Goal: Information Seeking & Learning: Compare options

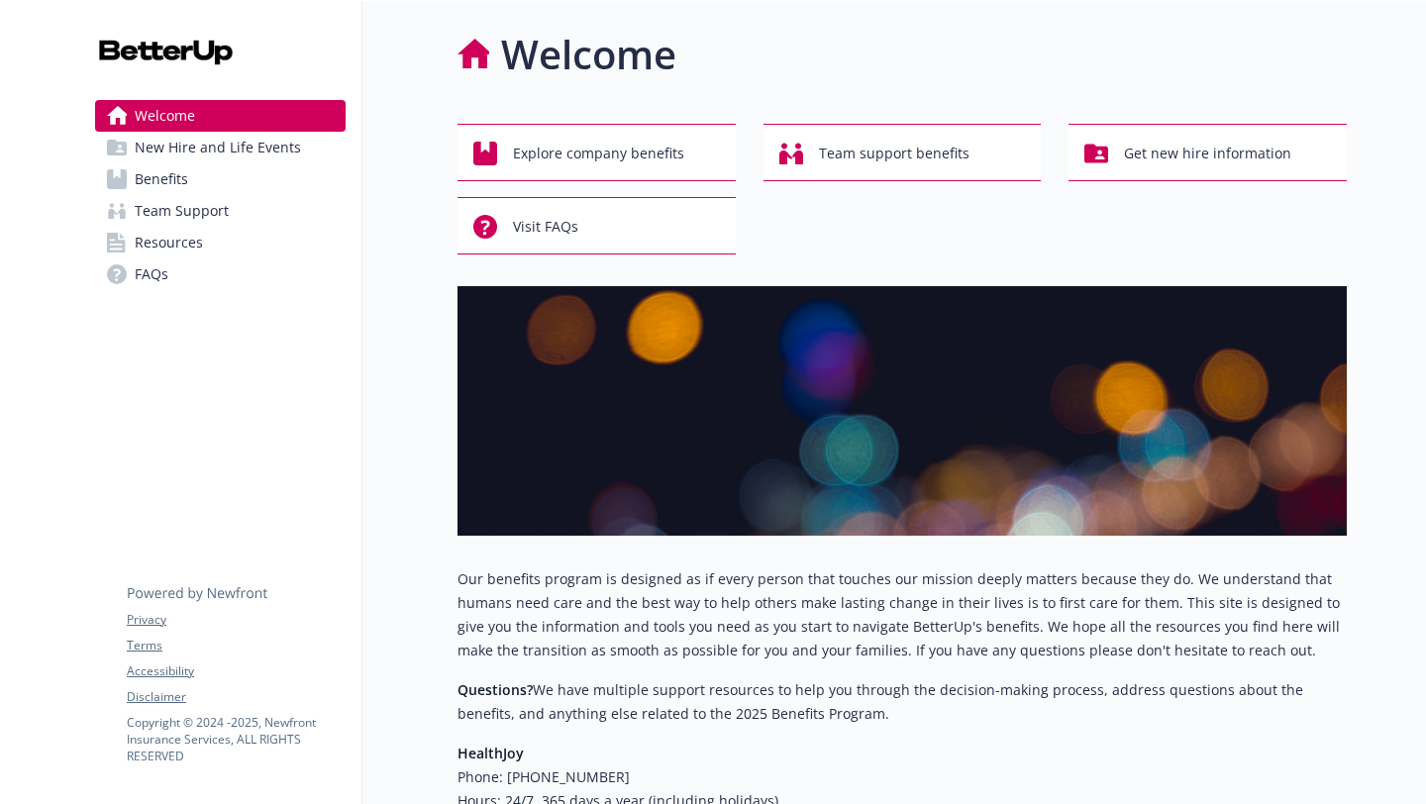
click at [270, 152] on span "New Hire and Life Events" at bounding box center [218, 148] width 166 height 32
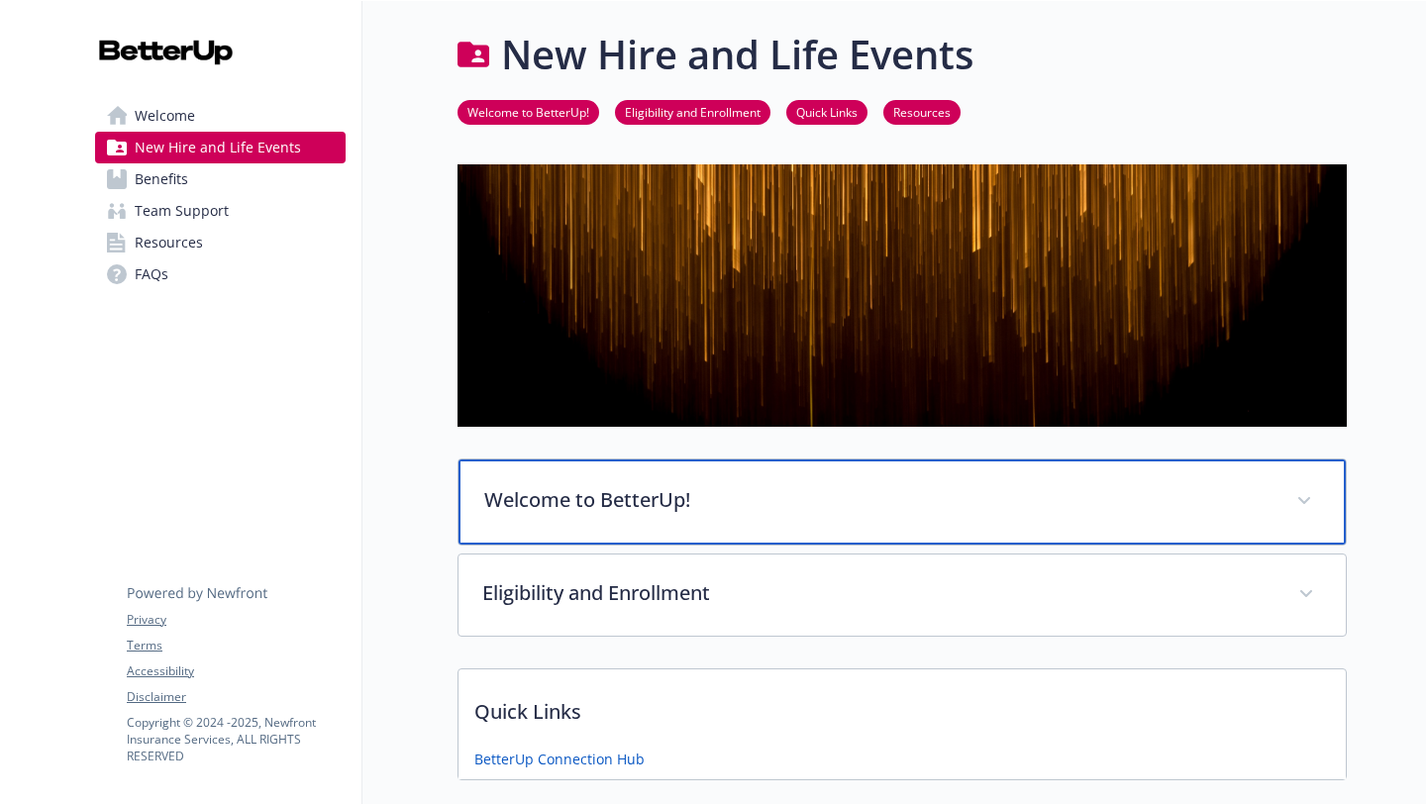
click at [677, 497] on p "Welcome to BetterUp!" at bounding box center [878, 500] width 788 height 30
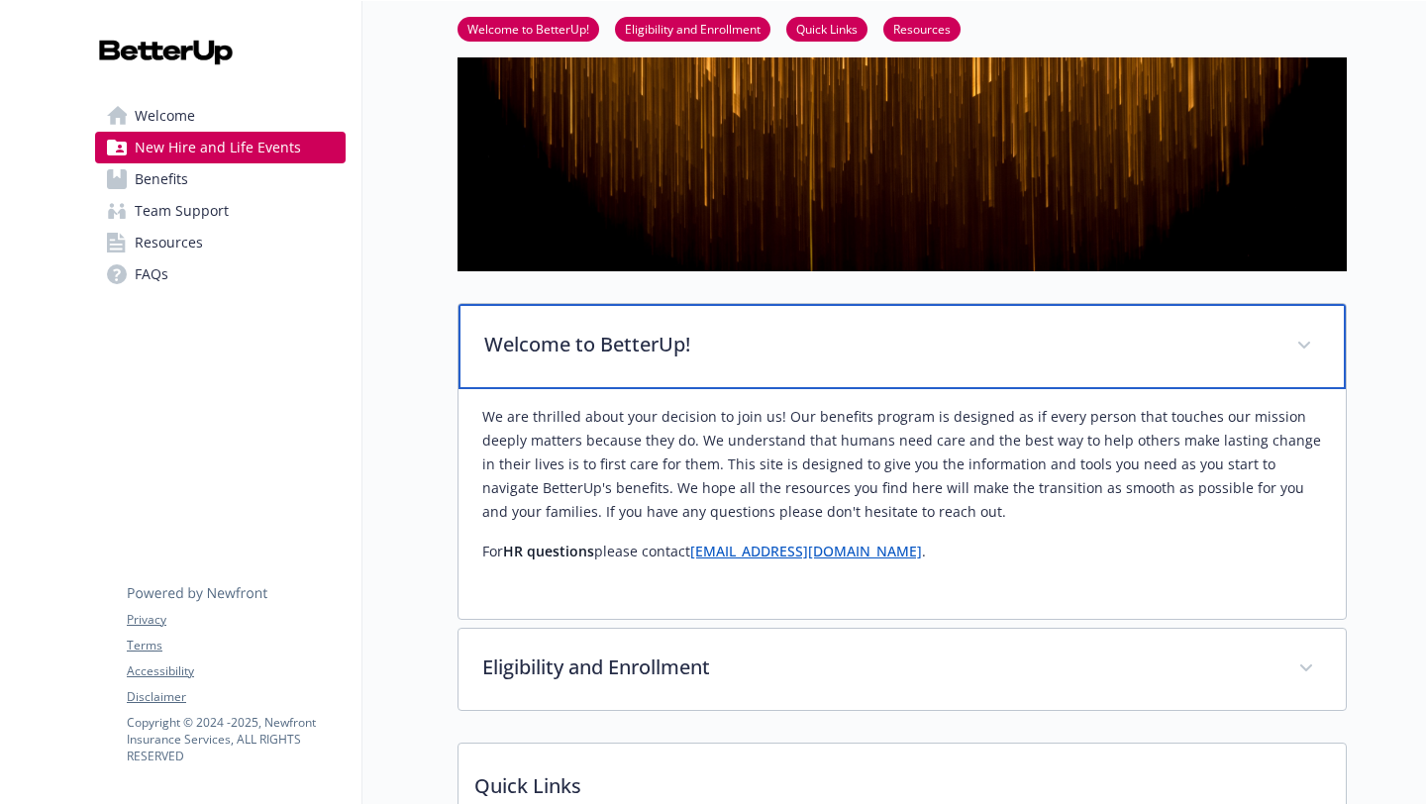
scroll to position [158, 0]
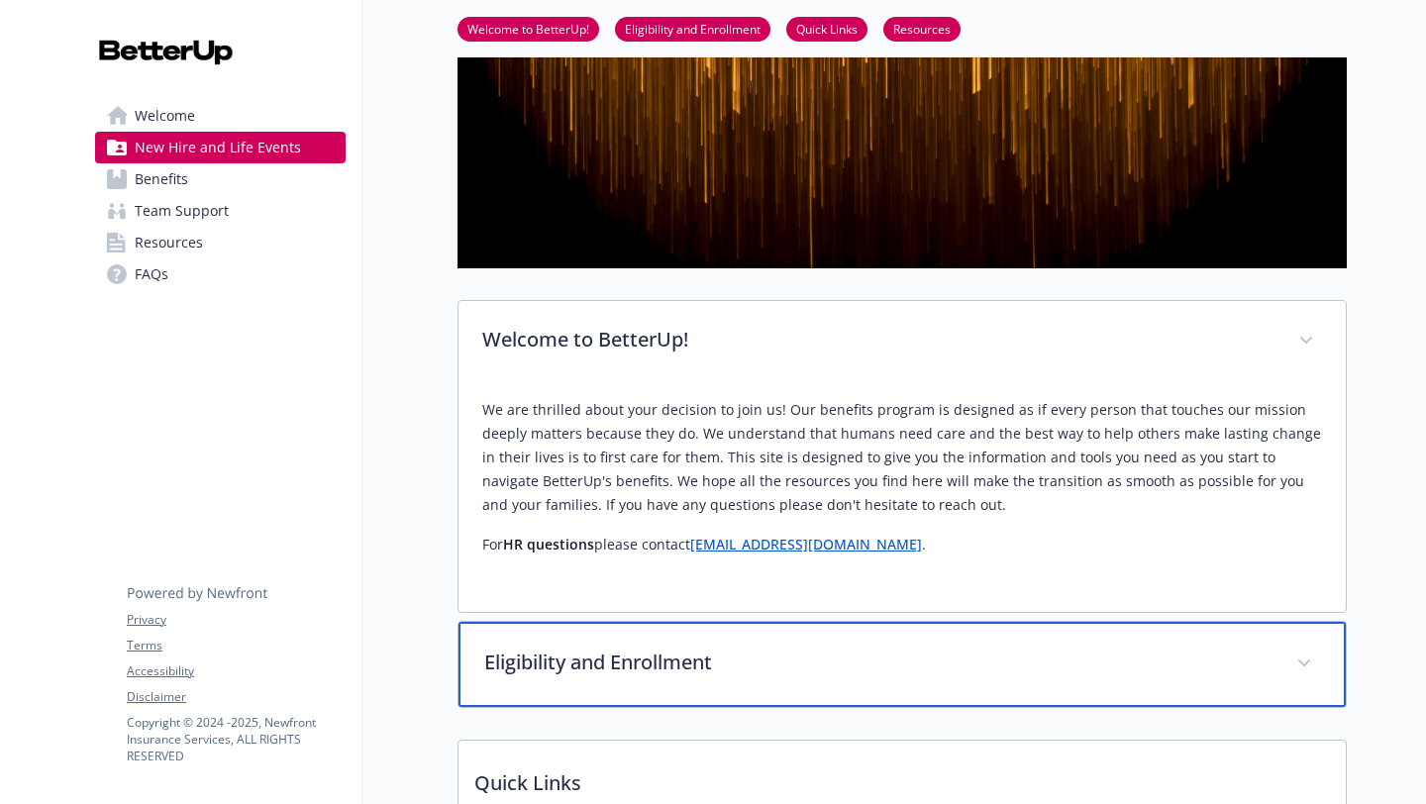
click at [1001, 668] on p "Eligibility and Enrollment" at bounding box center [878, 663] width 788 height 30
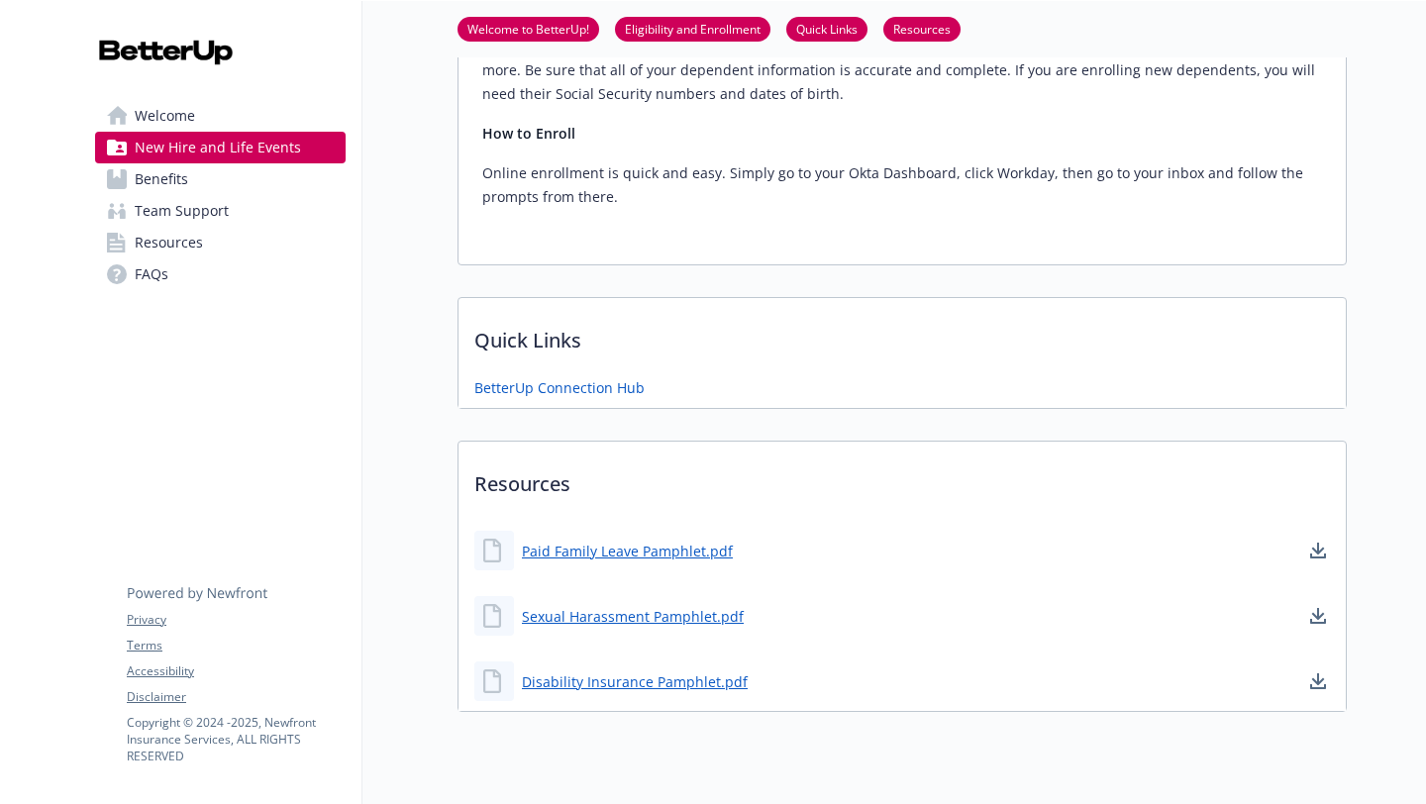
scroll to position [2013, 0]
click at [169, 182] on span "Benefits" at bounding box center [161, 179] width 53 height 32
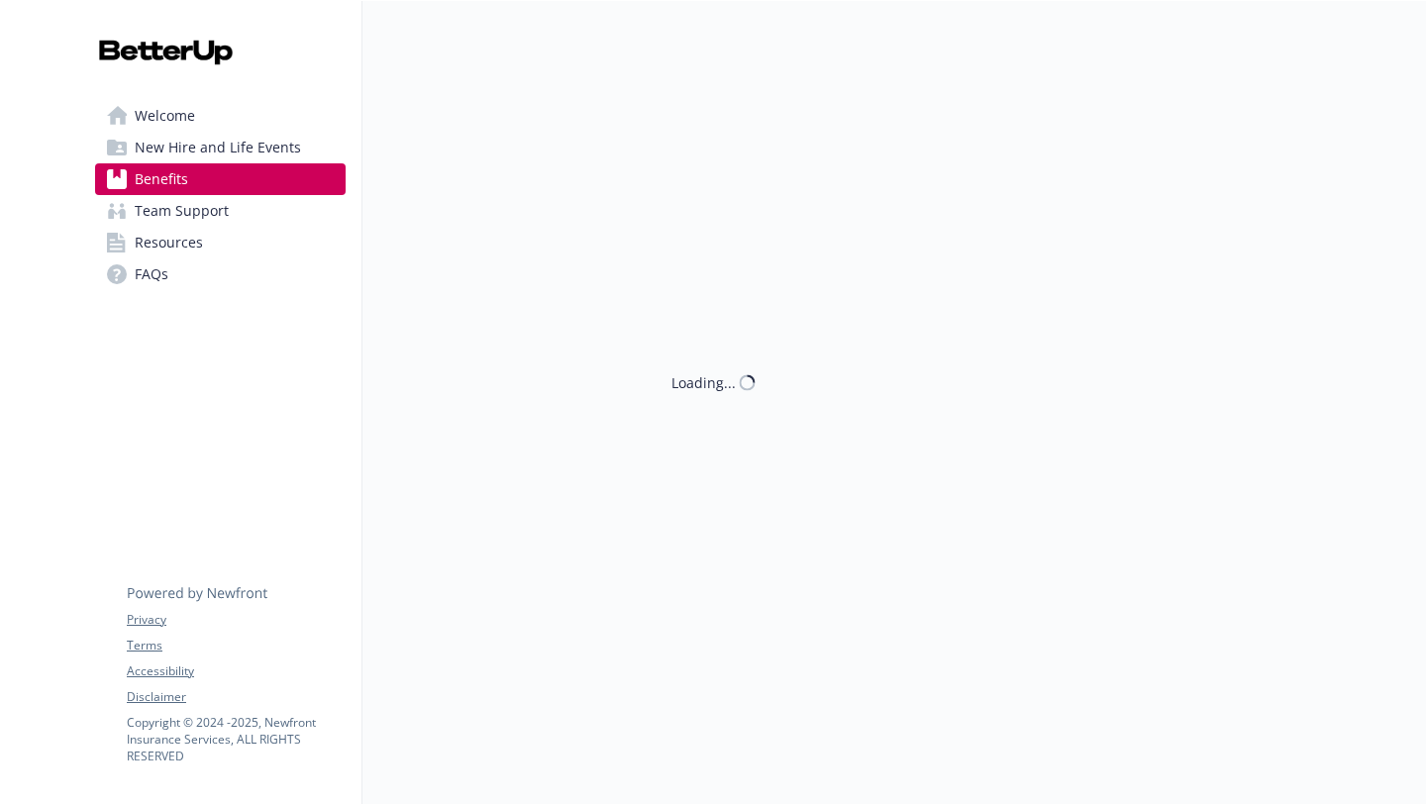
scroll to position [2009, 0]
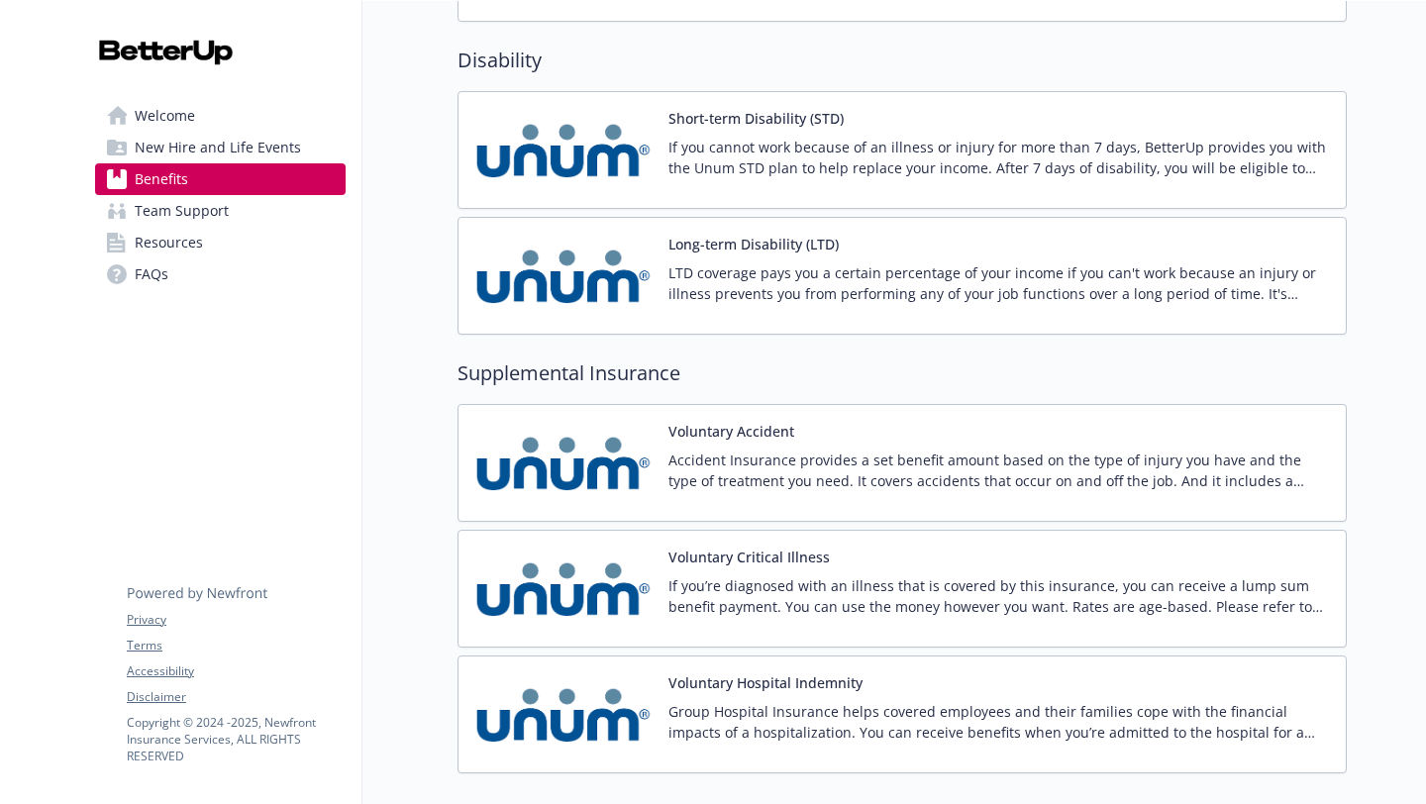
click at [1381, 280] on div at bounding box center [1386, 644] width 79 height 5305
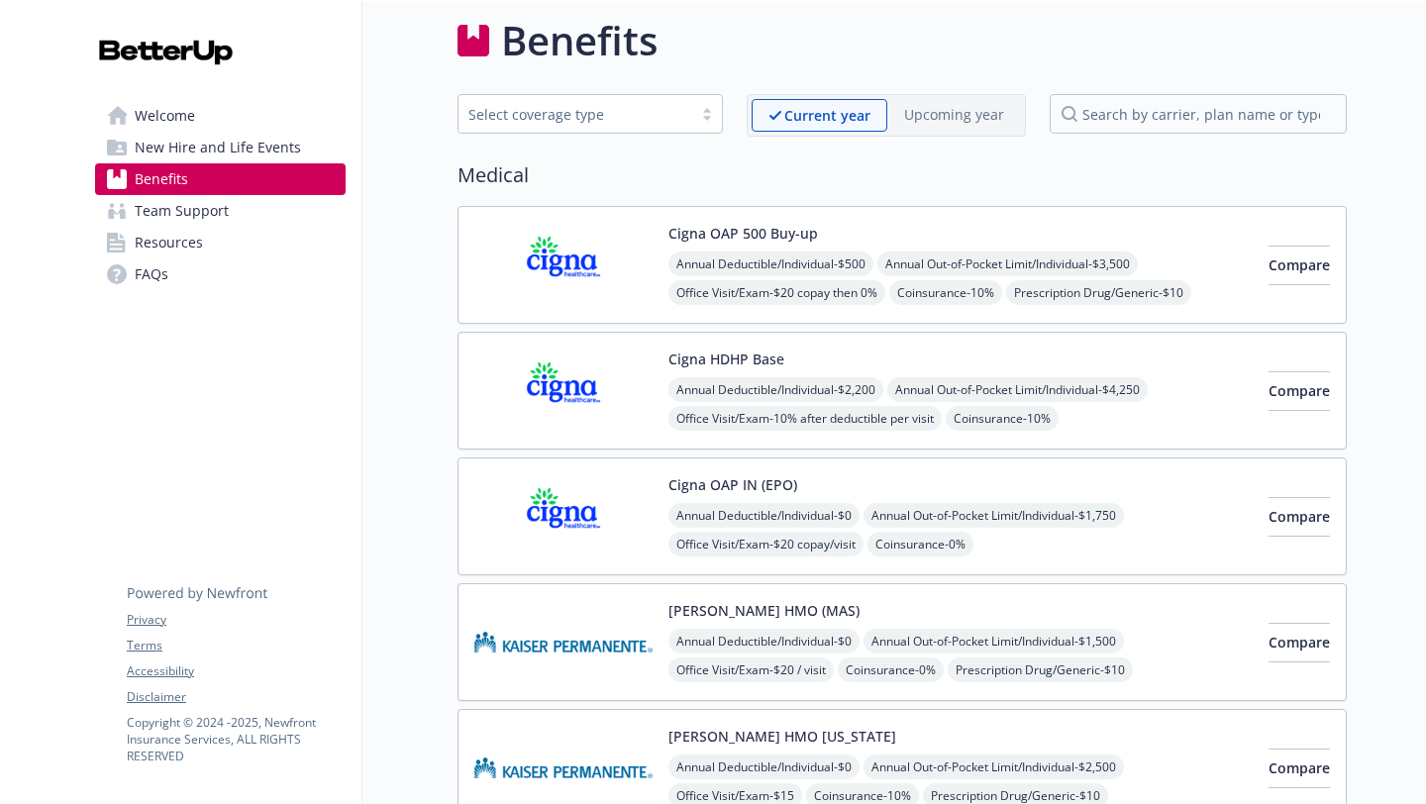
scroll to position [0, 0]
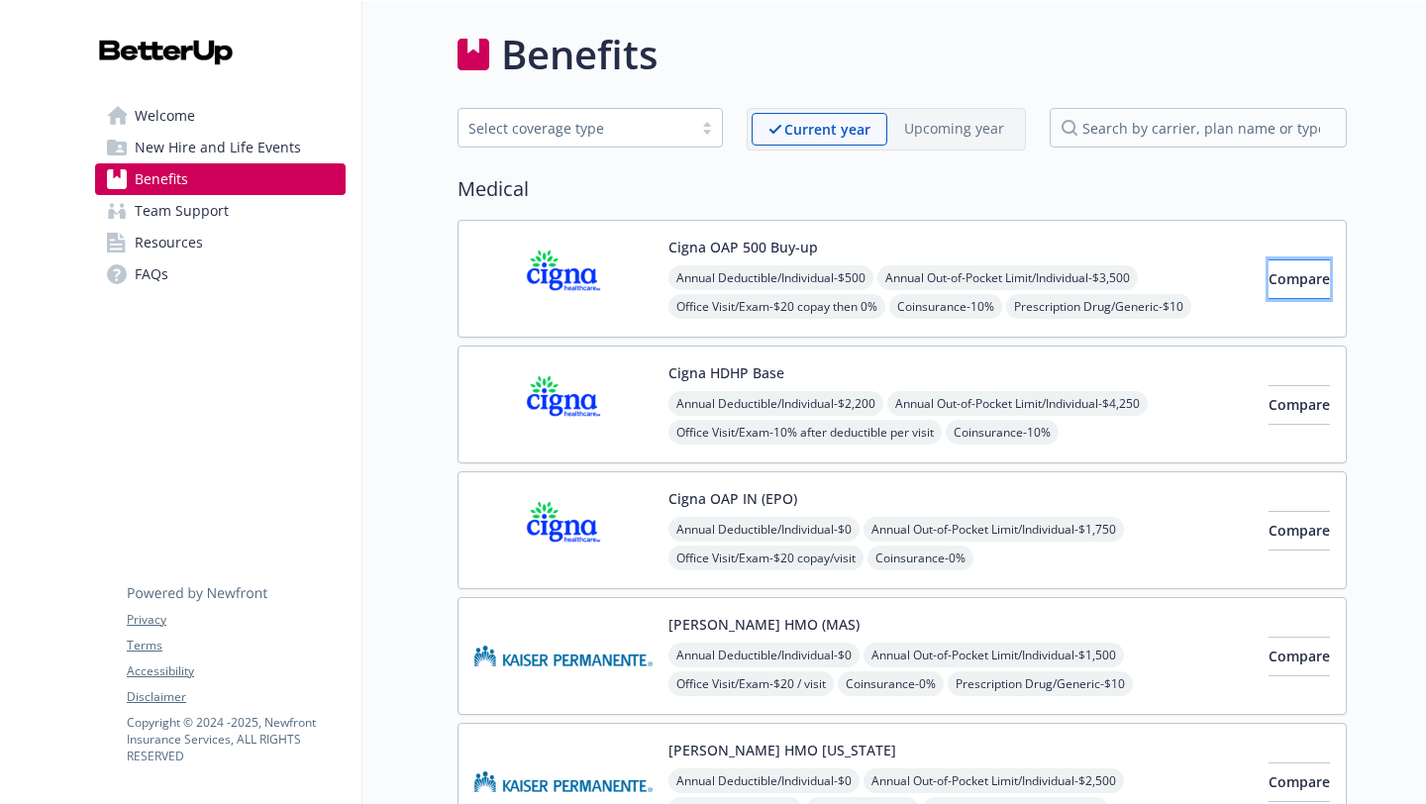
click at [1269, 287] on span "Compare" at bounding box center [1299, 278] width 61 height 19
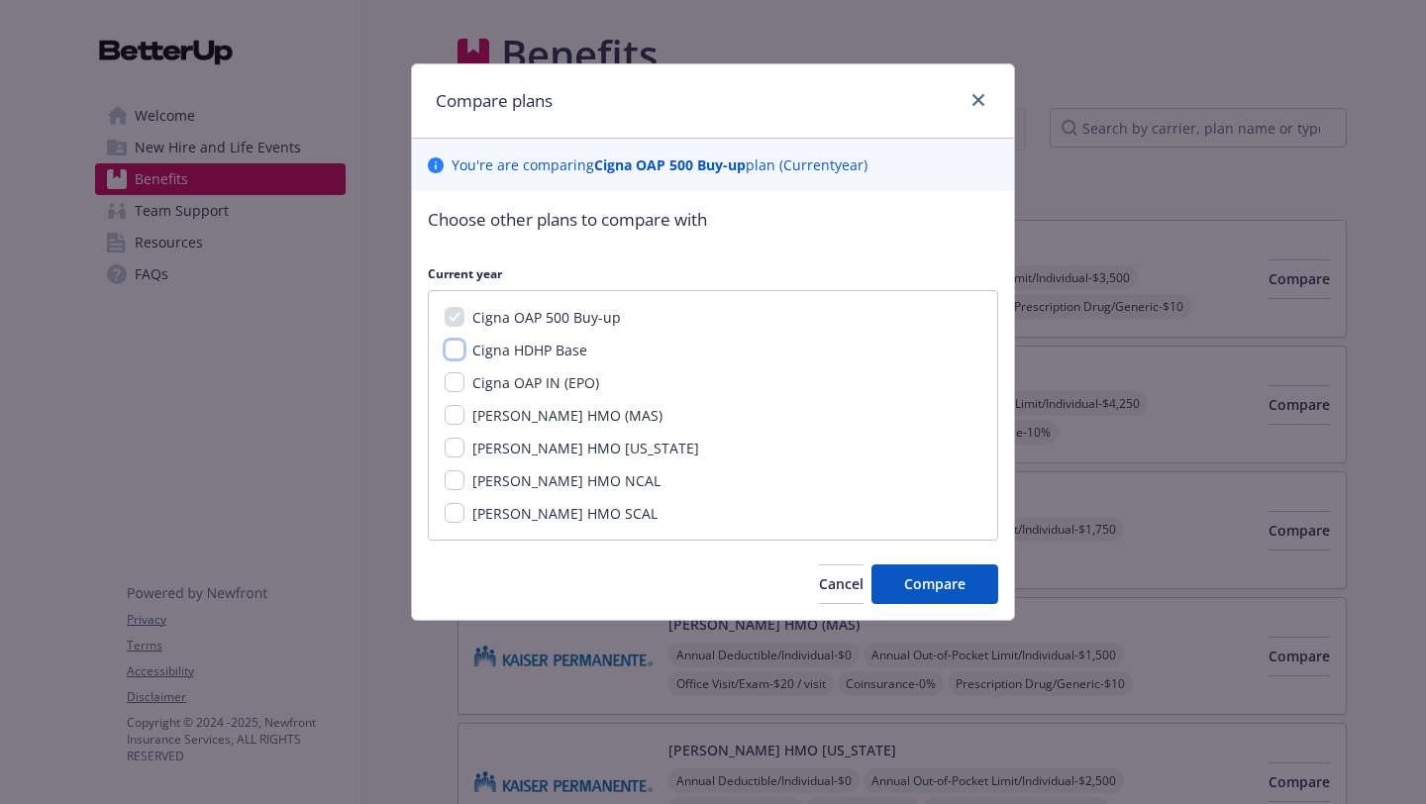
click at [455, 356] on input "Cigna HDHP Base" at bounding box center [455, 350] width 20 height 20
checkbox input "true"
click at [454, 387] on input "Cigna OAP IN (EPO)" at bounding box center [455, 382] width 20 height 20
checkbox input "true"
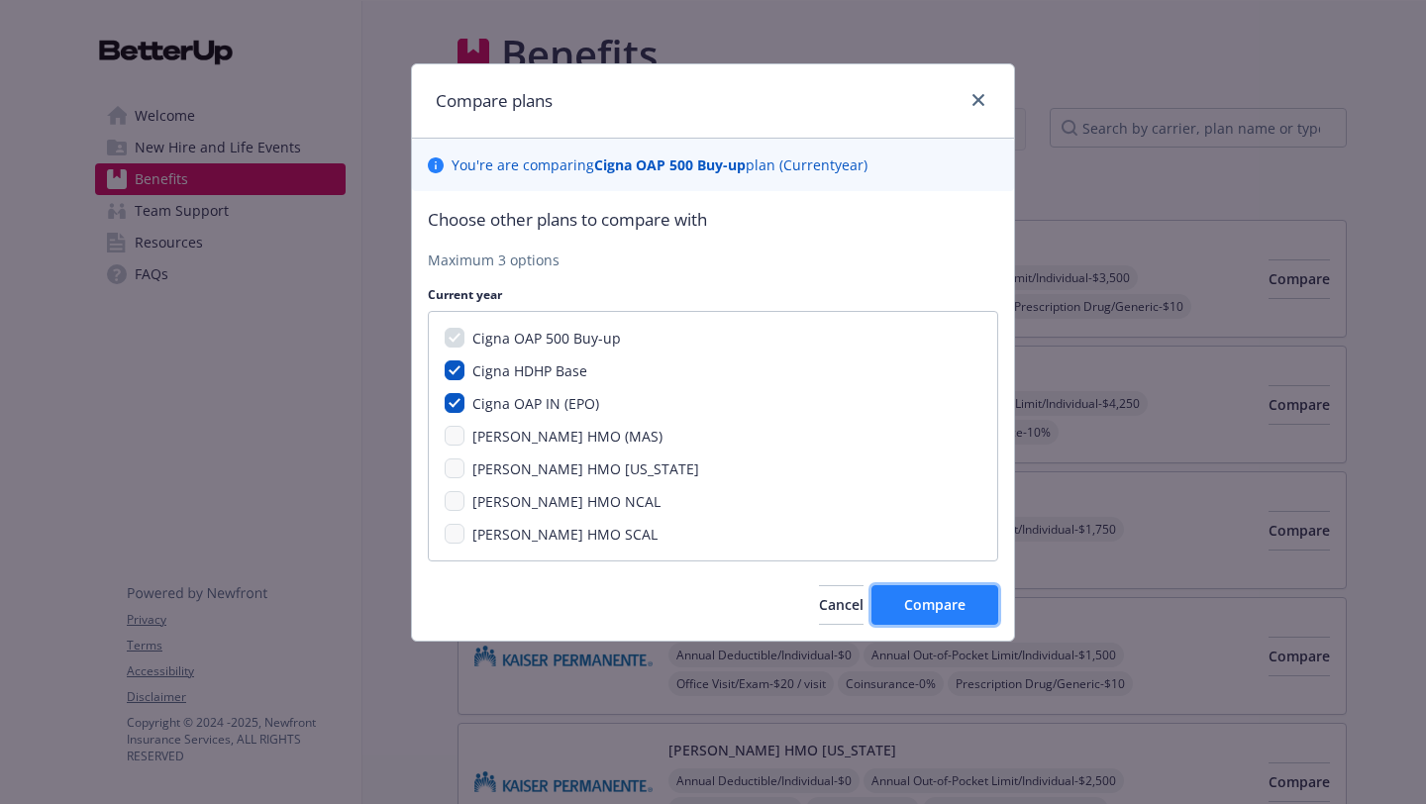
click at [942, 603] on span "Compare" at bounding box center [934, 604] width 61 height 19
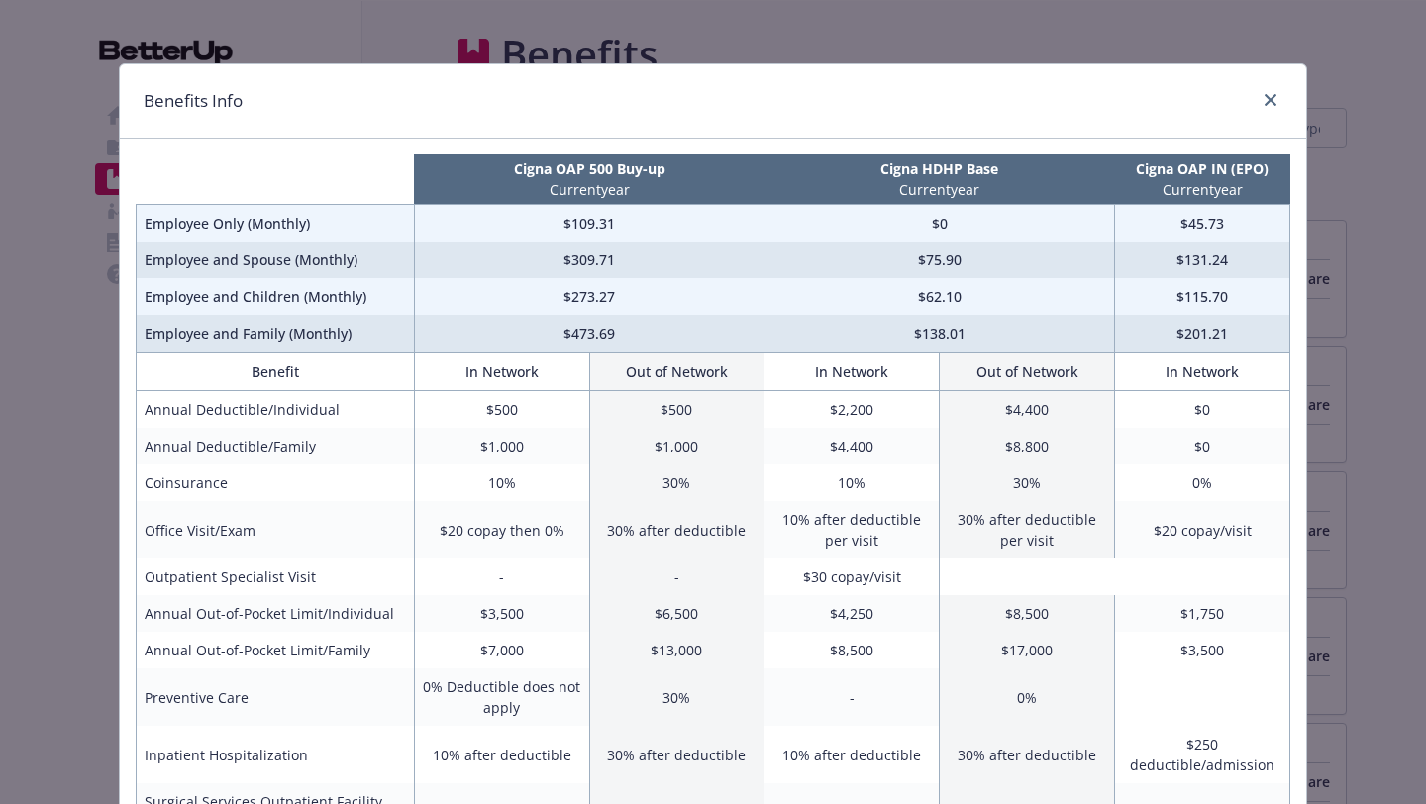
click at [1374, 395] on div "Benefits Info Cigna OAP 500 Buy-up Current year Cigna HDHP Base Current year Ci…" at bounding box center [713, 402] width 1426 height 804
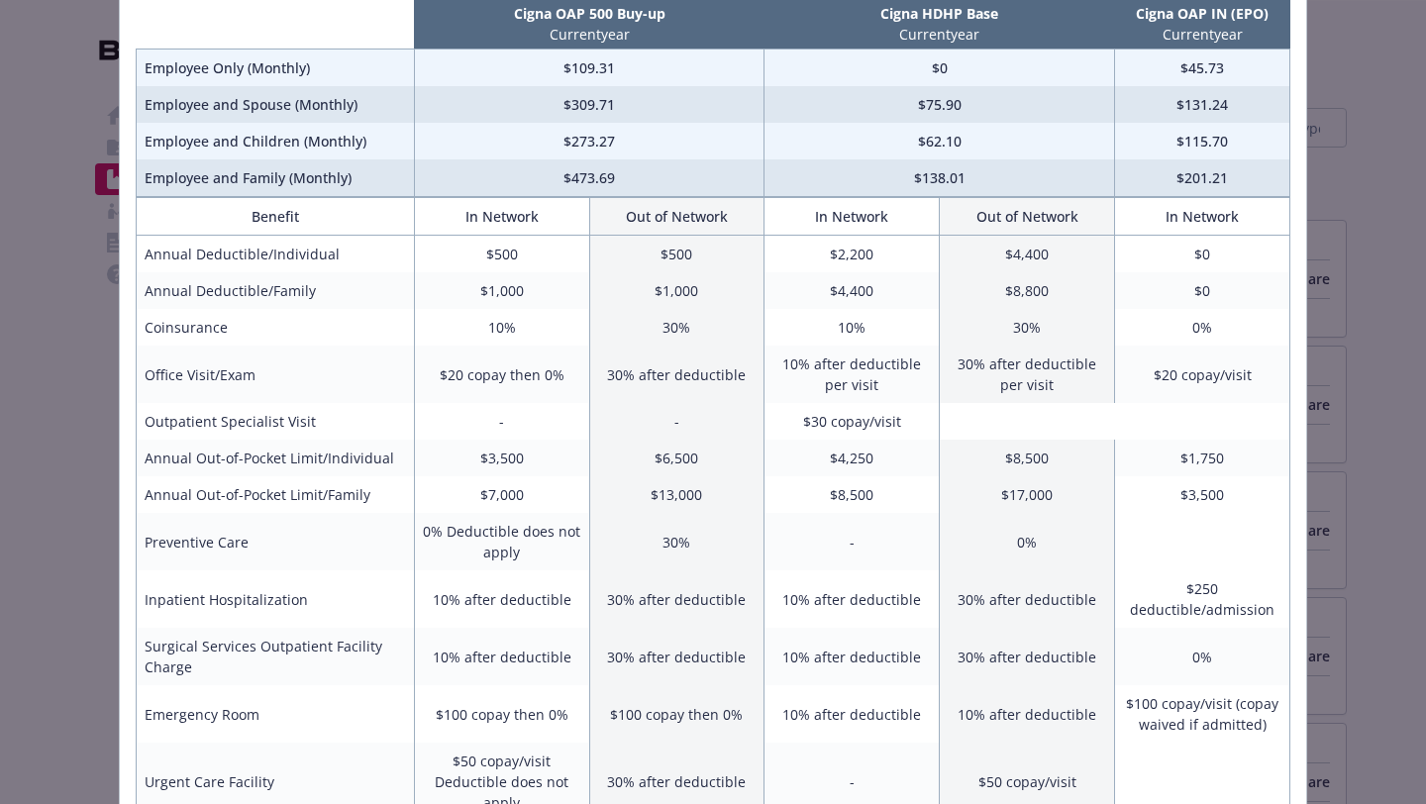
scroll to position [158, 0]
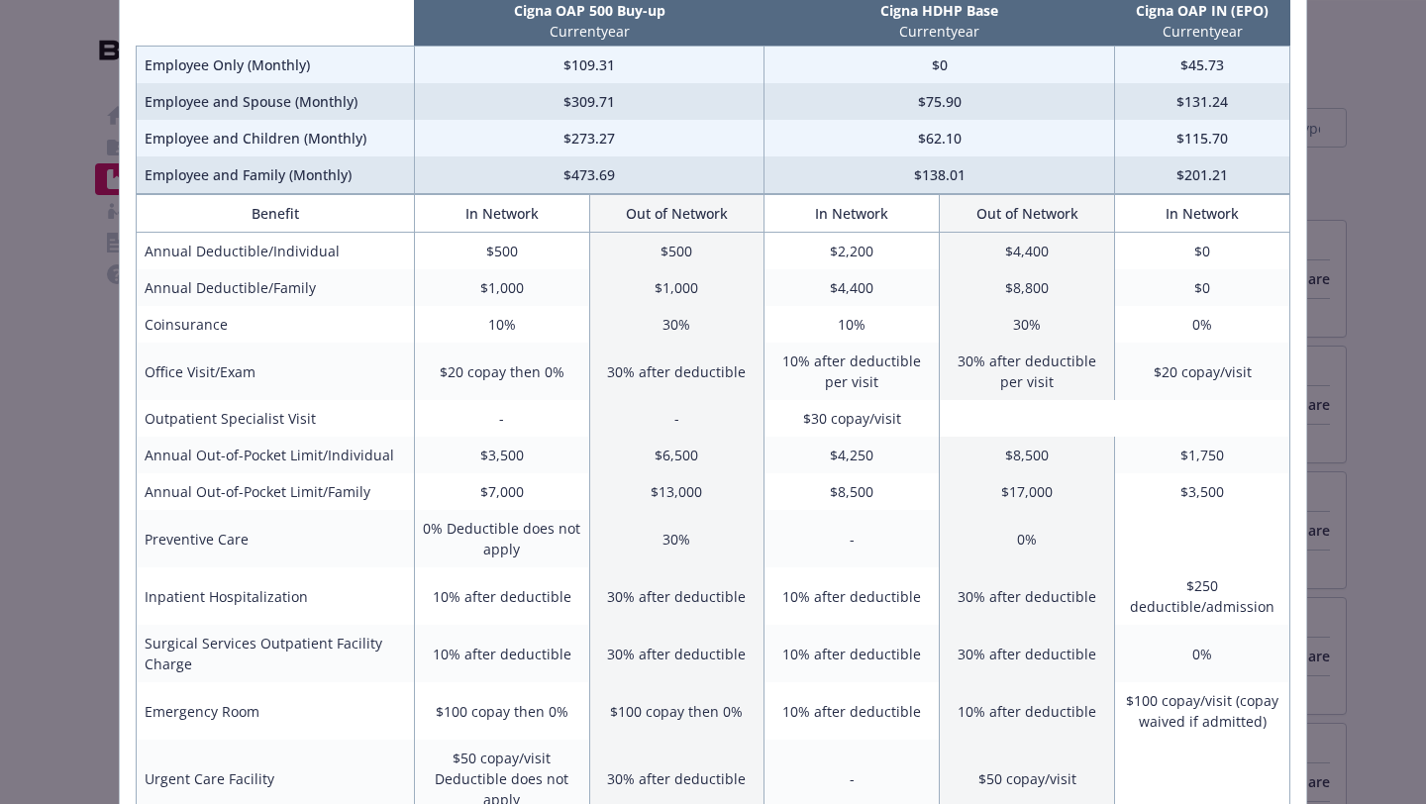
click at [1107, 412] on table "Benefit In Network Out of Network In Network Out of Network In Network Annual D…" at bounding box center [713, 814] width 1155 height 1241
click at [1383, 619] on div "Benefits Info Cigna OAP 500 Buy-up Current year Cigna HDHP Base Current year Ci…" at bounding box center [713, 402] width 1426 height 804
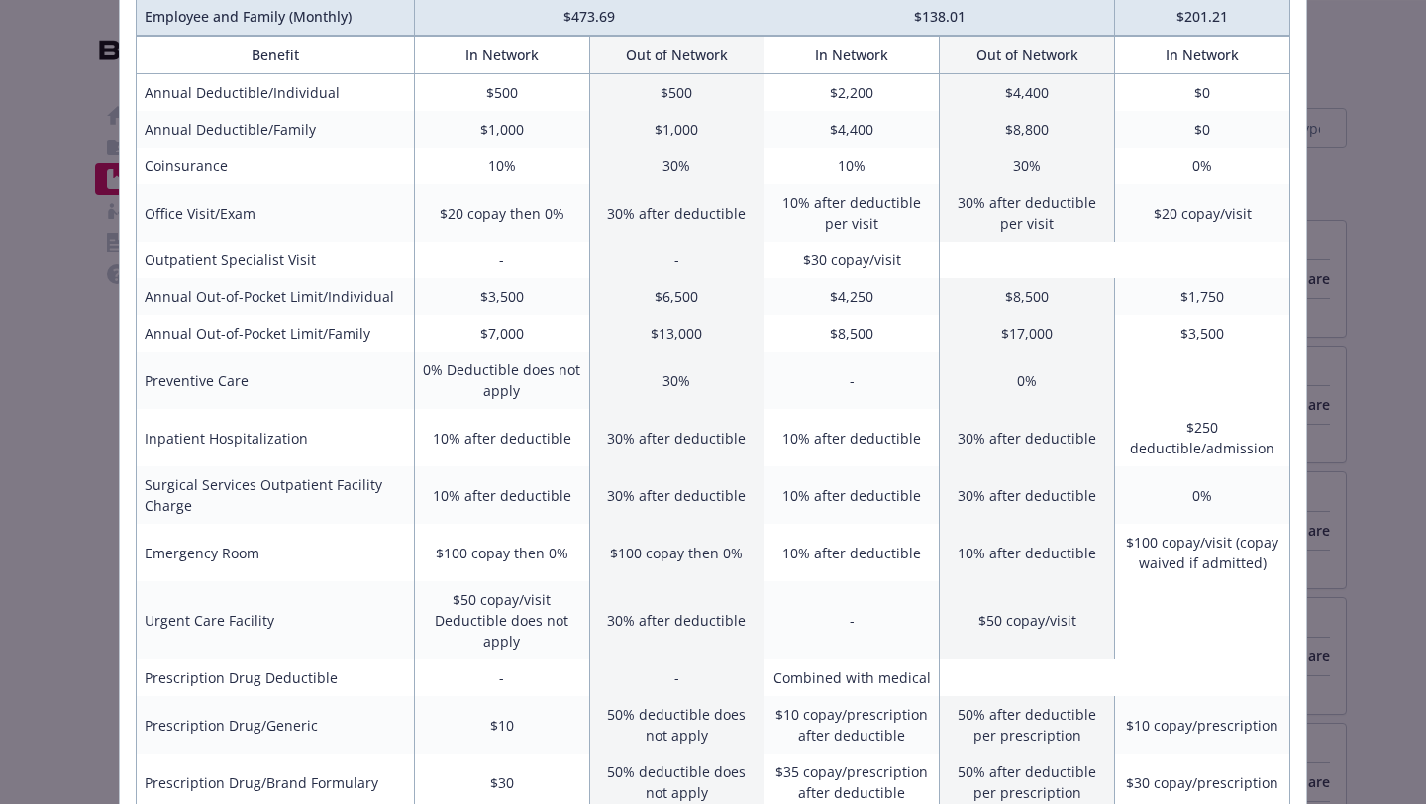
scroll to position [357, 0]
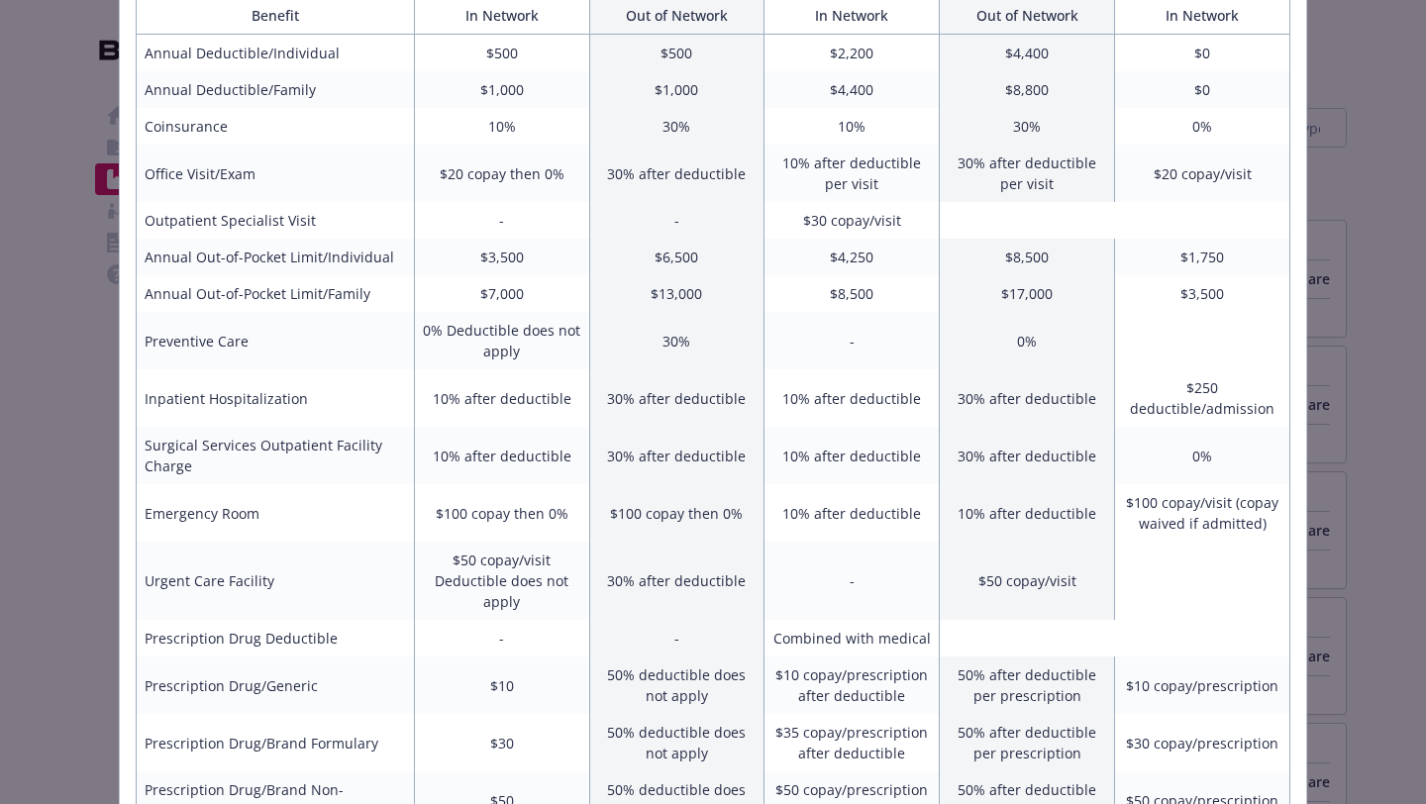
click at [1396, 500] on div "Benefits Info Cigna OAP 500 Buy-up Current year Cigna HDHP Base Current year Ci…" at bounding box center [713, 402] width 1426 height 804
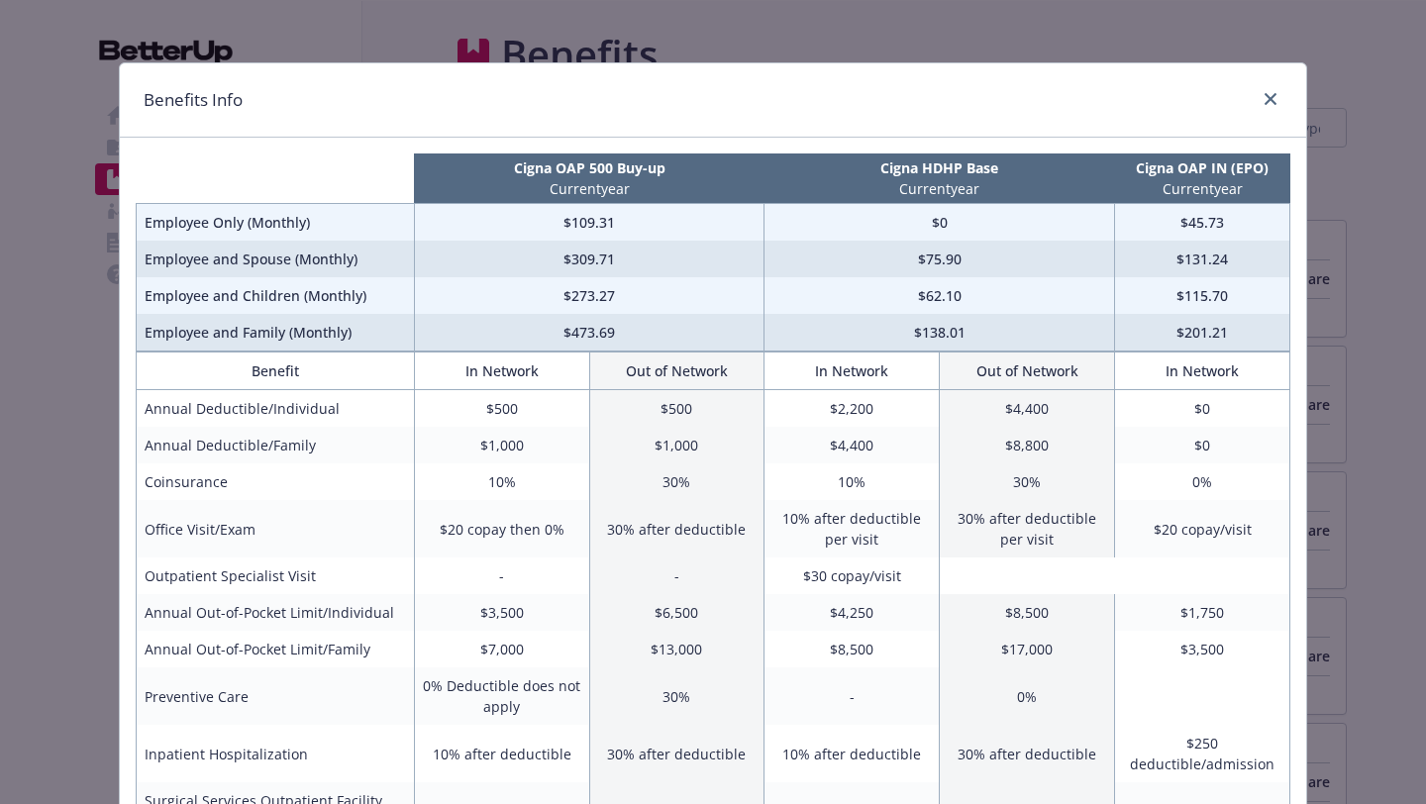
scroll to position [0, 0]
click at [1377, 495] on div "Benefits Info Cigna OAP 500 Buy-up Current year Cigna HDHP Base Current year Ci…" at bounding box center [713, 402] width 1426 height 804
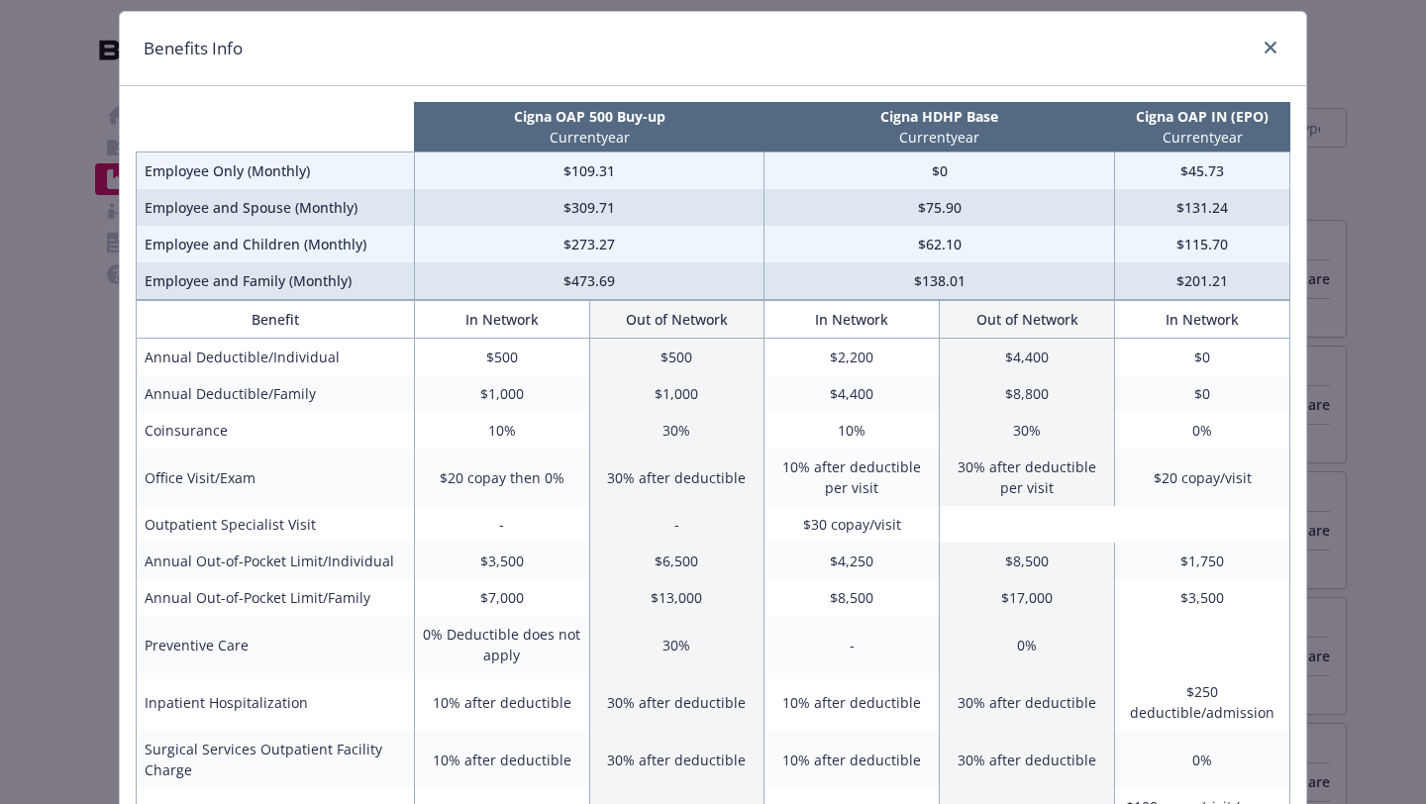
click at [1362, 497] on div "Benefits Info Cigna OAP 500 Buy-up Current year Cigna HDHP Base Current year Ci…" at bounding box center [713, 402] width 1426 height 804
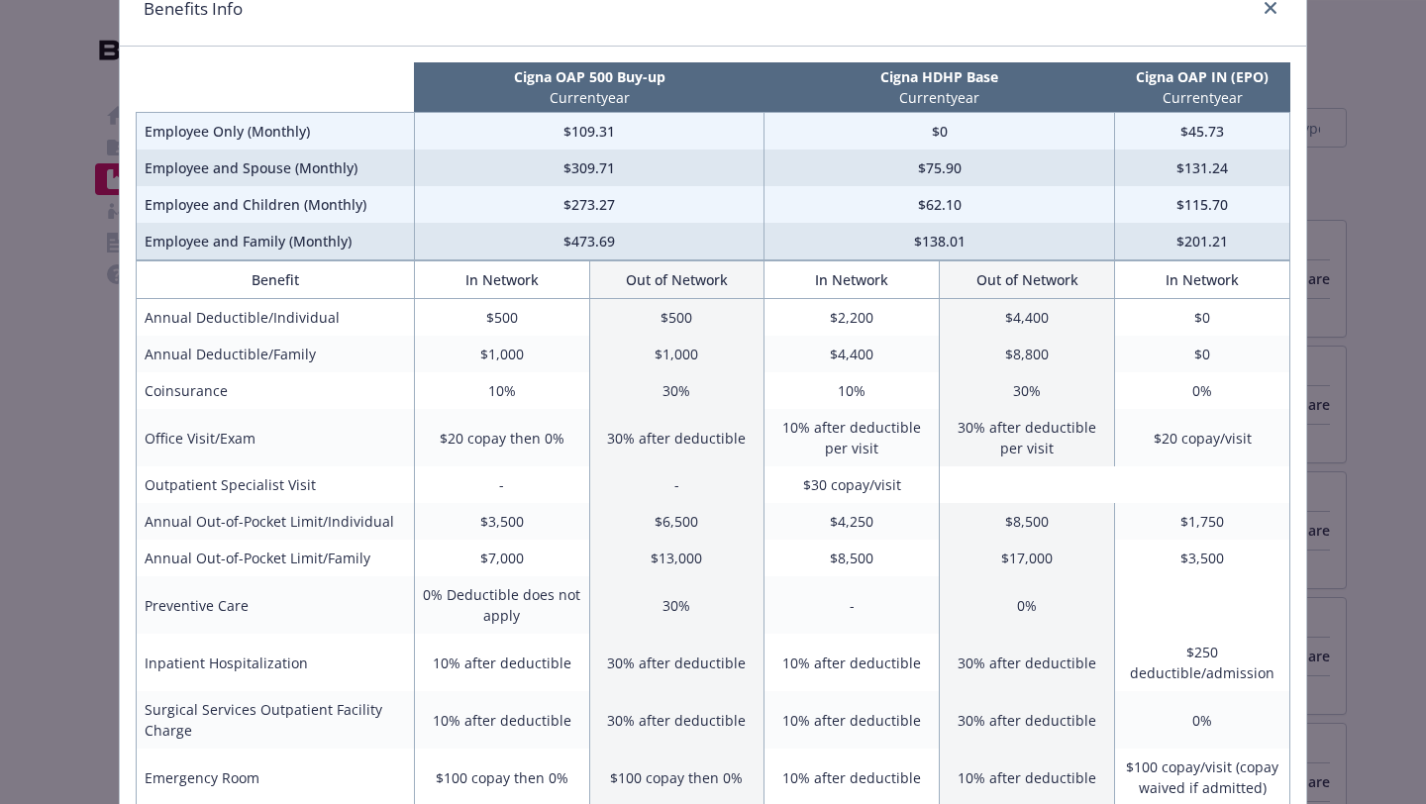
scroll to position [132, 0]
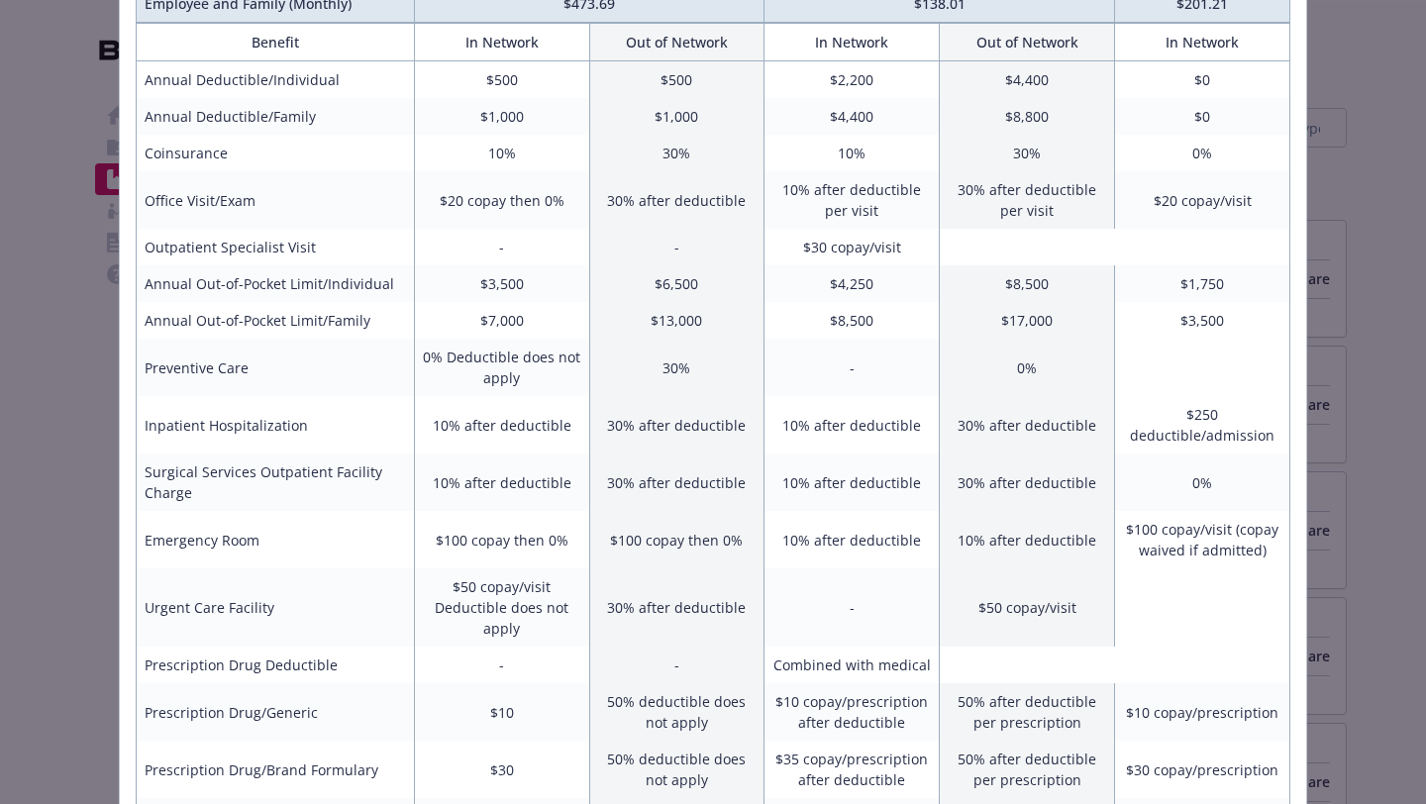
scroll to position [369, 0]
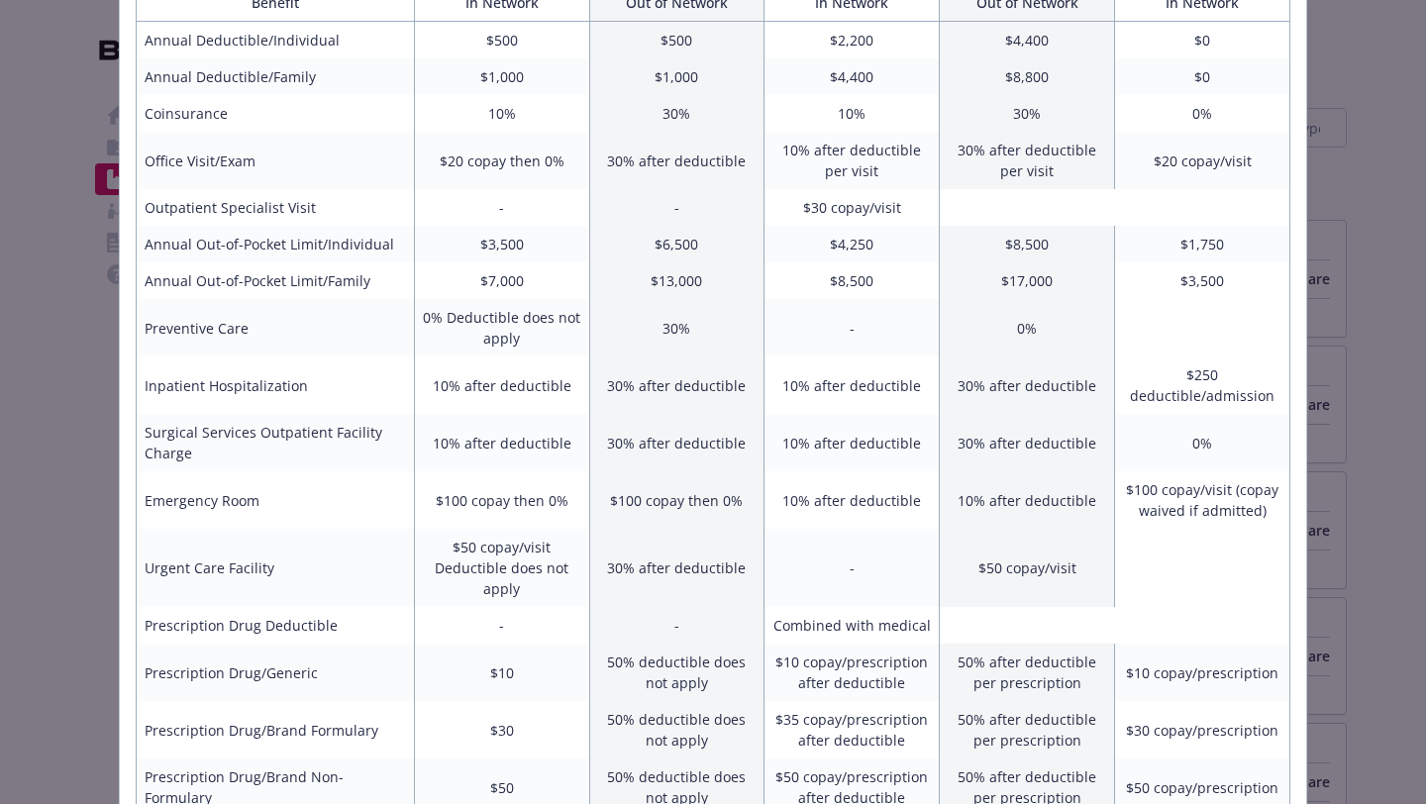
click at [1299, 427] on div "Cigna OAP 500 Buy-up Current year Cigna HDHP Base Current year Cigna OAP IN (EP…" at bounding box center [713, 504] width 1186 height 1471
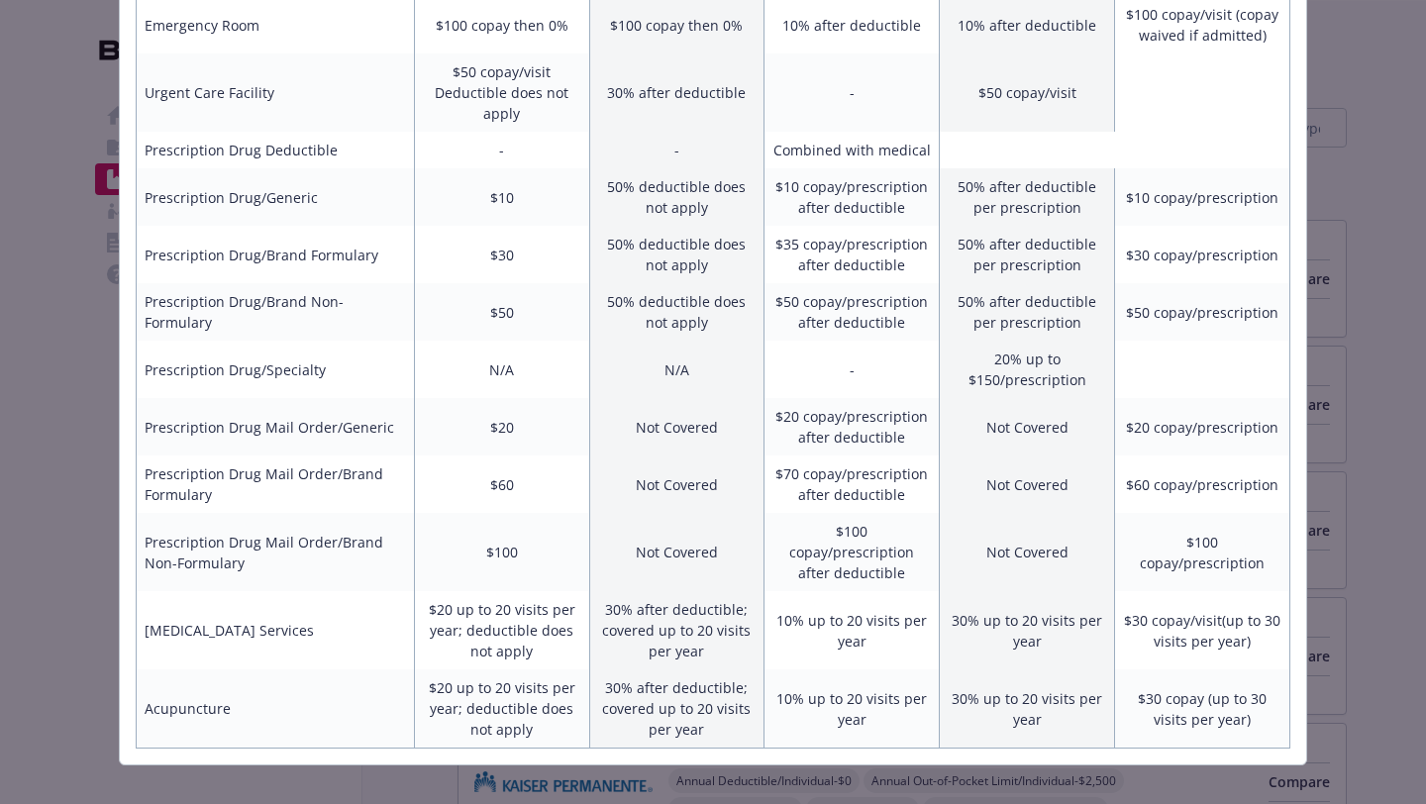
scroll to position [849, 0]
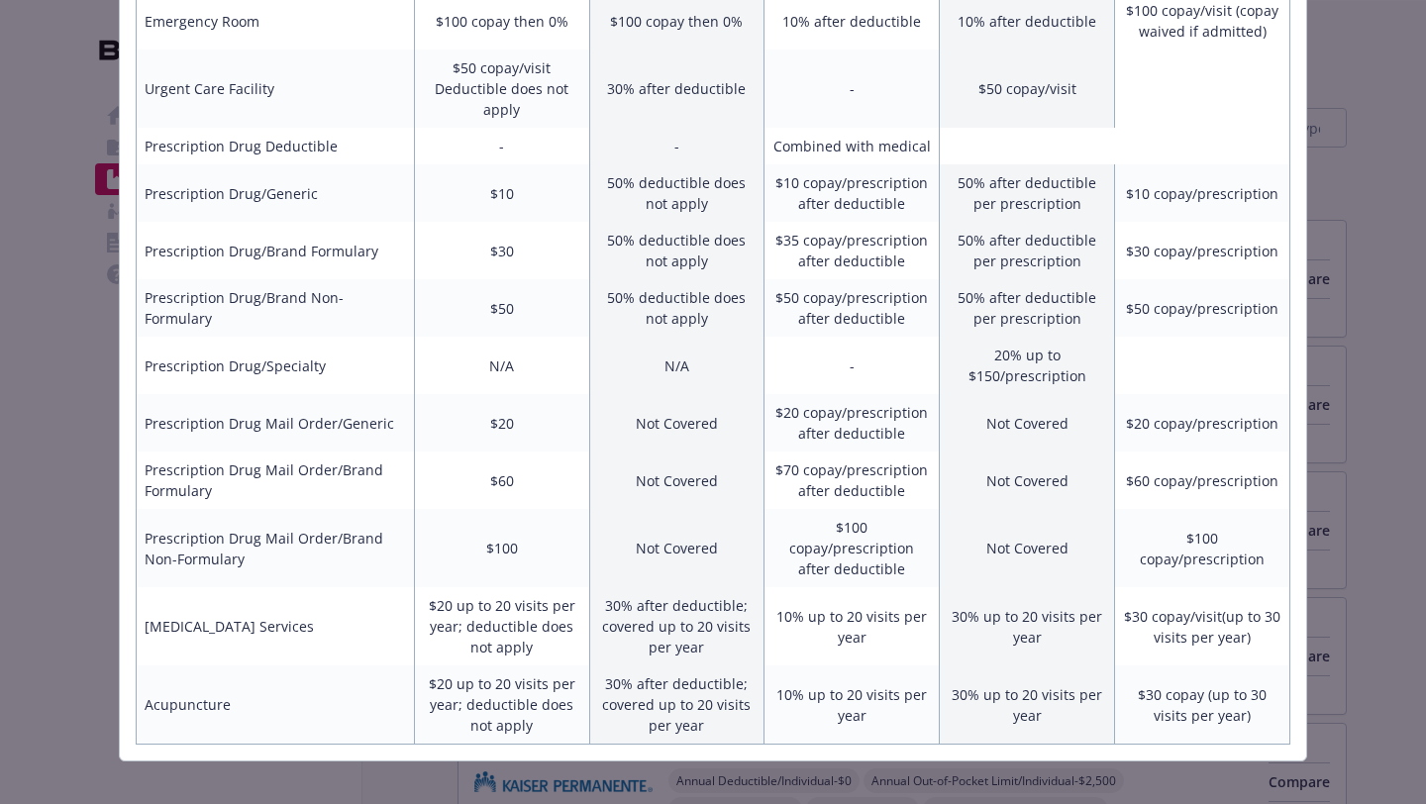
click at [1268, 120] on table "Benefit In Network Out of Network In Network Out of Network In Network Annual D…" at bounding box center [713, 124] width 1155 height 1241
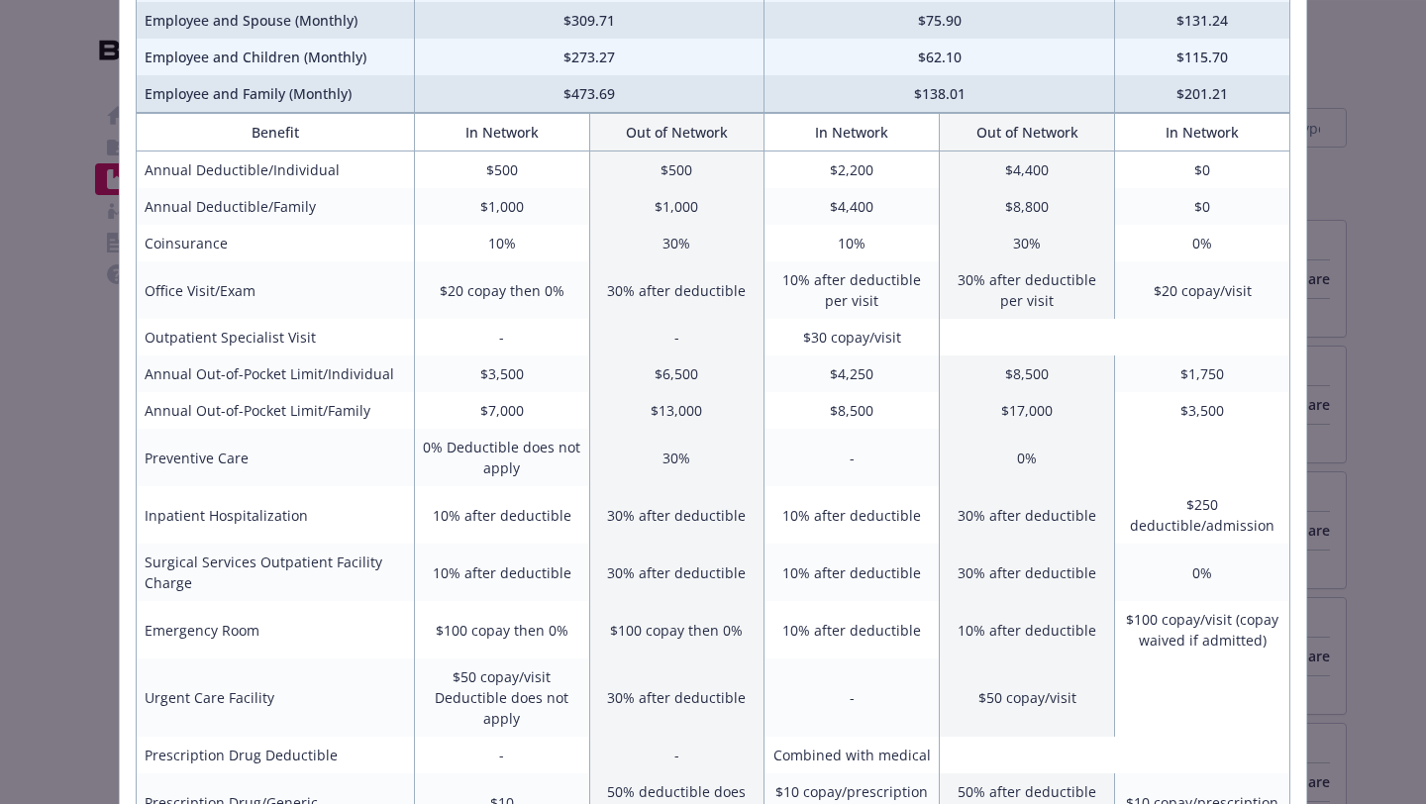
scroll to position [215, 0]
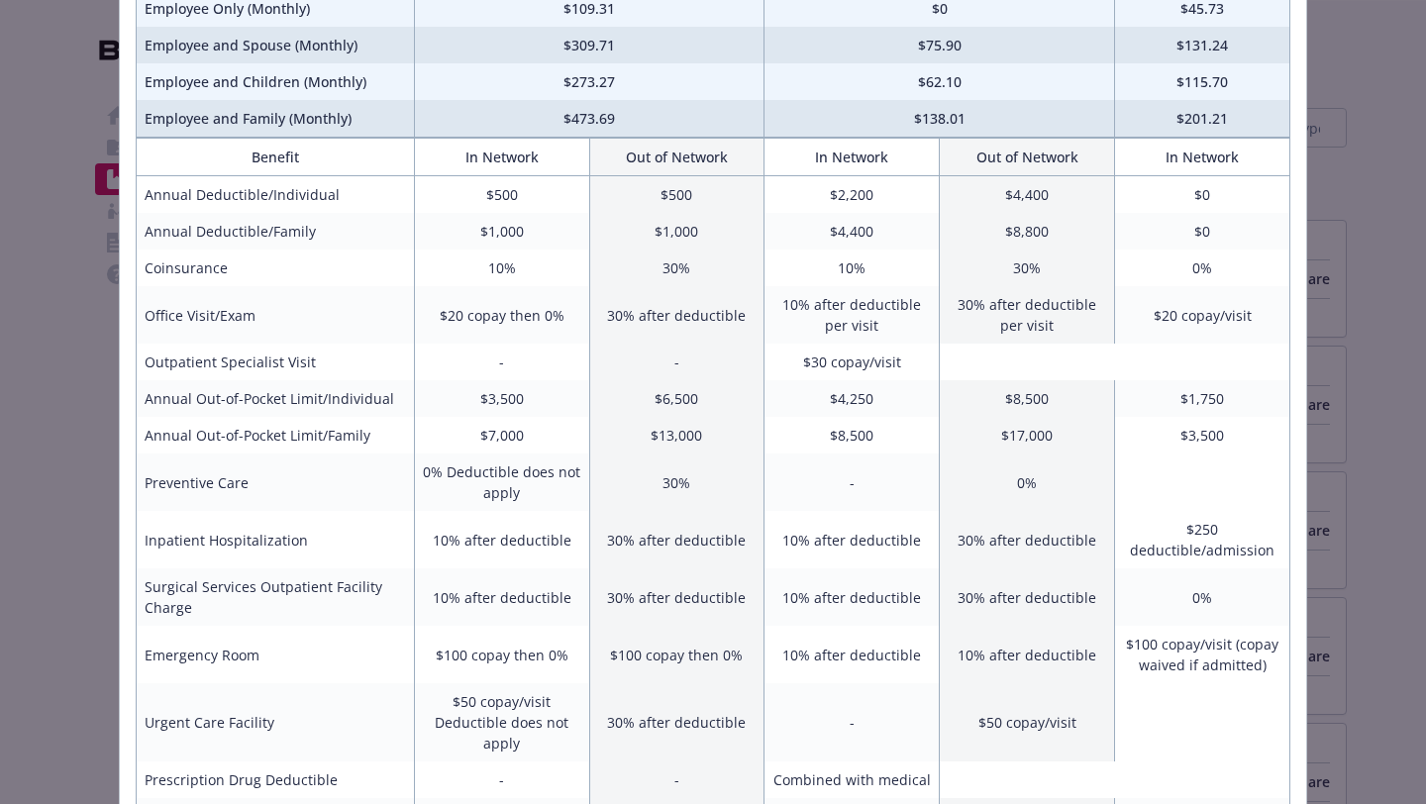
click at [1407, 160] on div "Benefits Info Cigna OAP 500 Buy-up Current year Cigna HDHP Base Current year Ci…" at bounding box center [713, 402] width 1426 height 804
click at [1421, 530] on div "Benefits Info Cigna OAP 500 Buy-up Current year Cigna HDHP Base Current year Ci…" at bounding box center [713, 402] width 1426 height 804
click at [1369, 85] on div "Benefits Info Cigna OAP 500 Buy-up Current year Cigna HDHP Base Current year Ci…" at bounding box center [713, 402] width 1426 height 804
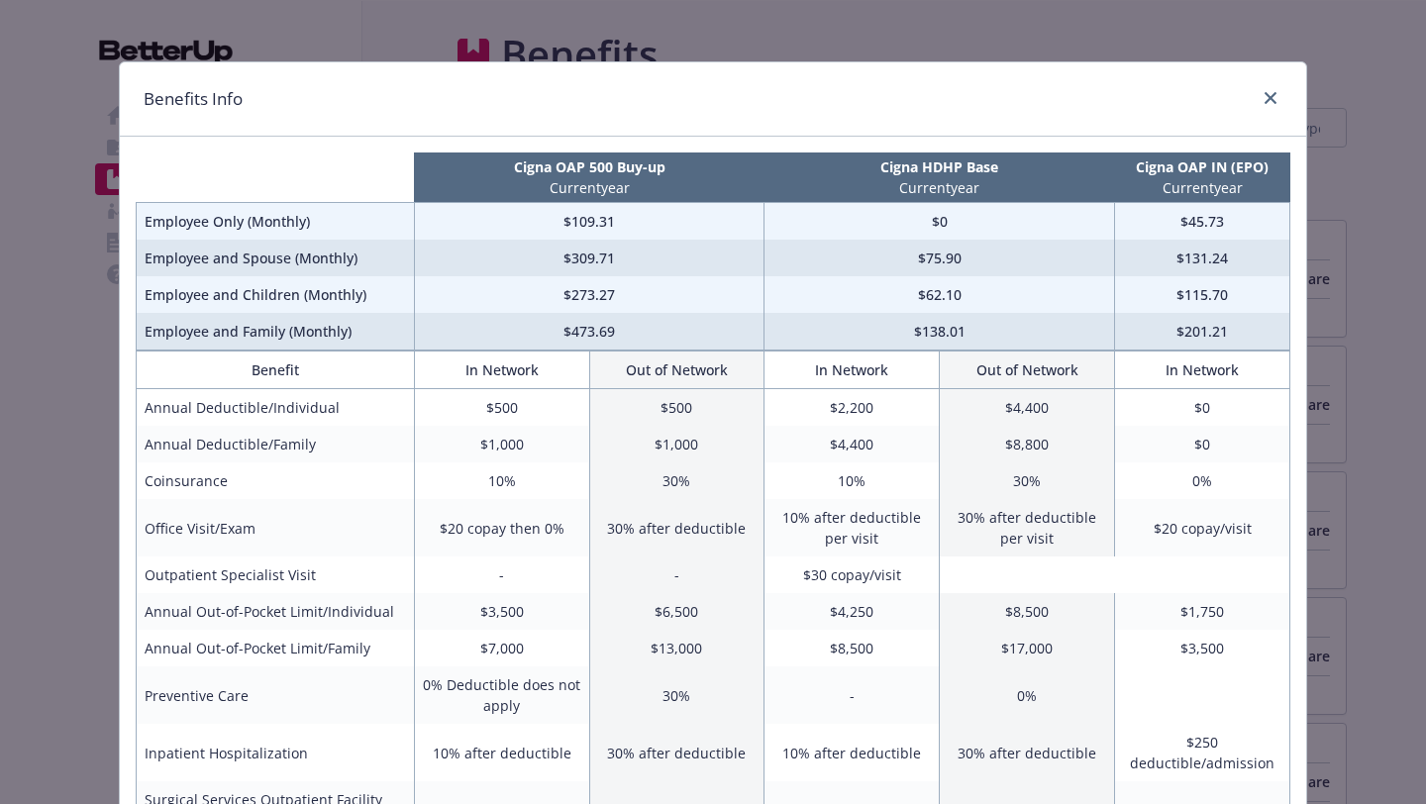
scroll to position [0, 0]
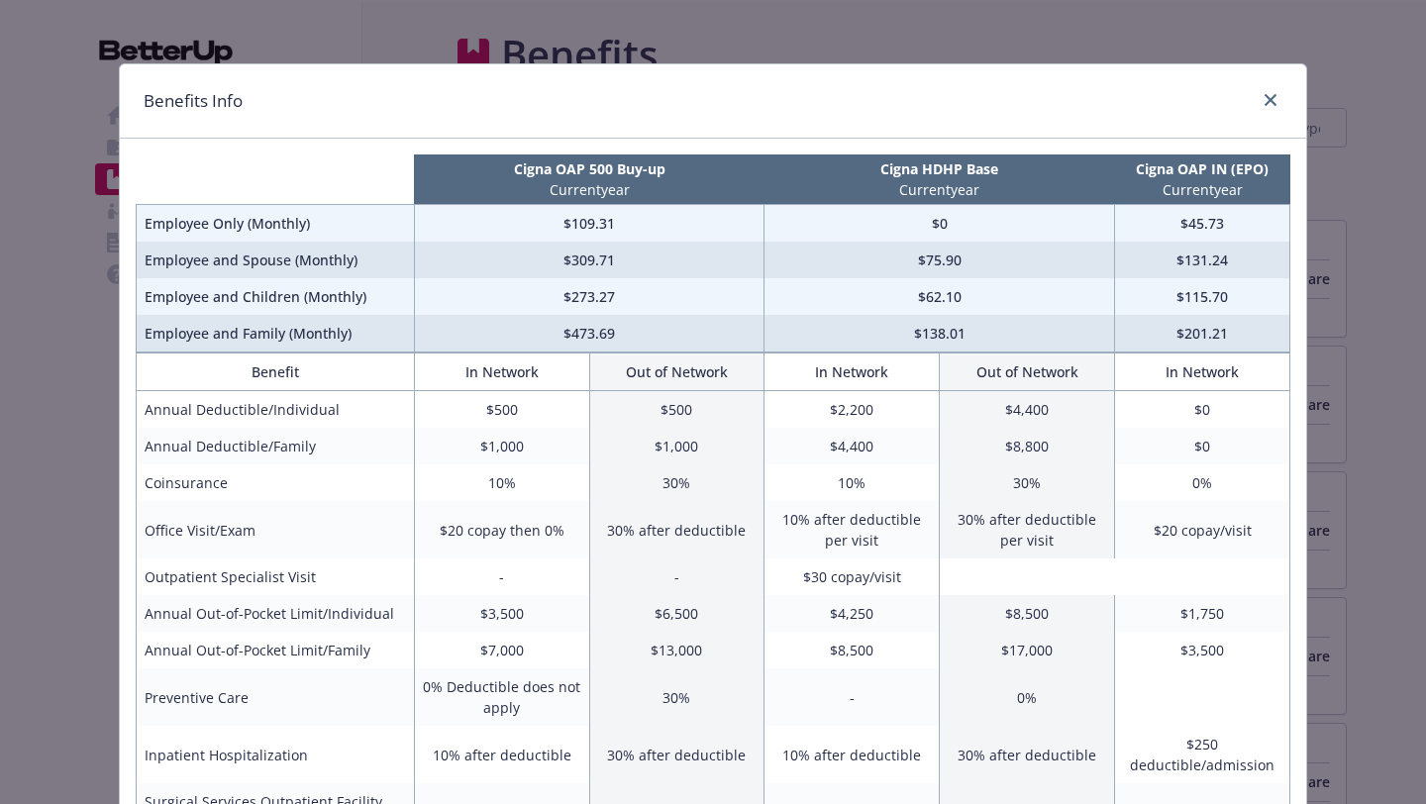
click at [676, 216] on td "$109.31" at bounding box center [589, 224] width 351 height 38
click at [920, 126] on div "Benefits Info" at bounding box center [713, 101] width 1186 height 74
click at [1375, 395] on div "Benefits Info Cigna OAP 500 Buy-up Current year Cigna HDHP Base Current year Ci…" at bounding box center [713, 402] width 1426 height 804
click at [204, 112] on h1 "Benefits Info" at bounding box center [193, 101] width 99 height 26
click at [747, 19] on div "Benefits Info Cigna OAP 500 Buy-up Current year Cigna HDHP Base Current year Ci…" at bounding box center [713, 402] width 1426 height 804
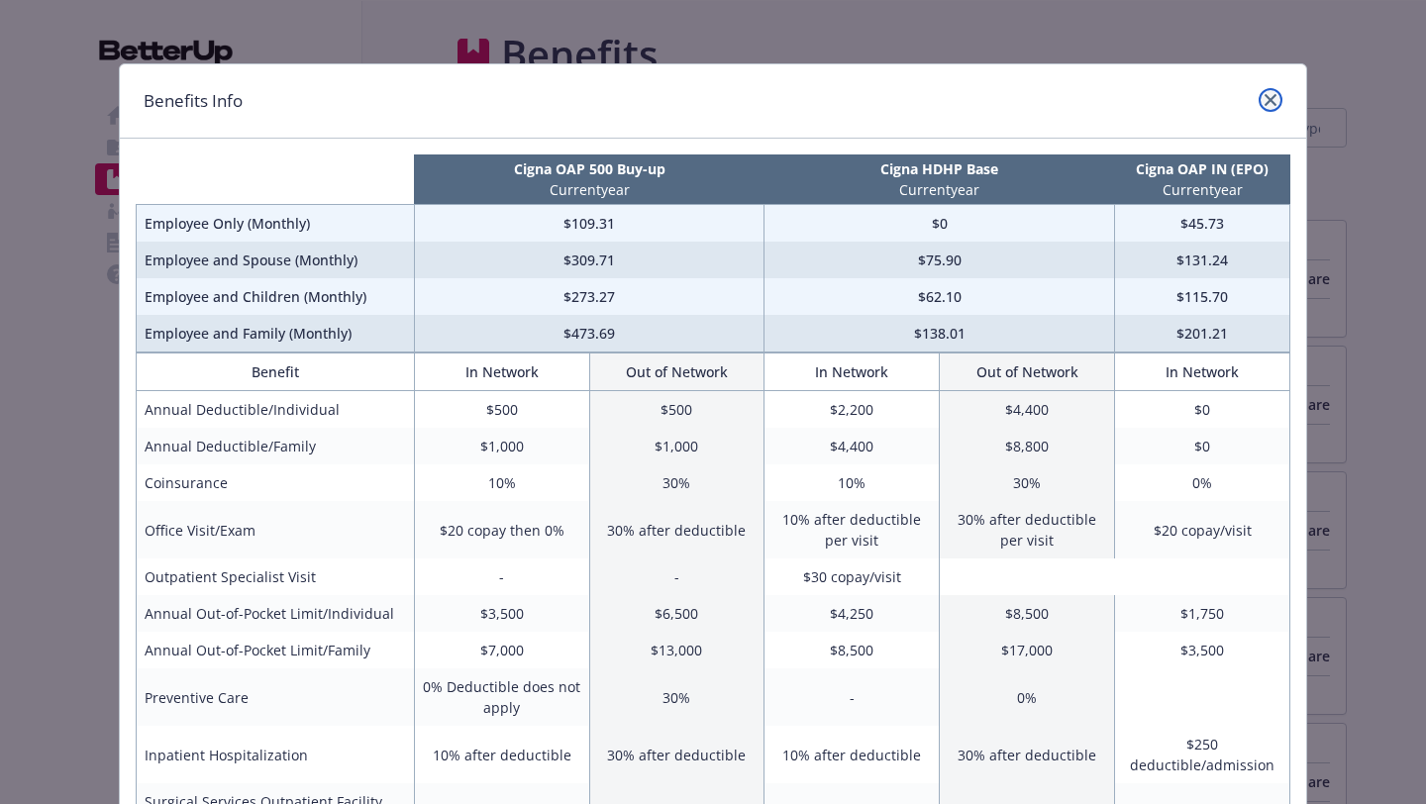
click at [1277, 99] on link "close" at bounding box center [1271, 100] width 24 height 24
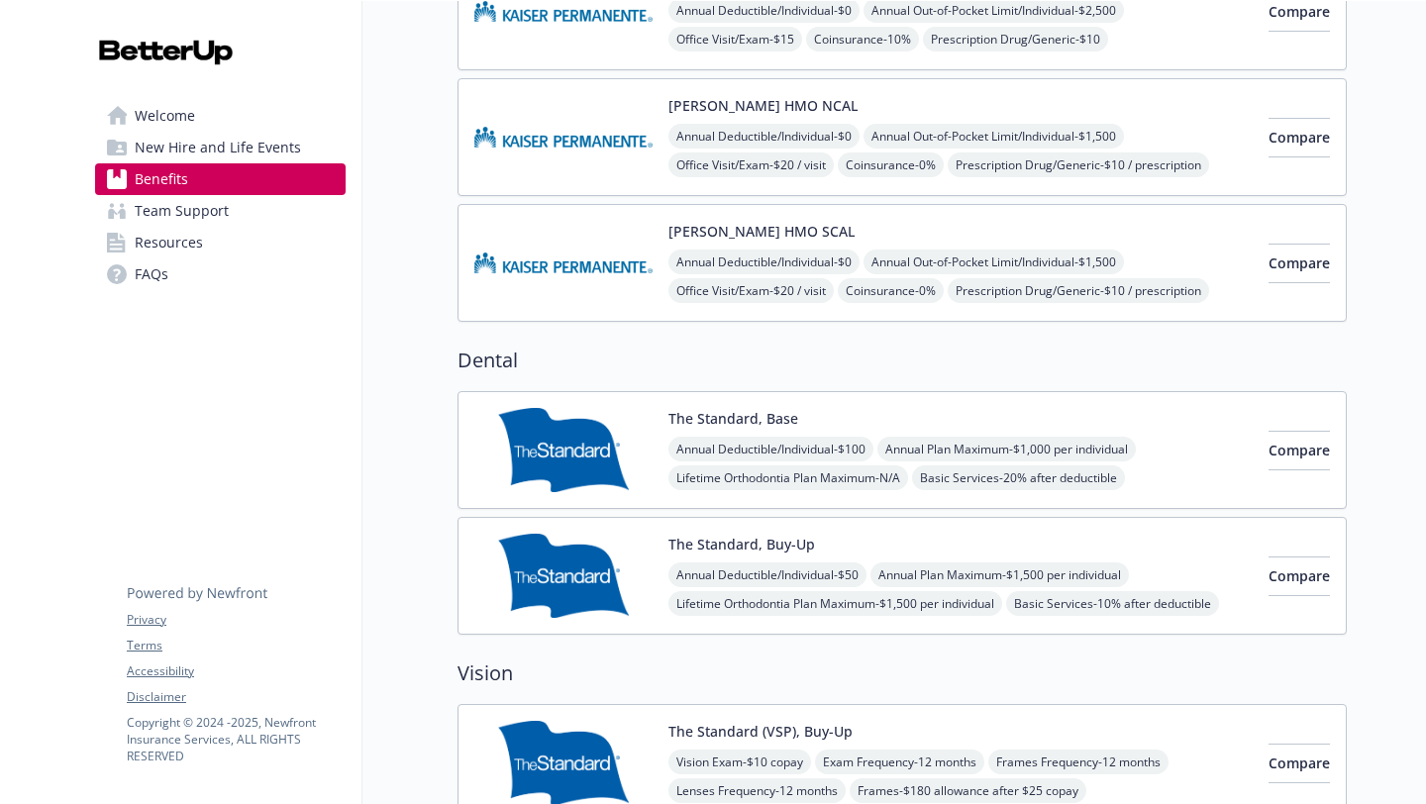
scroll to position [832, 0]
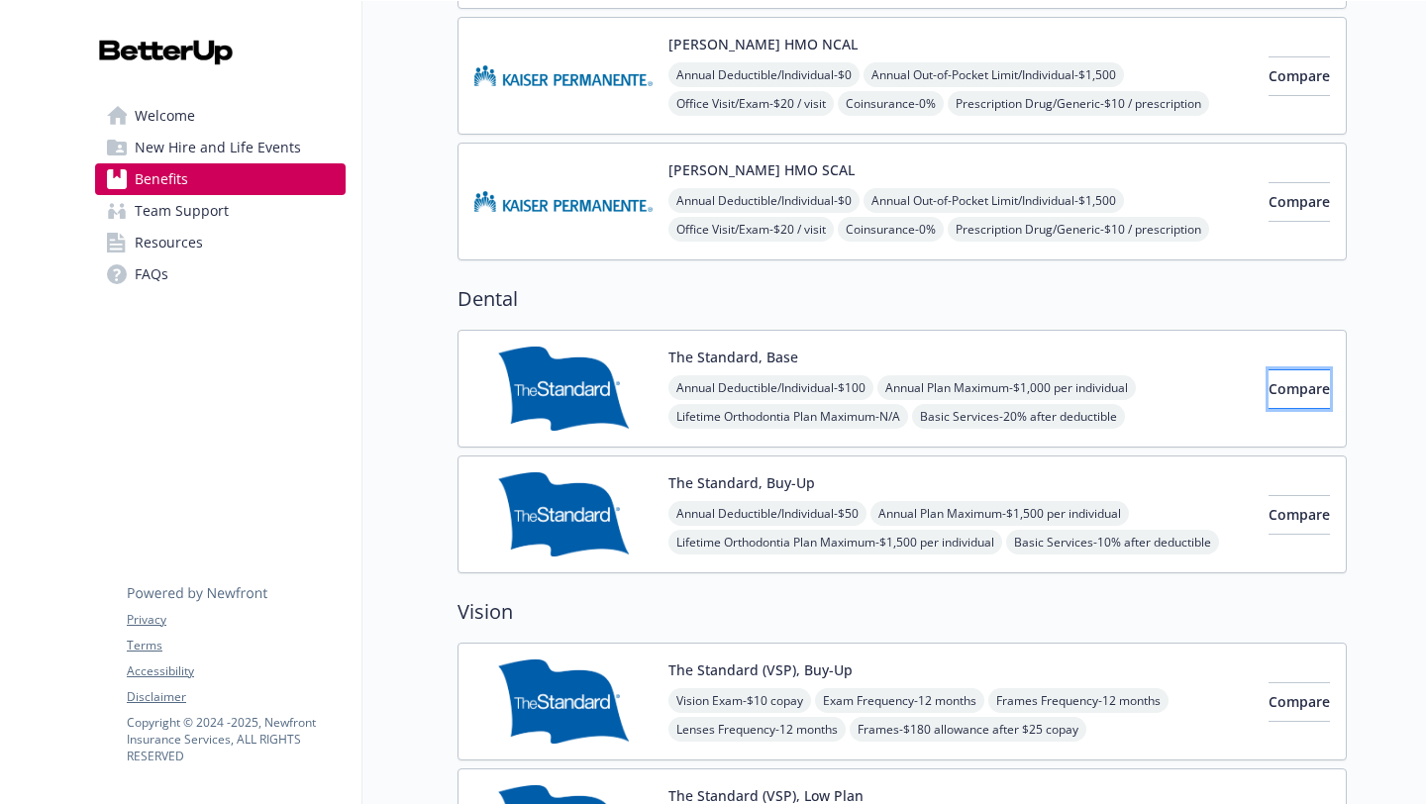
click at [1277, 389] on span "Compare" at bounding box center [1299, 388] width 61 height 19
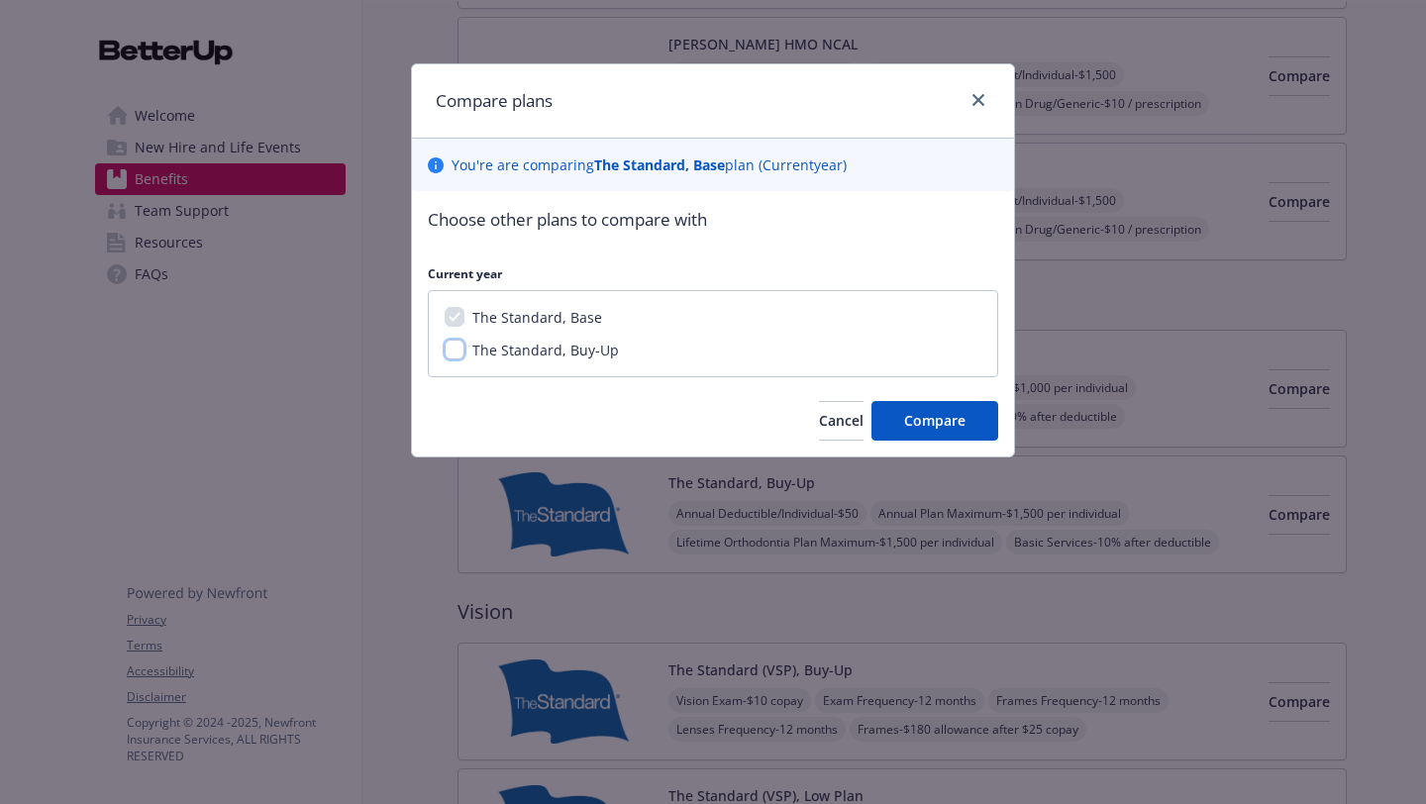
click at [451, 356] on input "The Standard, Buy-Up" at bounding box center [455, 350] width 20 height 20
checkbox input "true"
click at [907, 424] on span "Compare" at bounding box center [934, 420] width 61 height 19
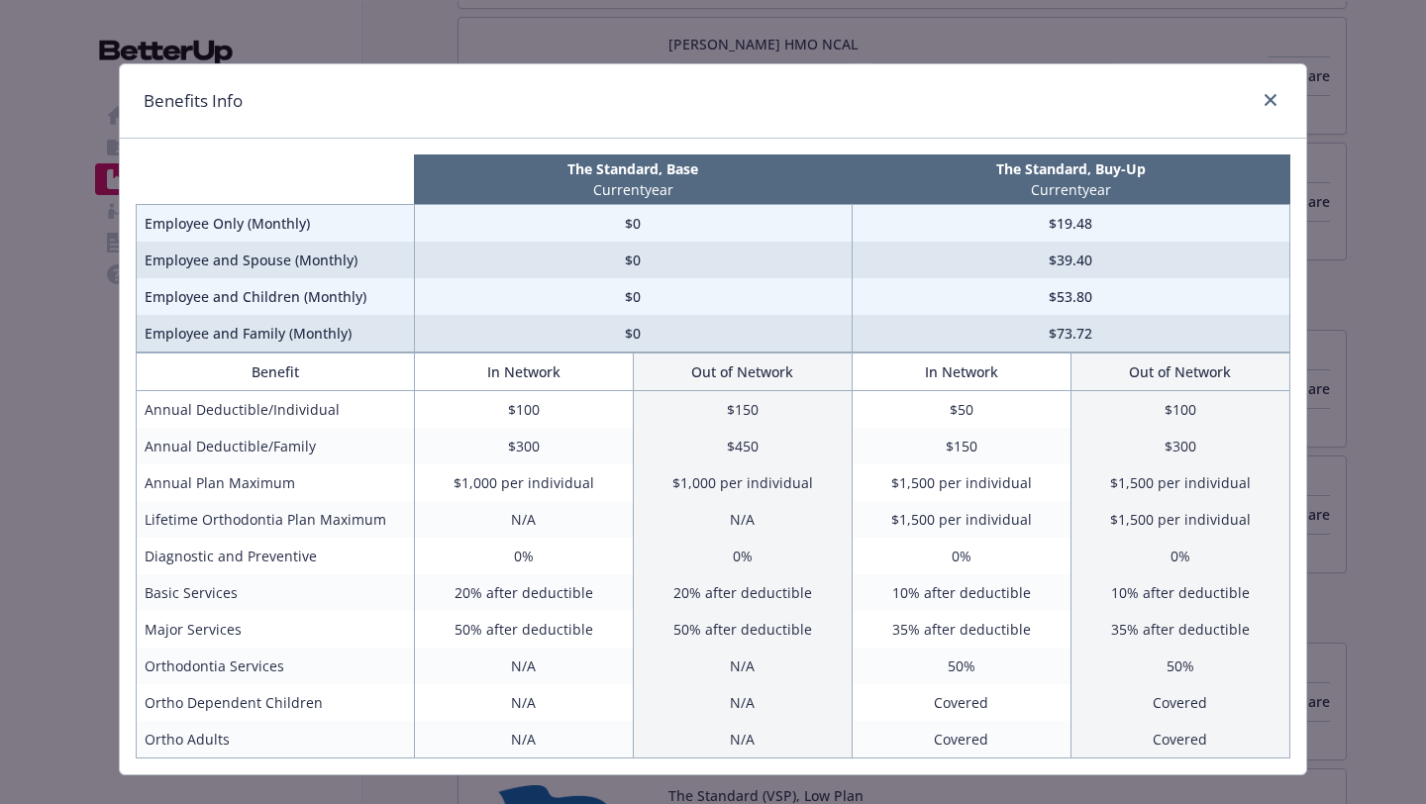
click at [1354, 332] on div "Benefits Info The Standard, Base Current year The Standard, Buy-Up Current year…" at bounding box center [713, 402] width 1426 height 804
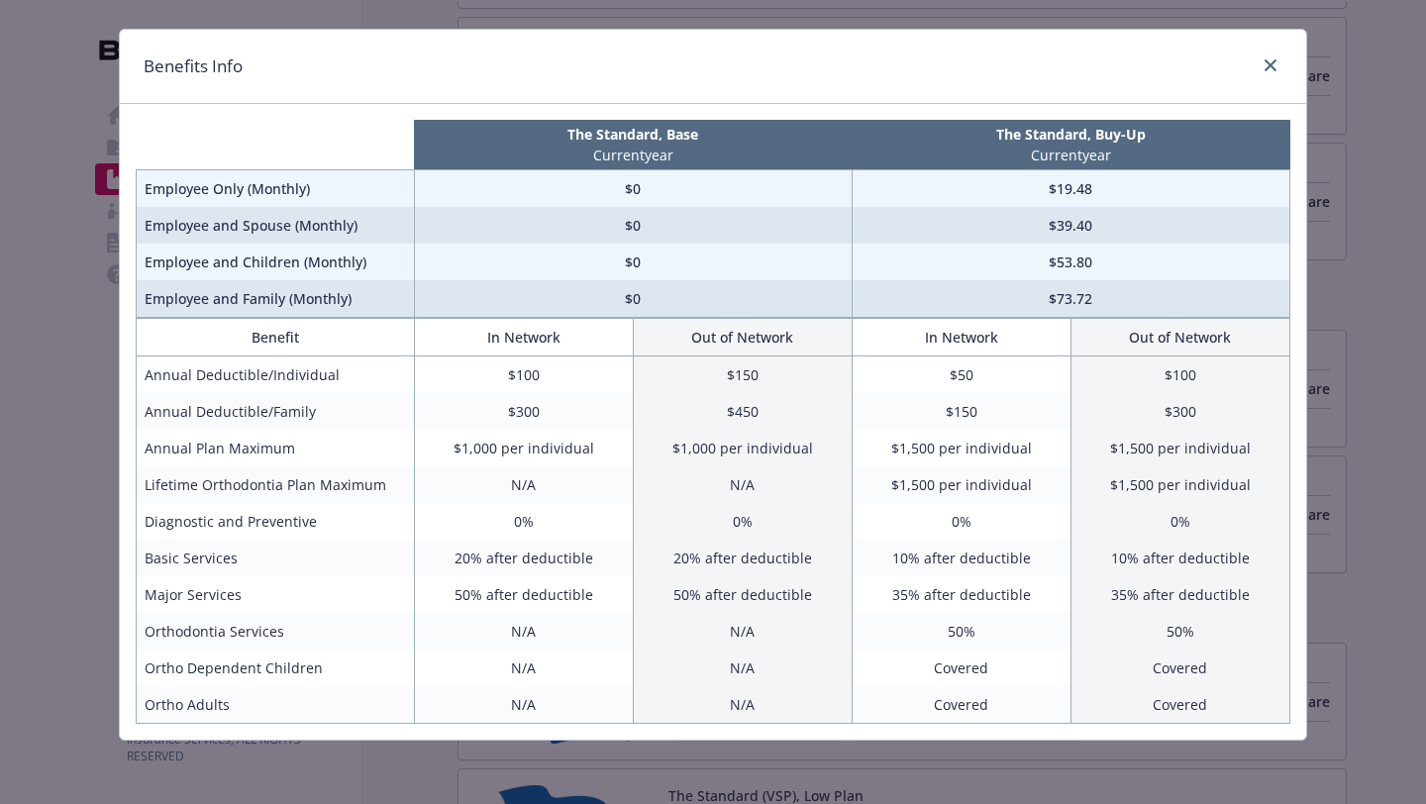
scroll to position [35, 0]
click at [1403, 427] on div "Benefits Info The Standard, Base Current year The Standard, Buy-Up Current year…" at bounding box center [713, 402] width 1426 height 804
click at [1273, 63] on icon "close" at bounding box center [1271, 65] width 12 height 12
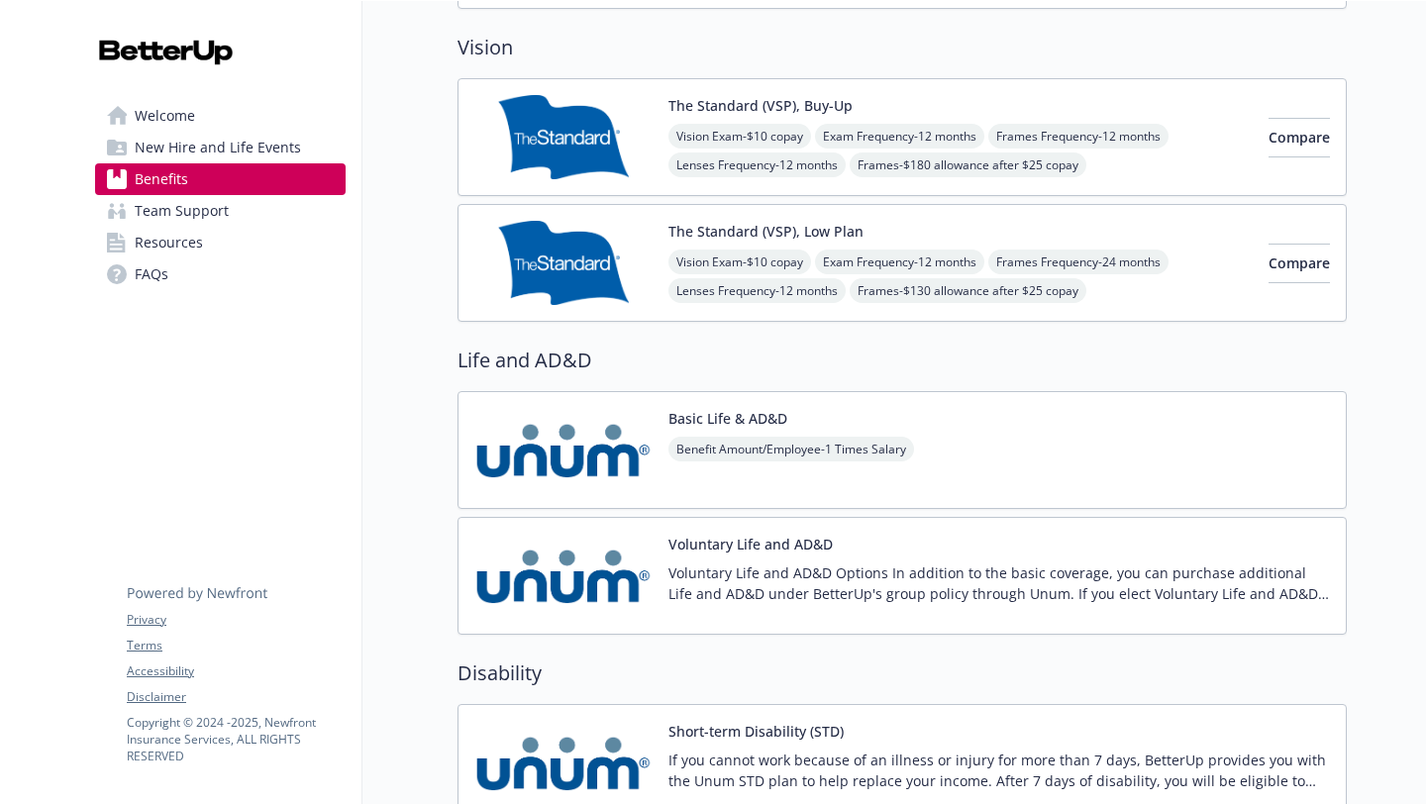
scroll to position [1426, 0]
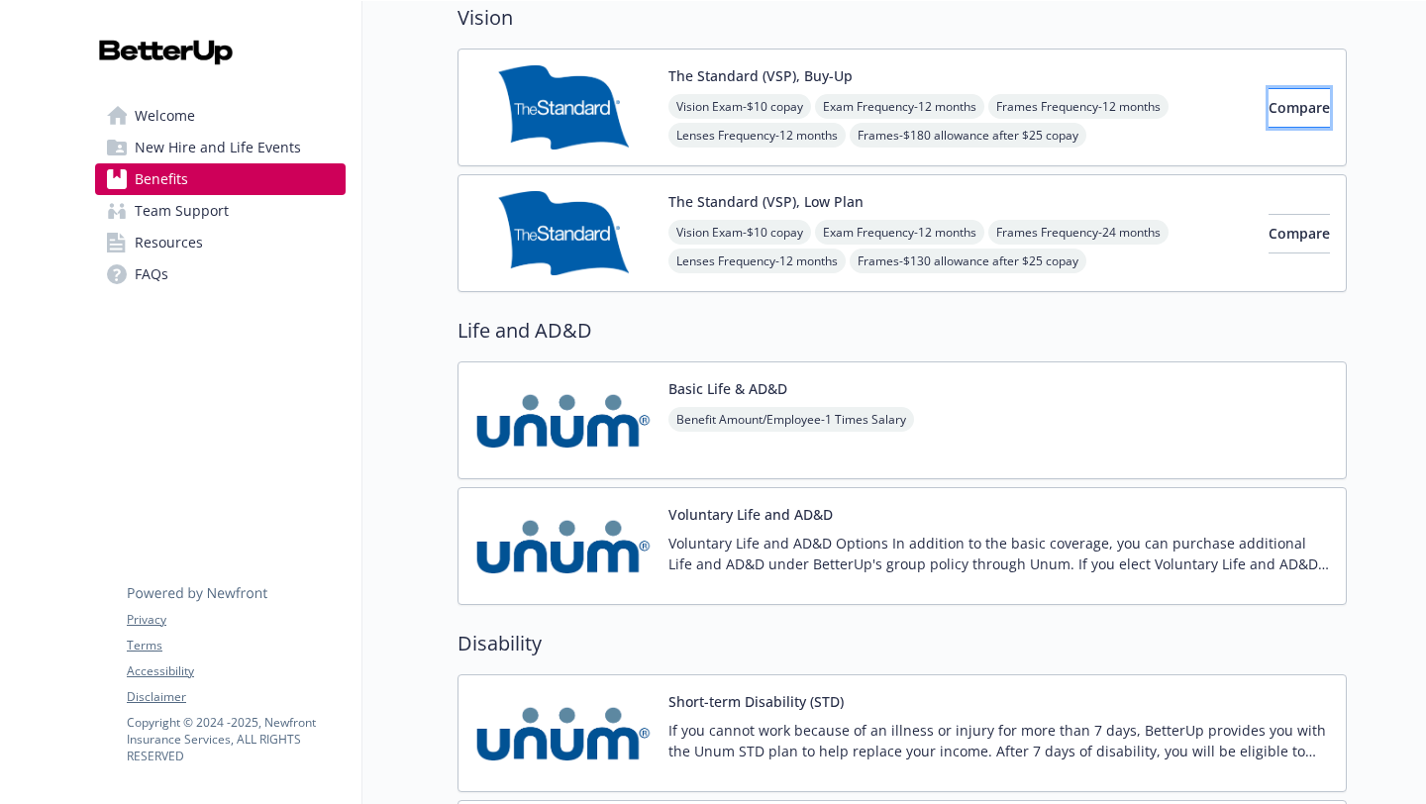
click at [1269, 121] on button "Compare" at bounding box center [1299, 108] width 61 height 40
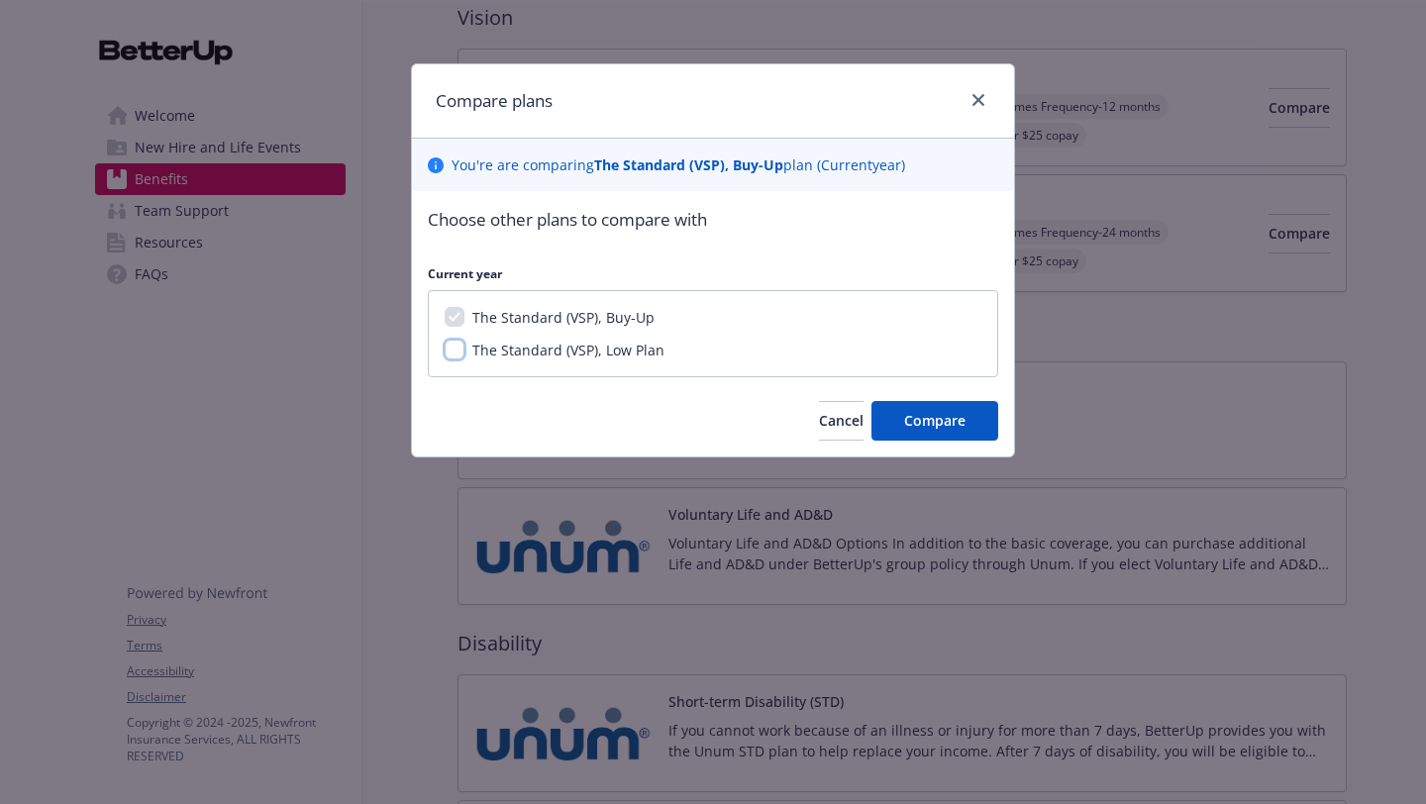
click at [457, 350] on input "The Standard (VSP), Low Plan" at bounding box center [455, 350] width 20 height 20
checkbox input "true"
click at [962, 420] on span "Compare" at bounding box center [934, 420] width 61 height 19
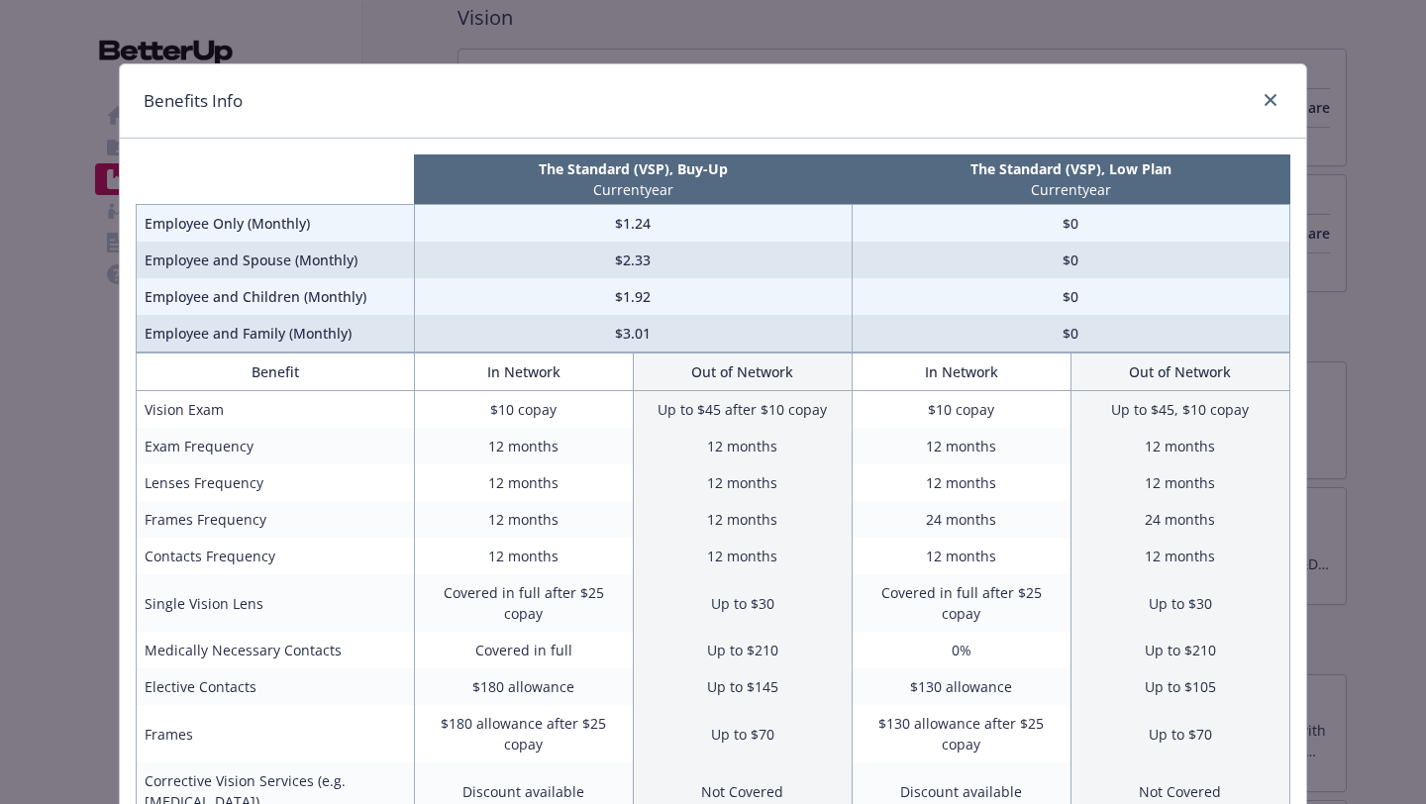
click at [1274, 632] on td "Up to $210" at bounding box center [1180, 650] width 219 height 37
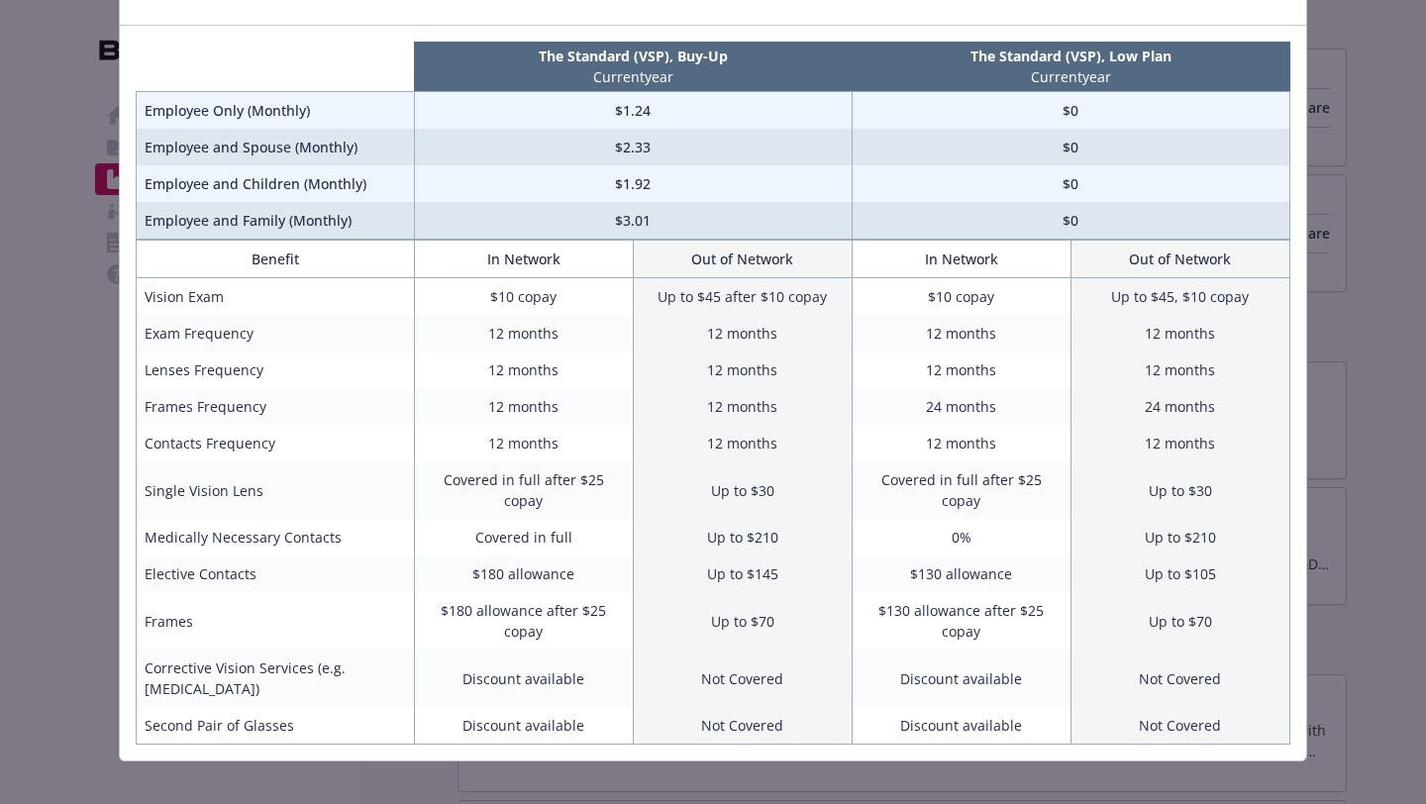
scroll to position [113, 0]
click at [6, 61] on div "Benefits Info The Standard (VSP), Buy-Up Current year The Standard (VSP), Low P…" at bounding box center [713, 402] width 1426 height 804
click at [71, 128] on div "Benefits Info The Standard (VSP), Buy-Up Current year The Standard (VSP), Low P…" at bounding box center [713, 402] width 1426 height 804
click at [1390, 624] on div "Benefits Info The Standard (VSP), Buy-Up Current year The Standard (VSP), Low P…" at bounding box center [713, 402] width 1426 height 804
click at [877, 782] on div "Benefits Info The Standard (VSP), Buy-Up Current year The Standard (VSP), Low P…" at bounding box center [713, 402] width 1426 height 804
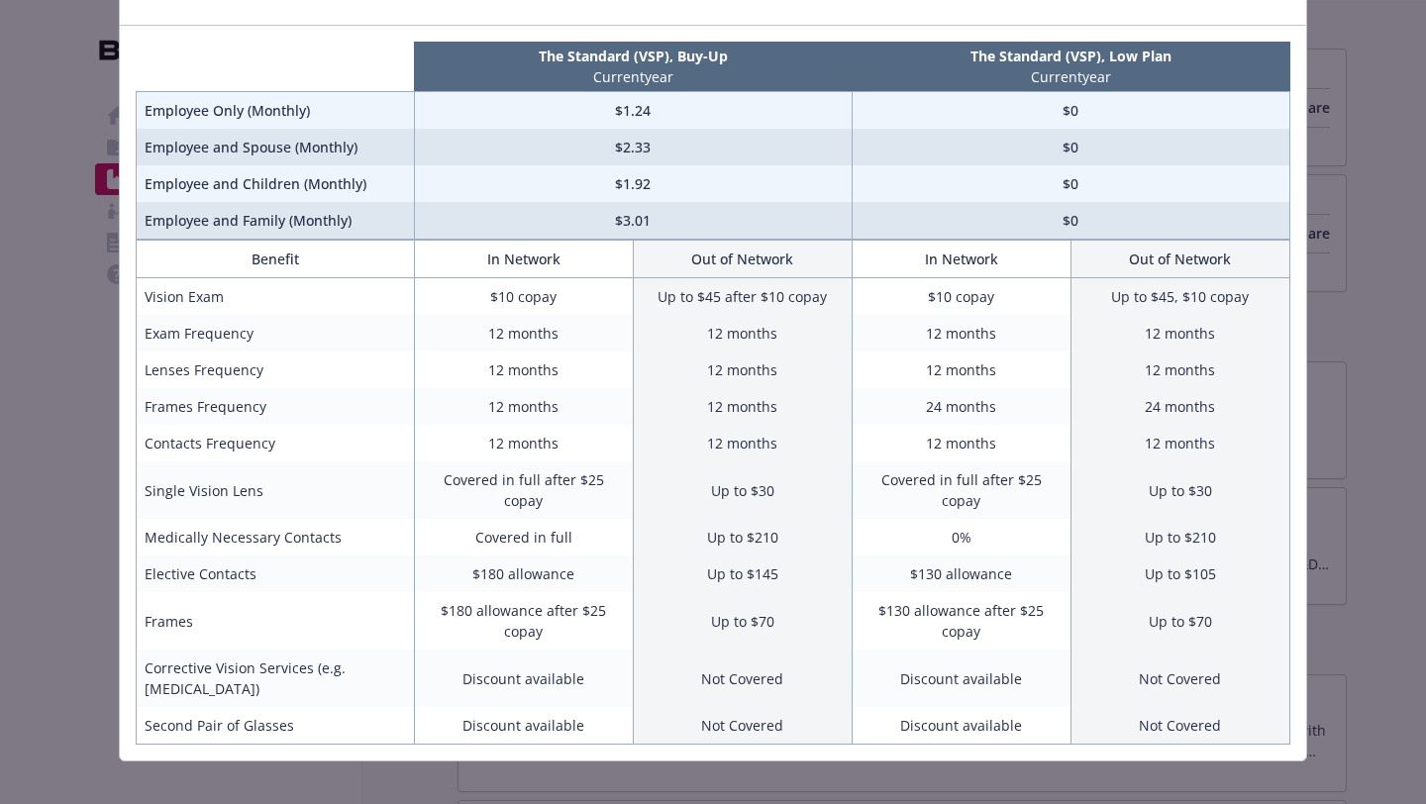
click at [247, 111] on td "Employee Only (Monthly)" at bounding box center [276, 111] width 278 height 38
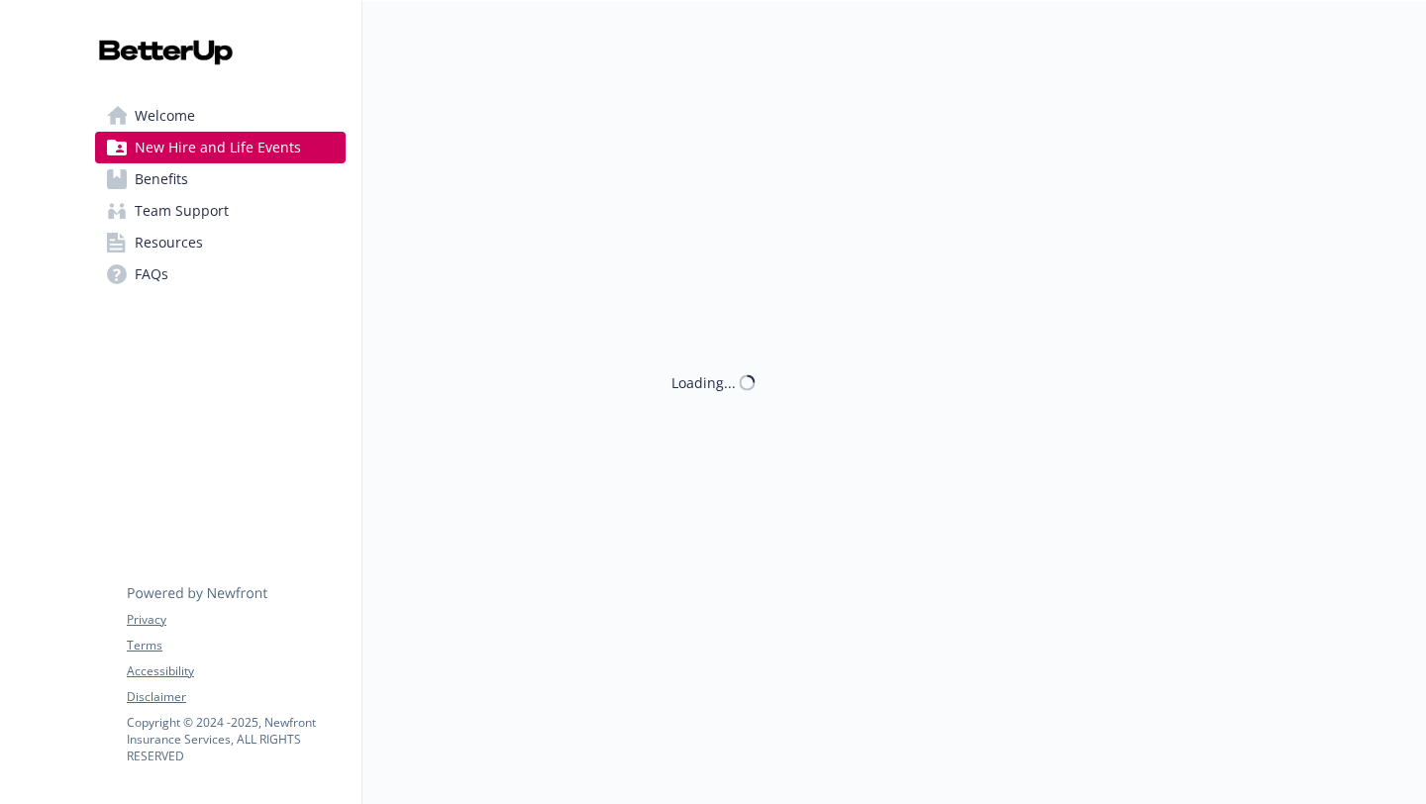
scroll to position [417, 0]
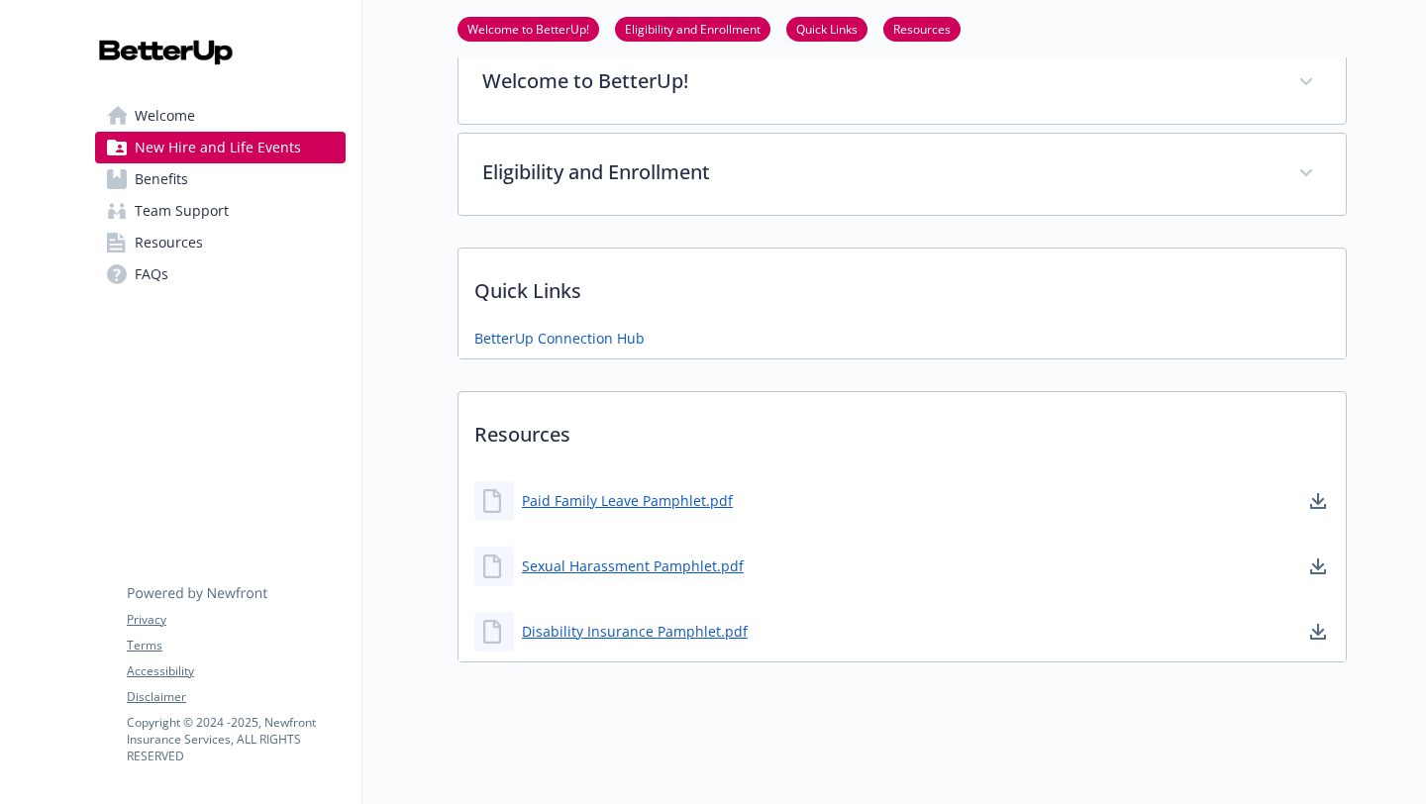
click at [185, 184] on span "Benefits" at bounding box center [161, 179] width 53 height 32
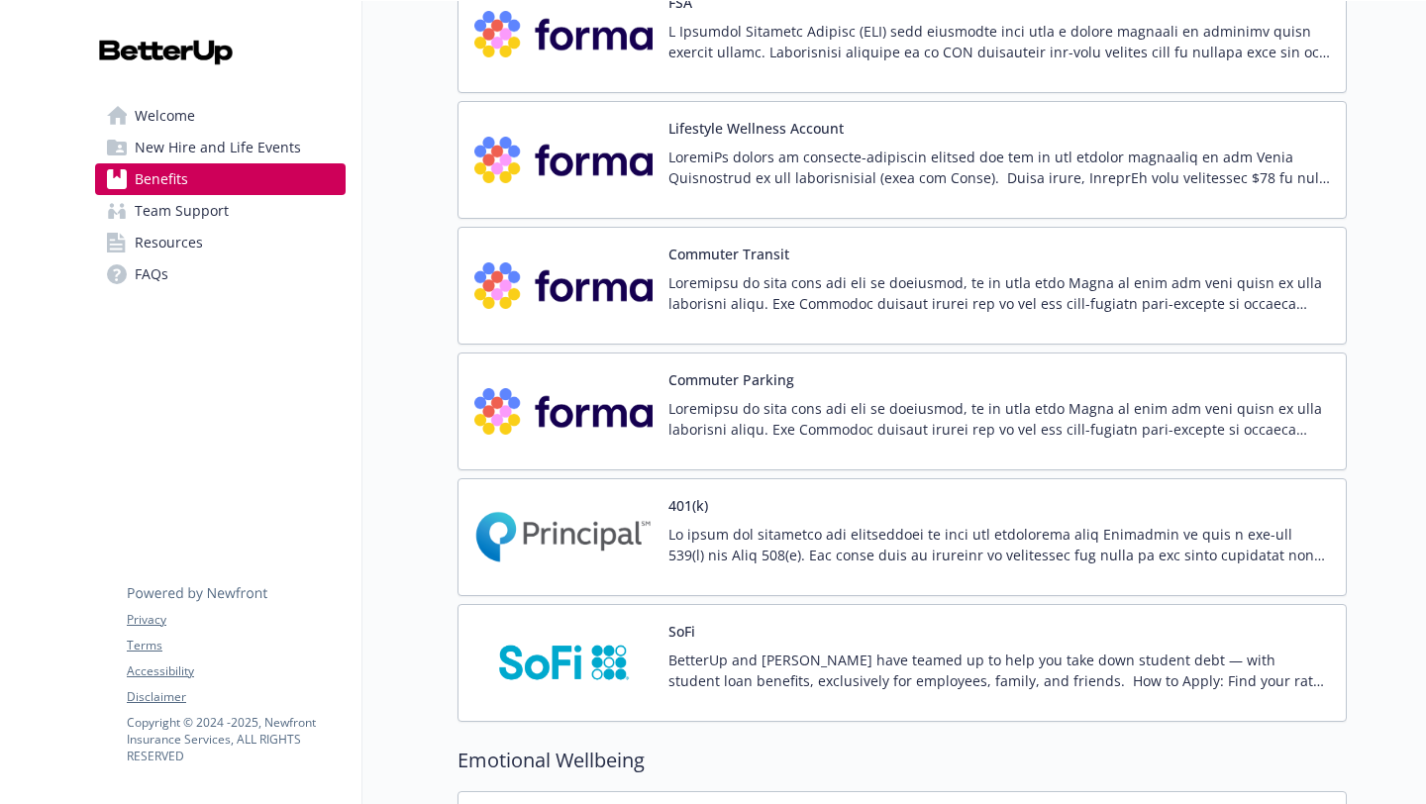
scroll to position [3150, 0]
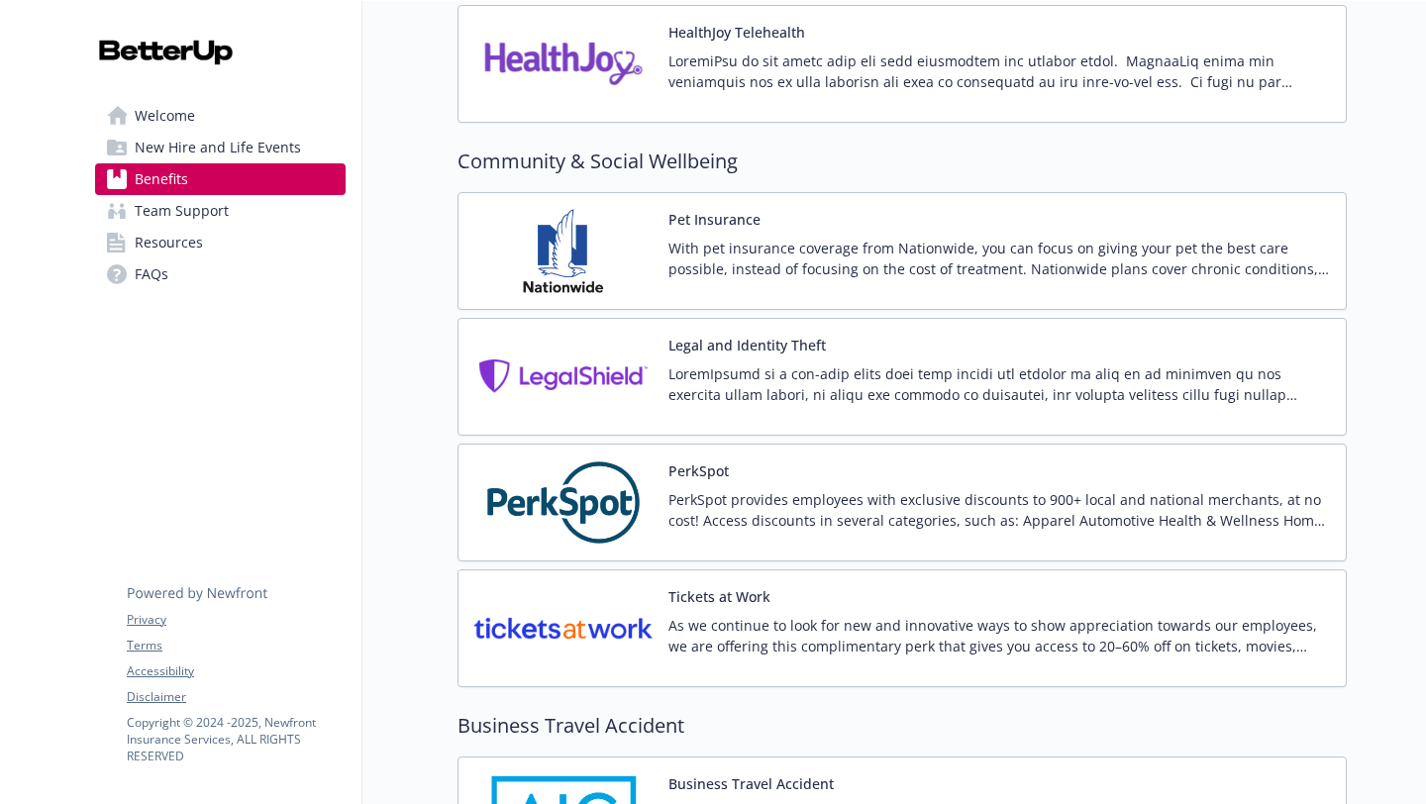
scroll to position [4141, 0]
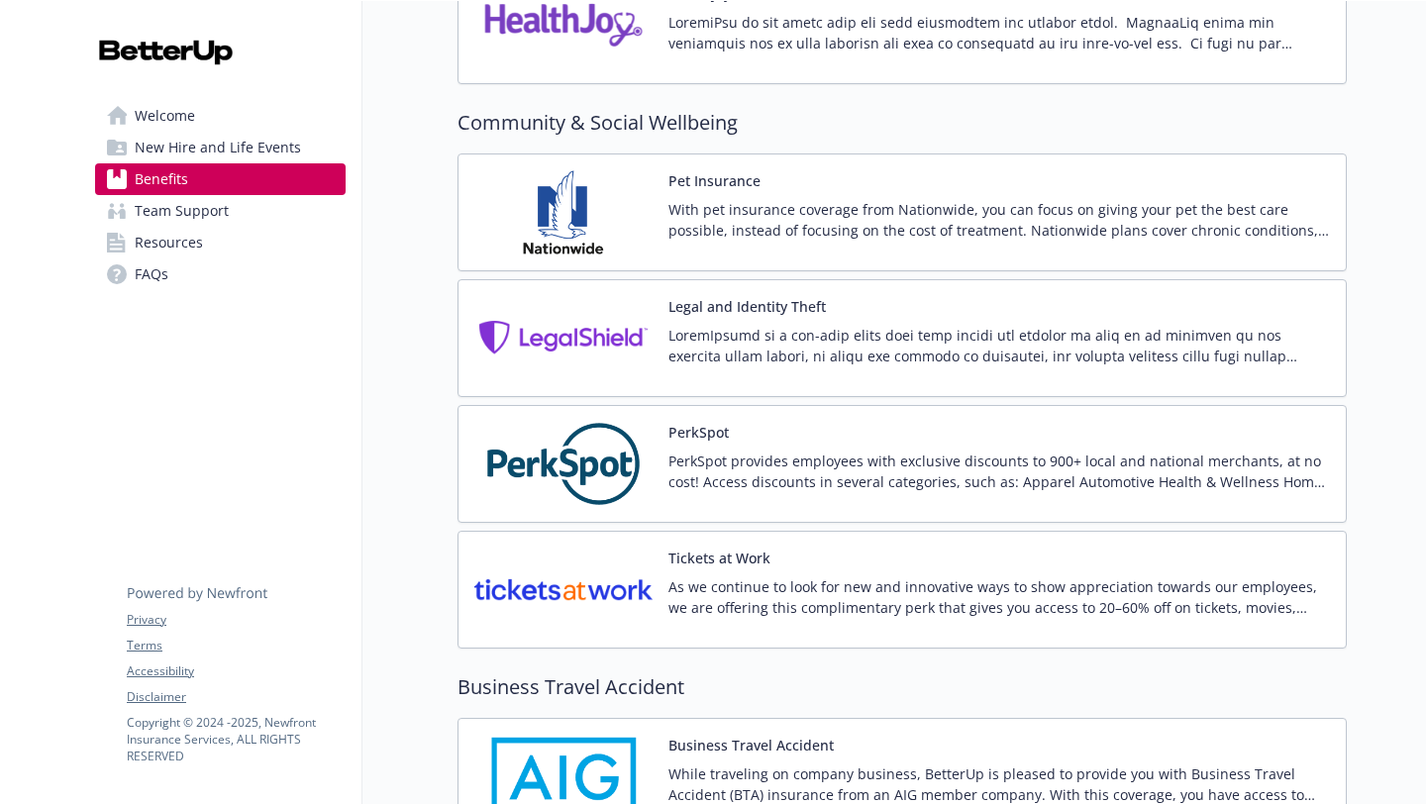
click at [915, 596] on p "As we continue to look for new and innovative ways to show appreciation towards…" at bounding box center [999, 597] width 662 height 42
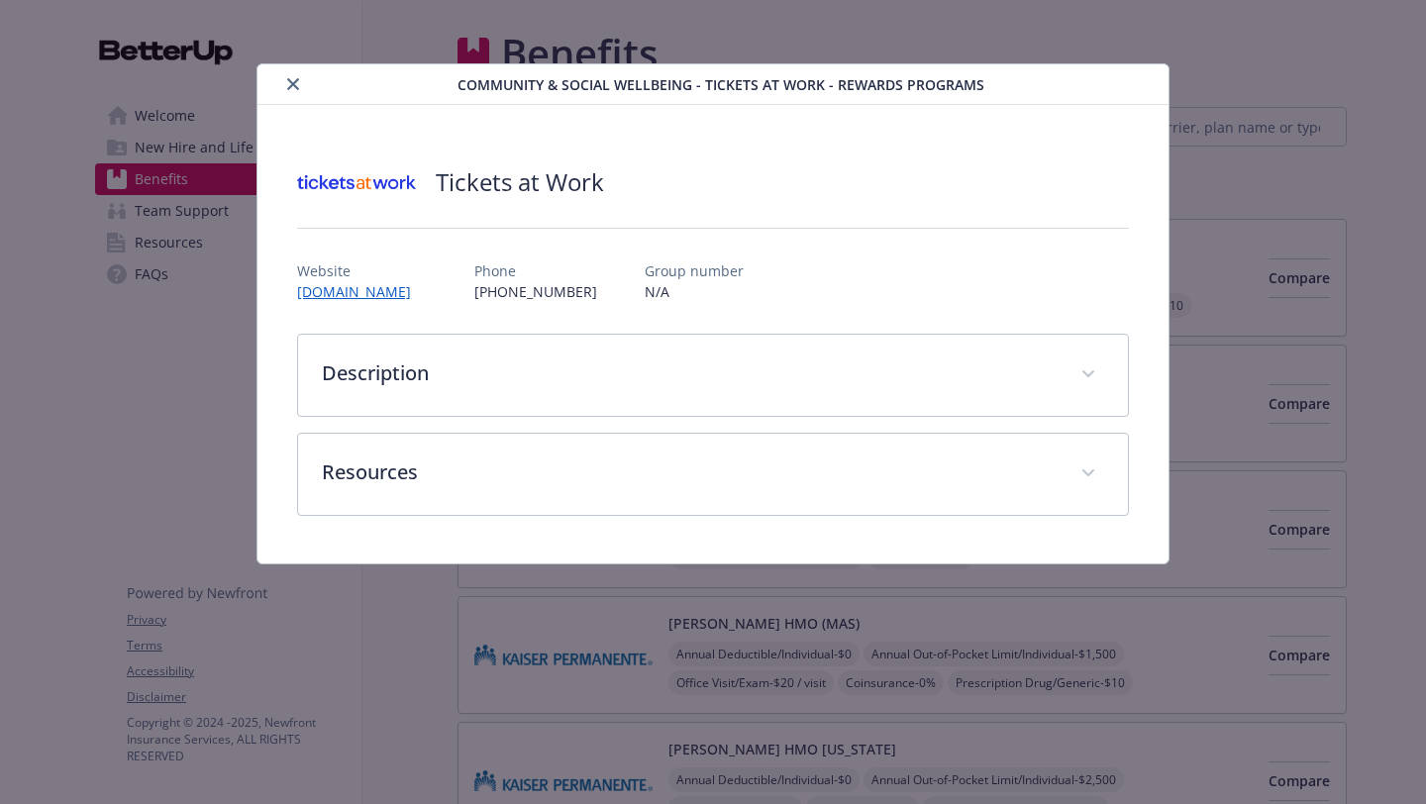
scroll to position [4141, 0]
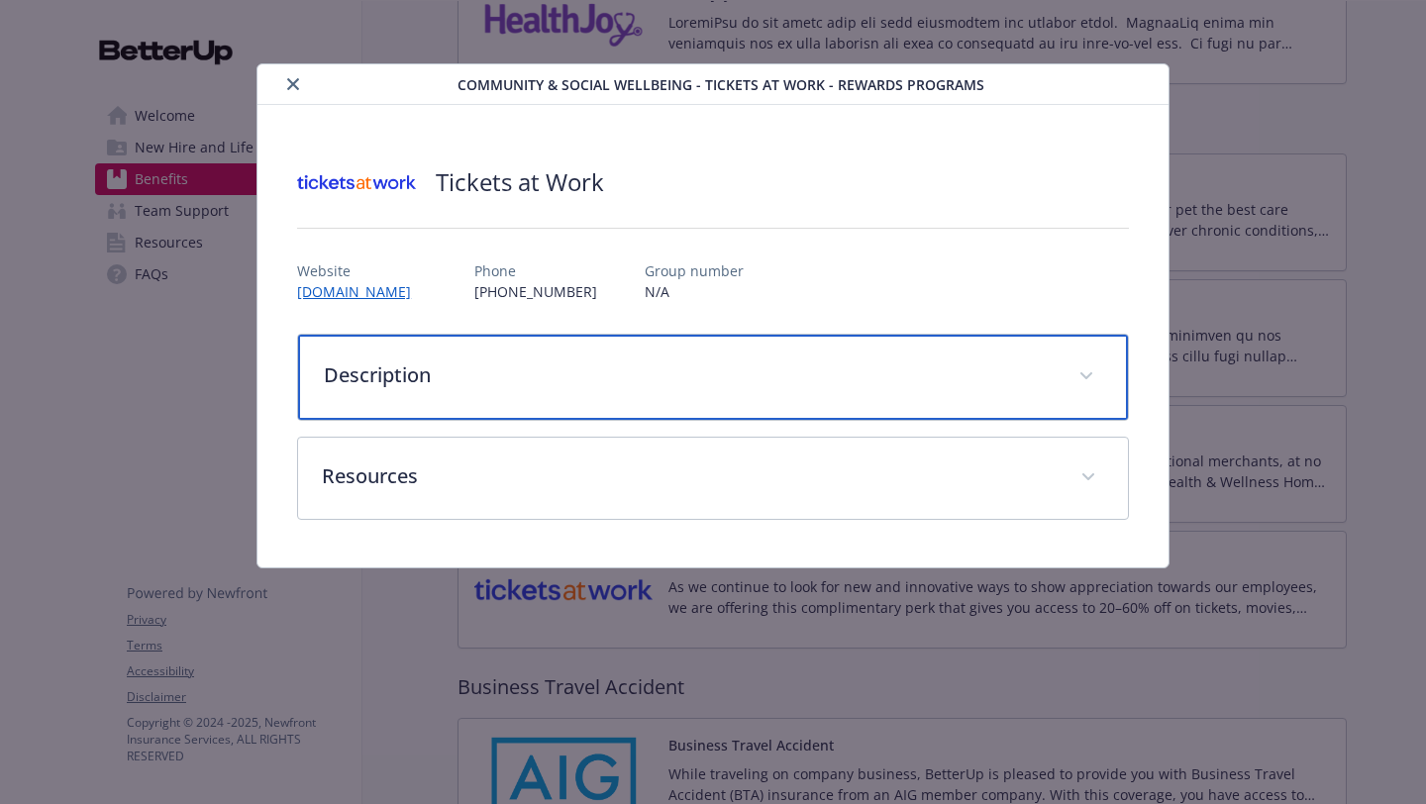
click at [574, 388] on div "Description" at bounding box center [713, 377] width 830 height 85
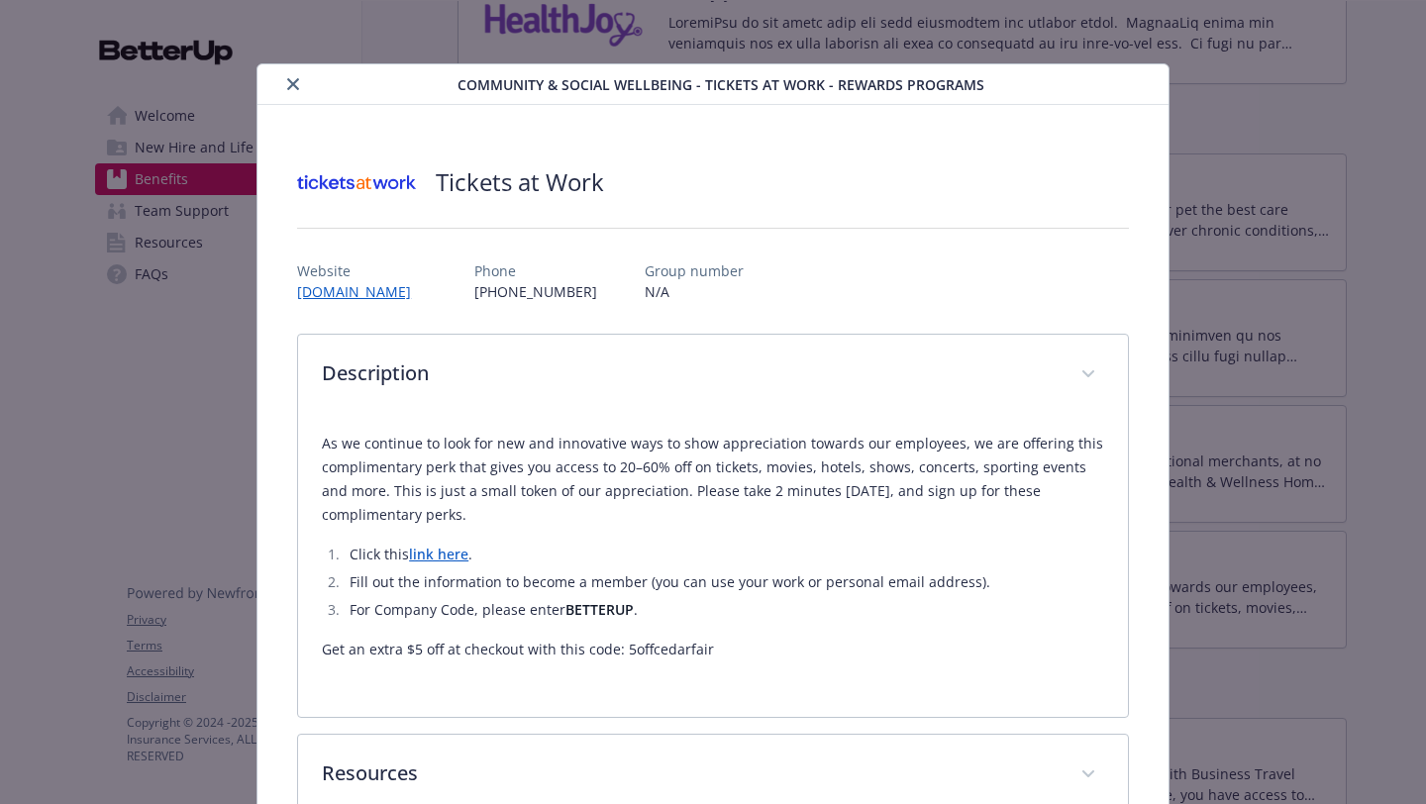
click at [442, 563] on link "link here" at bounding box center [438, 554] width 59 height 19
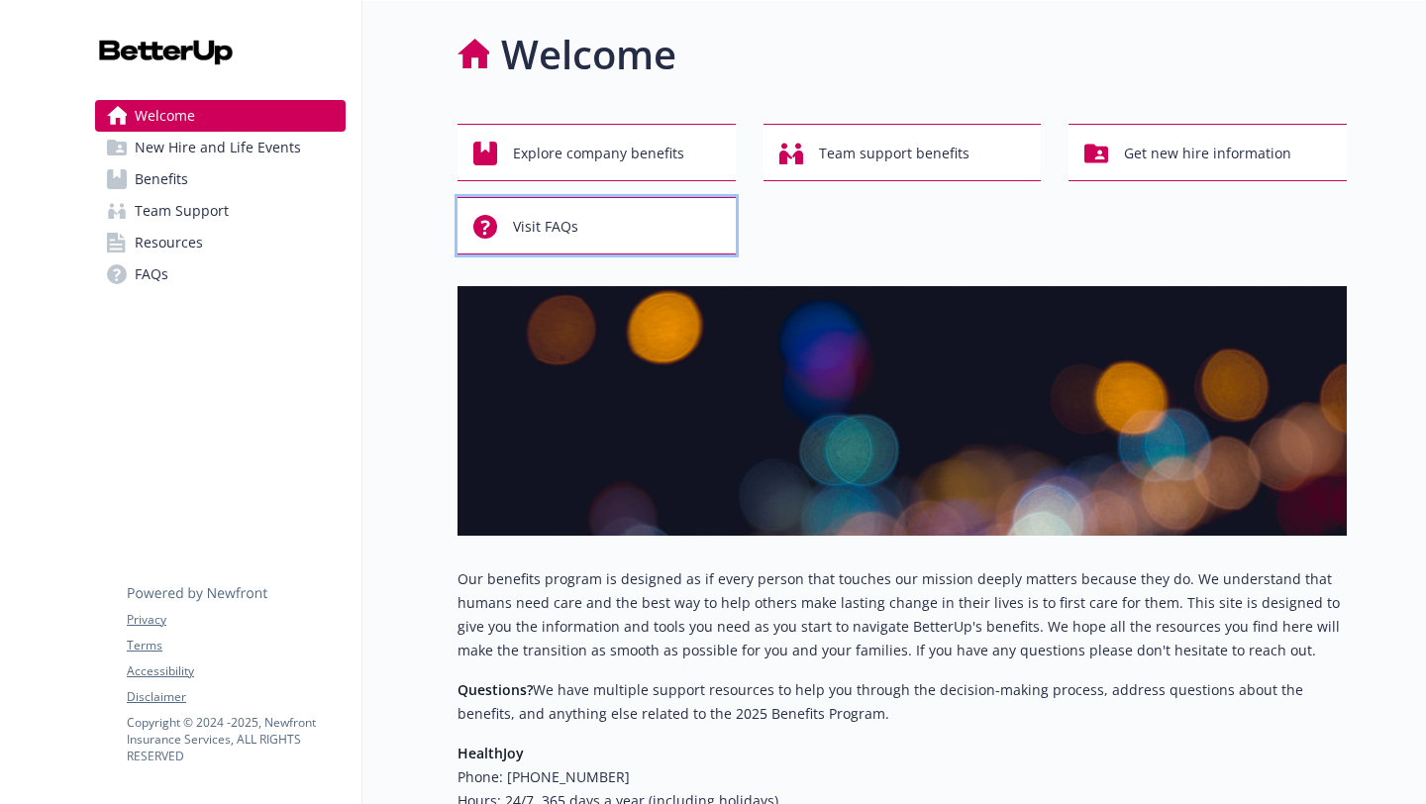
click at [666, 234] on div "Visit FAQs" at bounding box center [599, 227] width 253 height 38
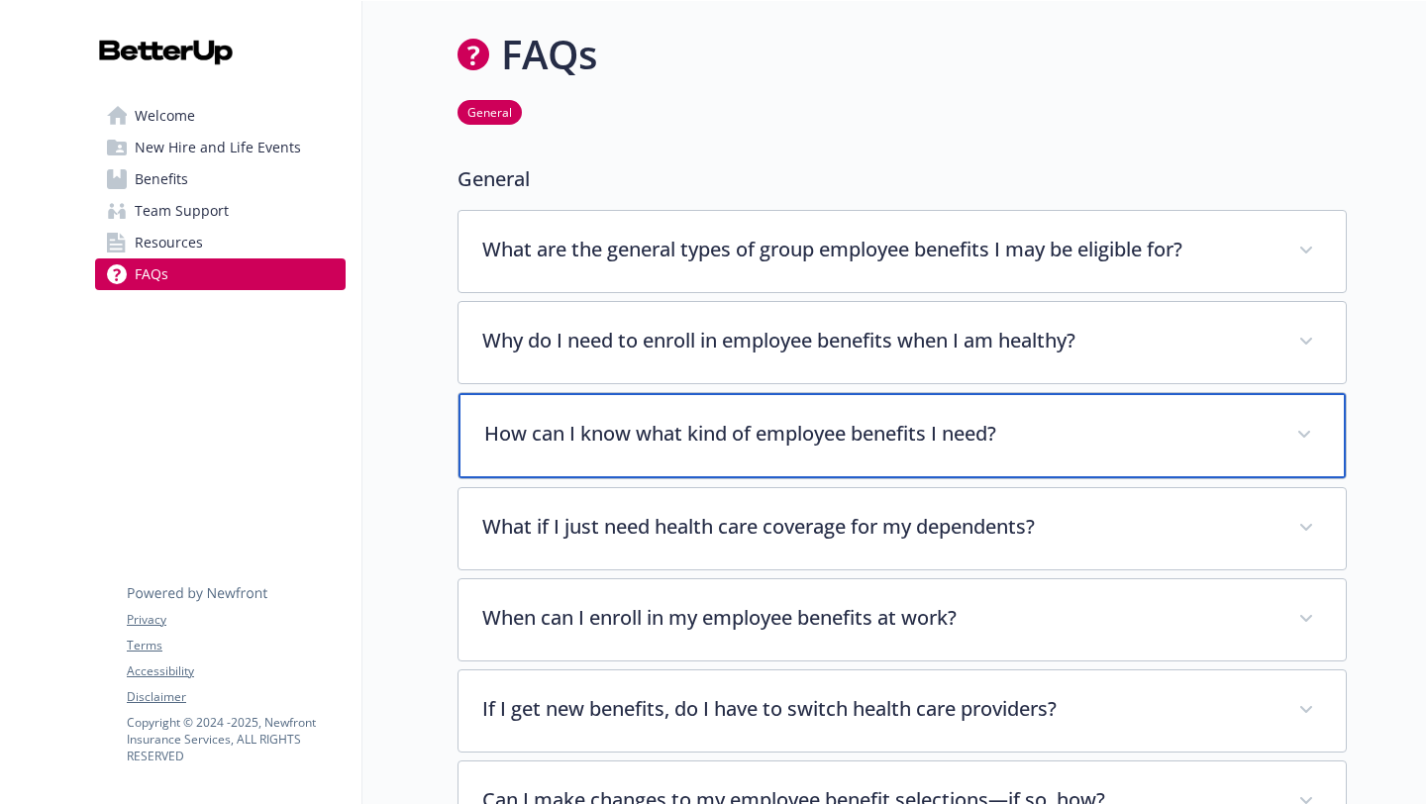
click at [1152, 442] on p "How can I know what kind of employee benefits I need?" at bounding box center [878, 434] width 788 height 30
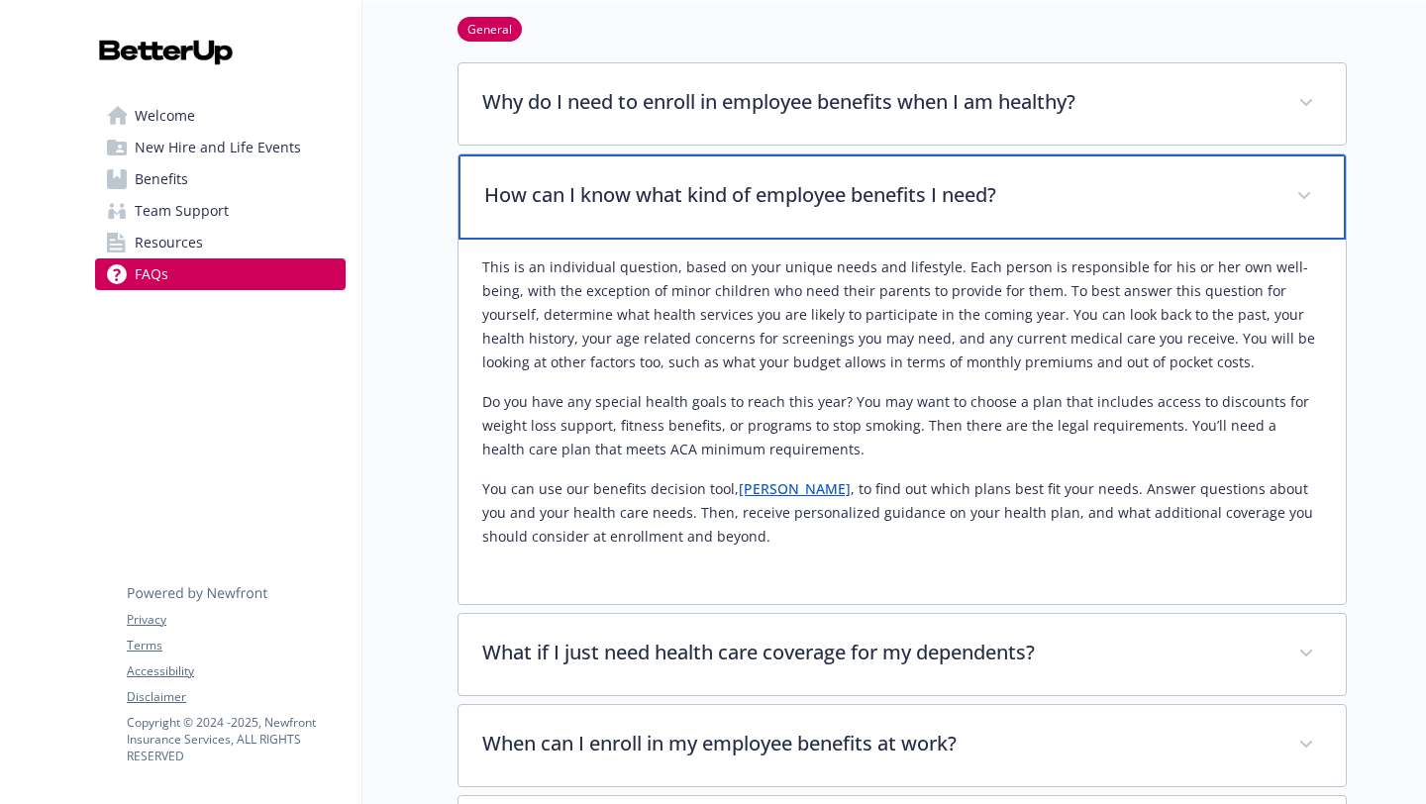
scroll to position [277, 0]
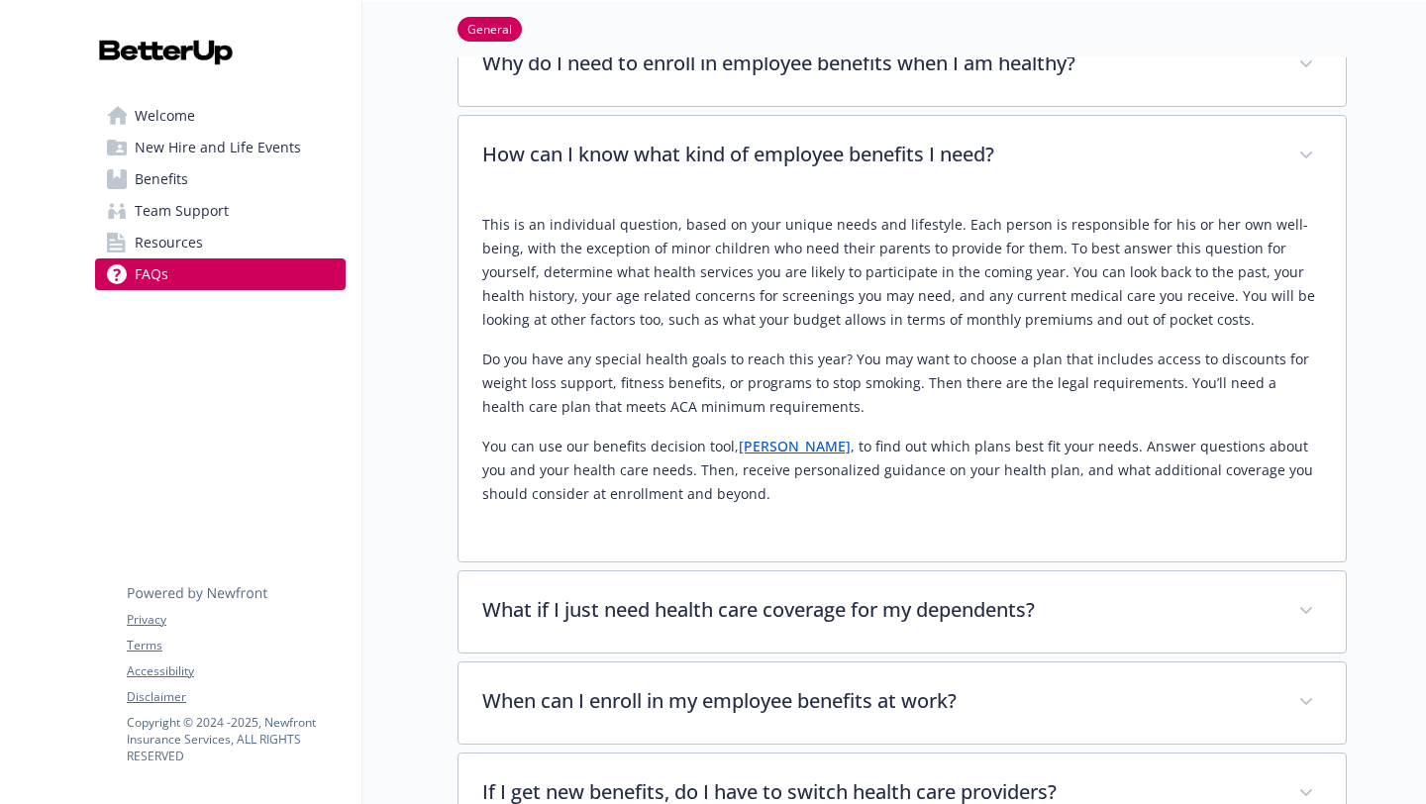
click at [745, 449] on link "HYKE" at bounding box center [795, 446] width 112 height 19
click at [151, 187] on span "Benefits" at bounding box center [161, 179] width 53 height 32
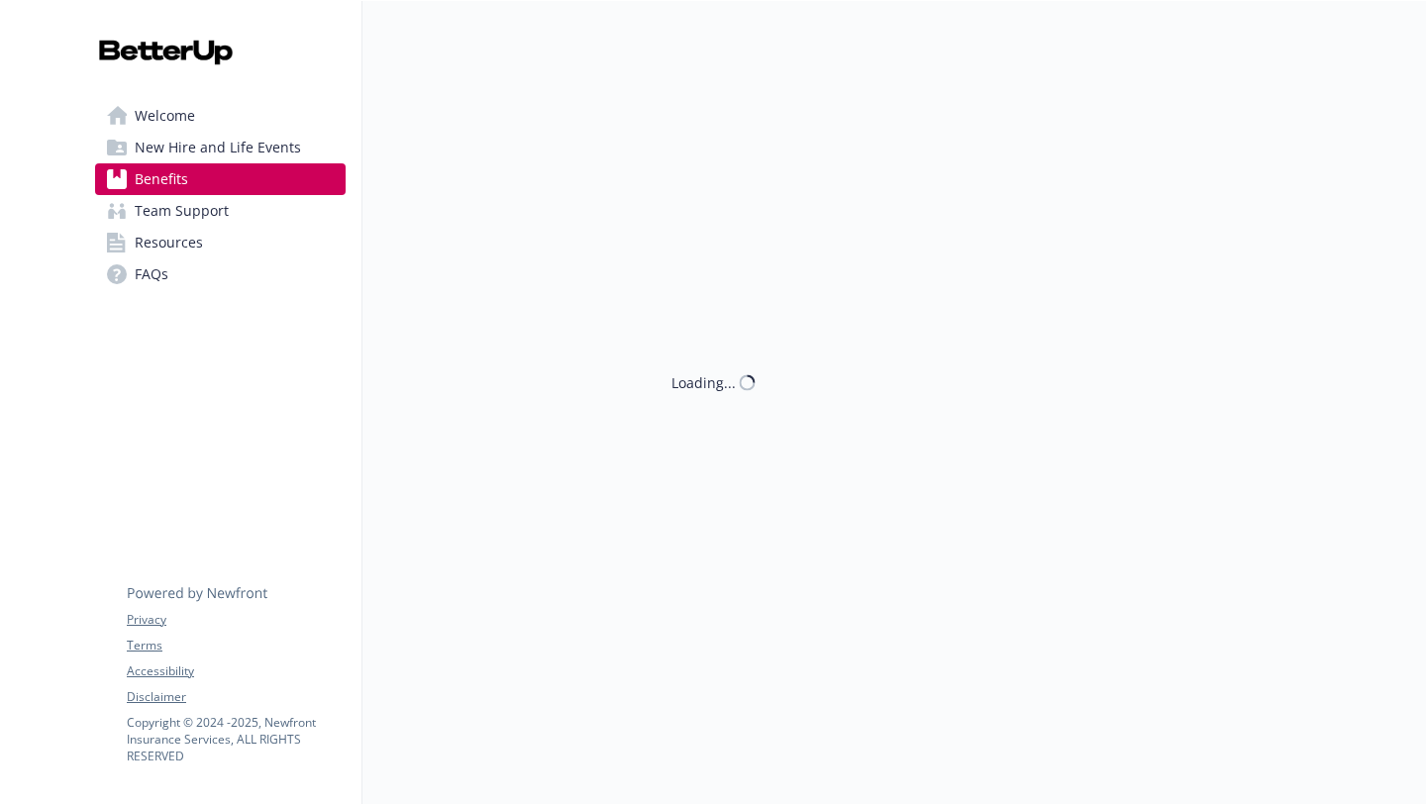
scroll to position [277, 0]
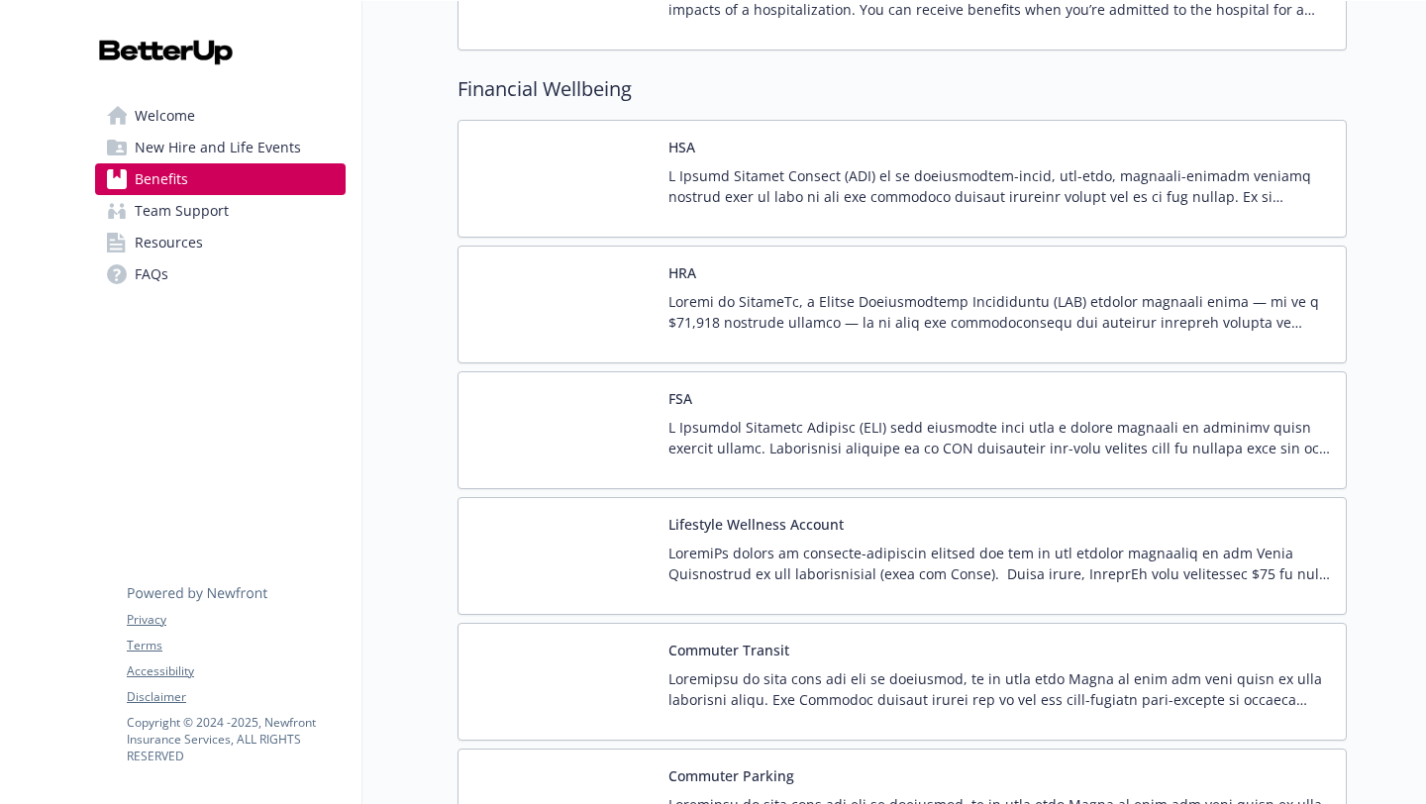
scroll to position [2733, 0]
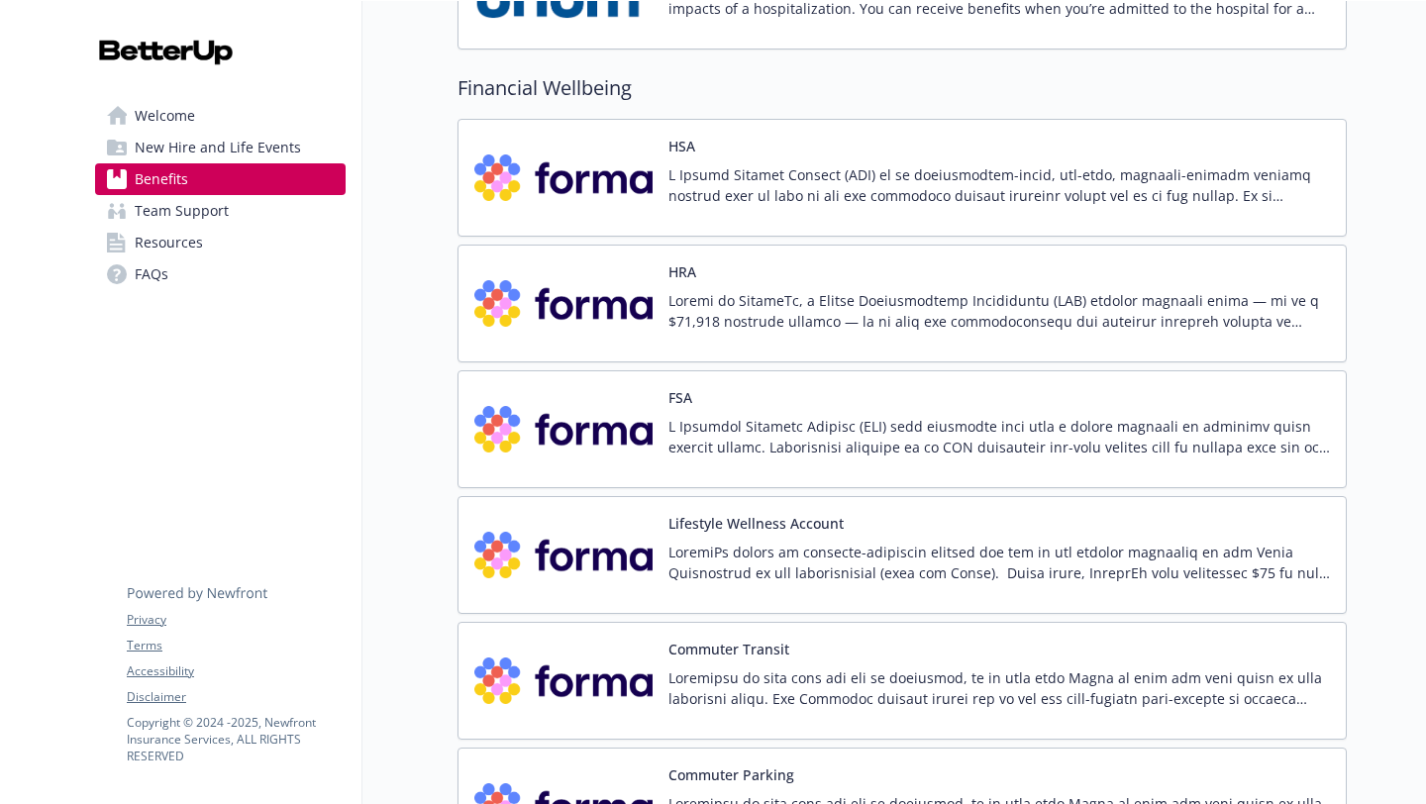
click at [1201, 211] on div at bounding box center [999, 191] width 662 height 55
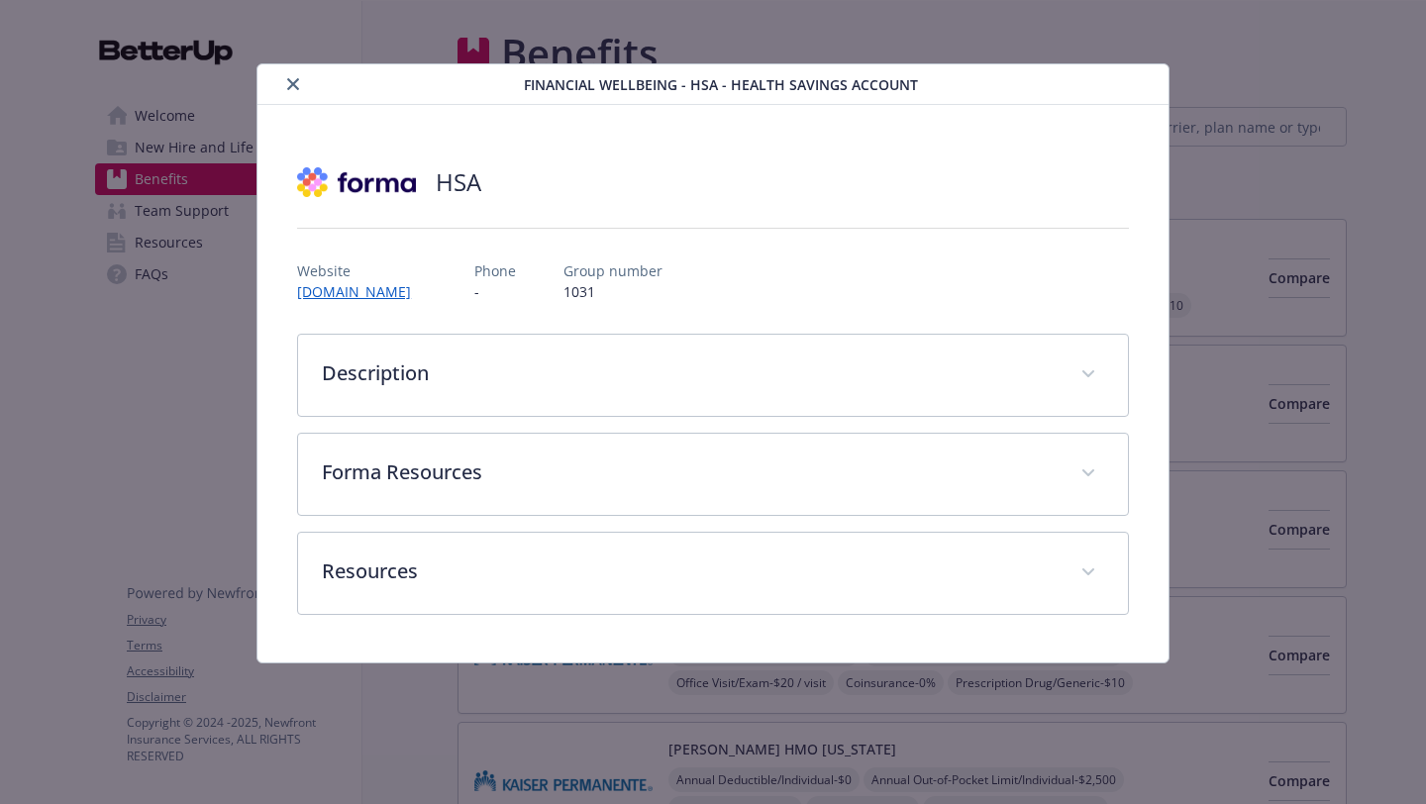
scroll to position [2733, 0]
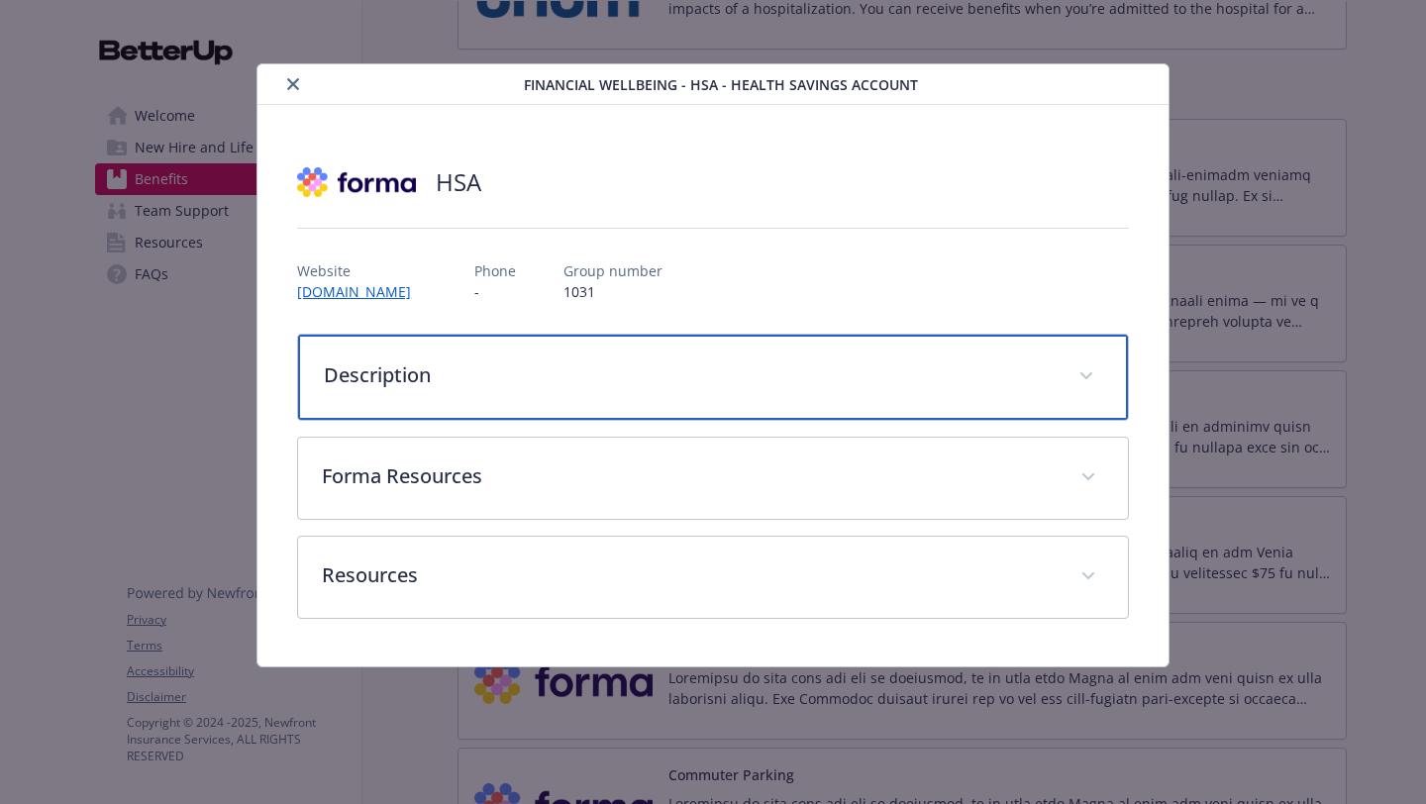
click at [380, 380] on p "Description" at bounding box center [689, 375] width 731 height 30
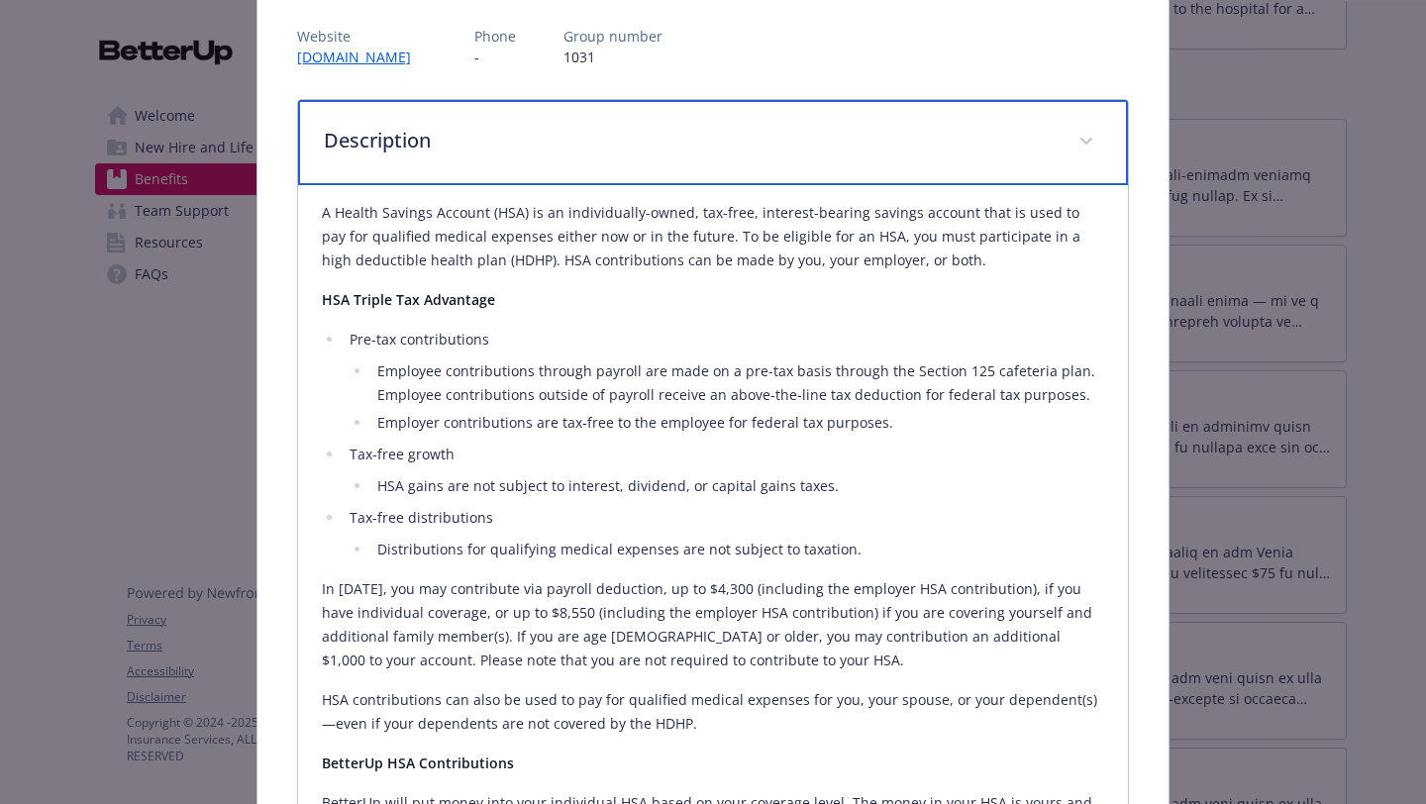
scroll to position [238, 0]
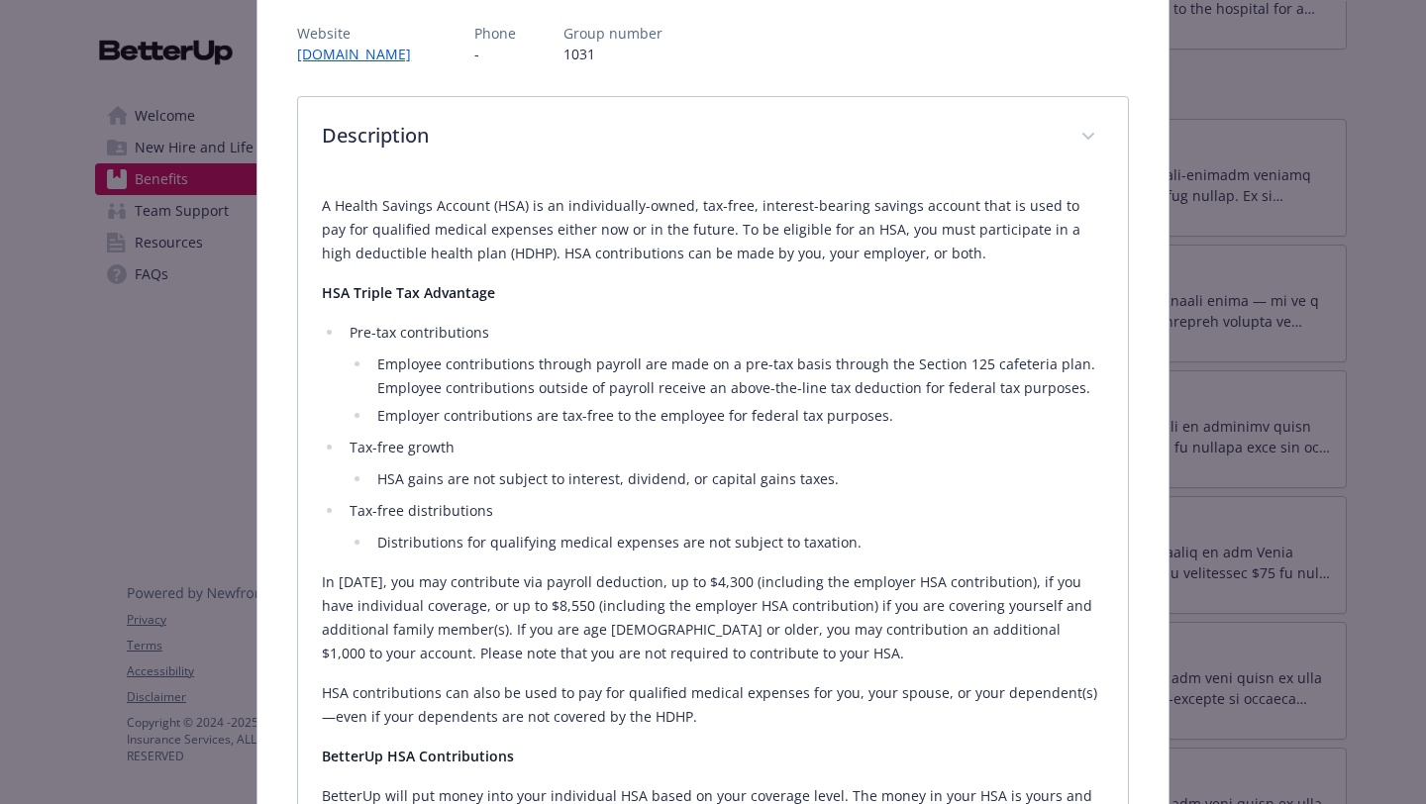
click at [1085, 722] on p "HSA contributions can also be used to pay for qualified medical expenses for yo…" at bounding box center [713, 705] width 782 height 48
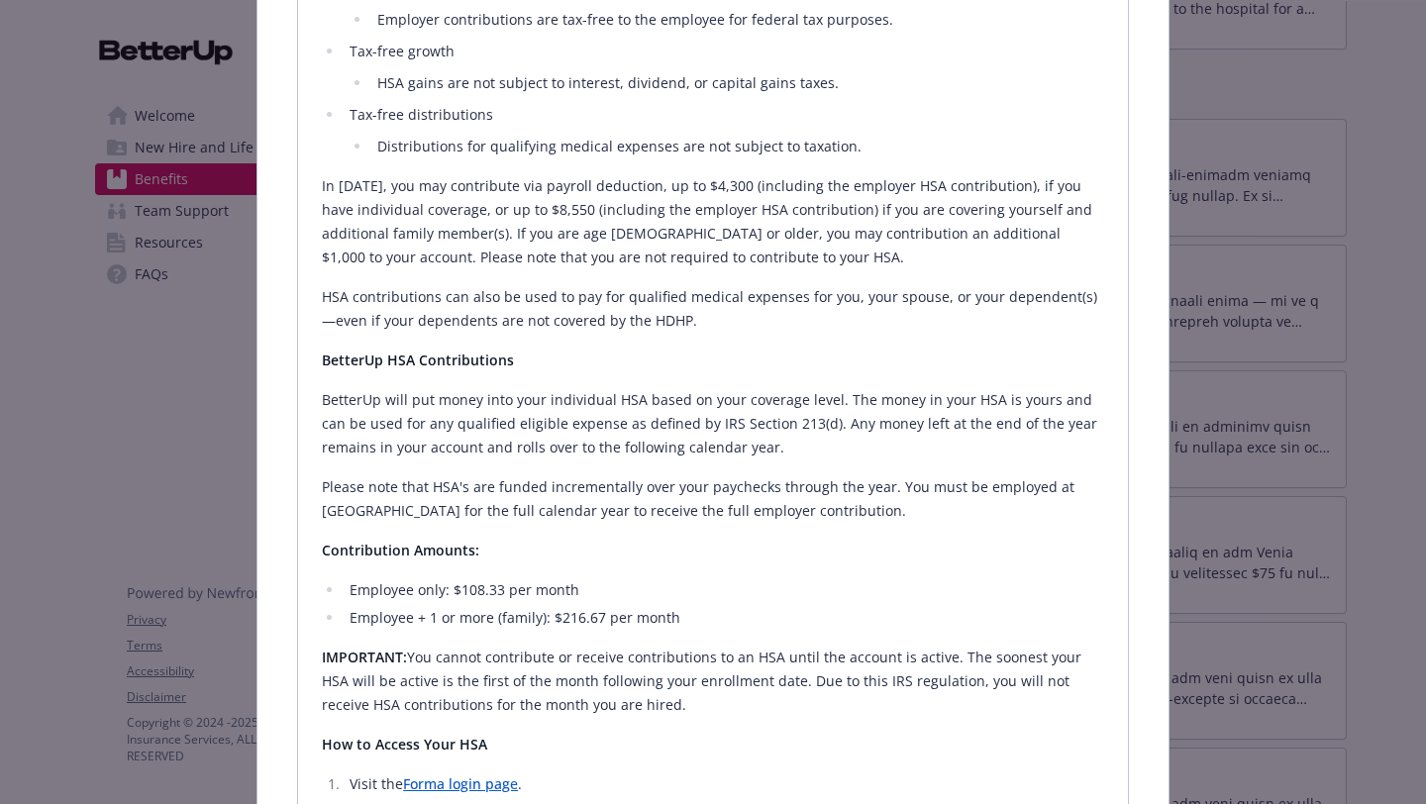
scroll to position [673, 0]
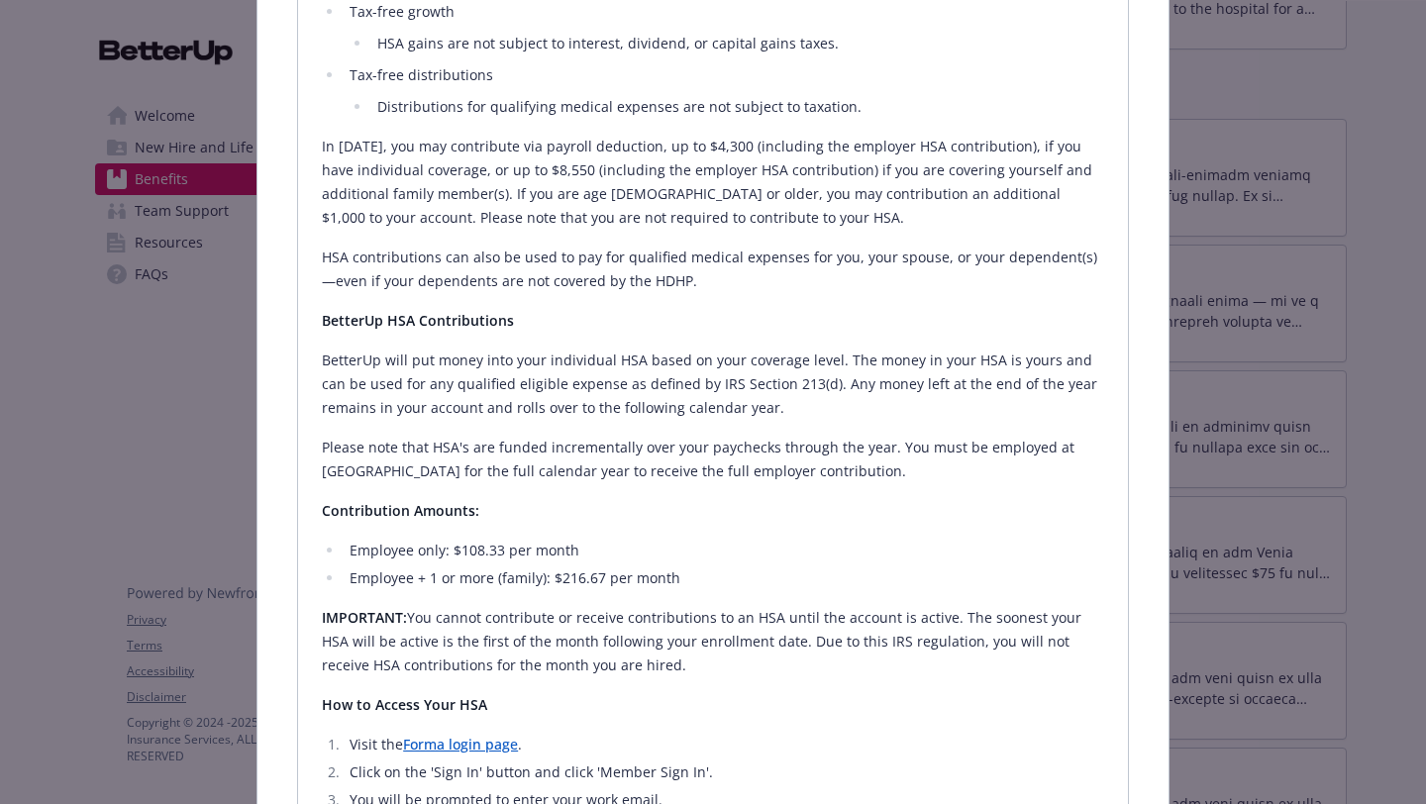
click at [1025, 231] on div "A Health Savings Account (HSA) is an individually-owned, tax-free, interest-bea…" at bounding box center [713, 326] width 782 height 1137
click at [1421, 219] on div "Financial Wellbeing - HSA - Health Savings Account HSA Website www.joinforma.co…" at bounding box center [713, 402] width 1426 height 804
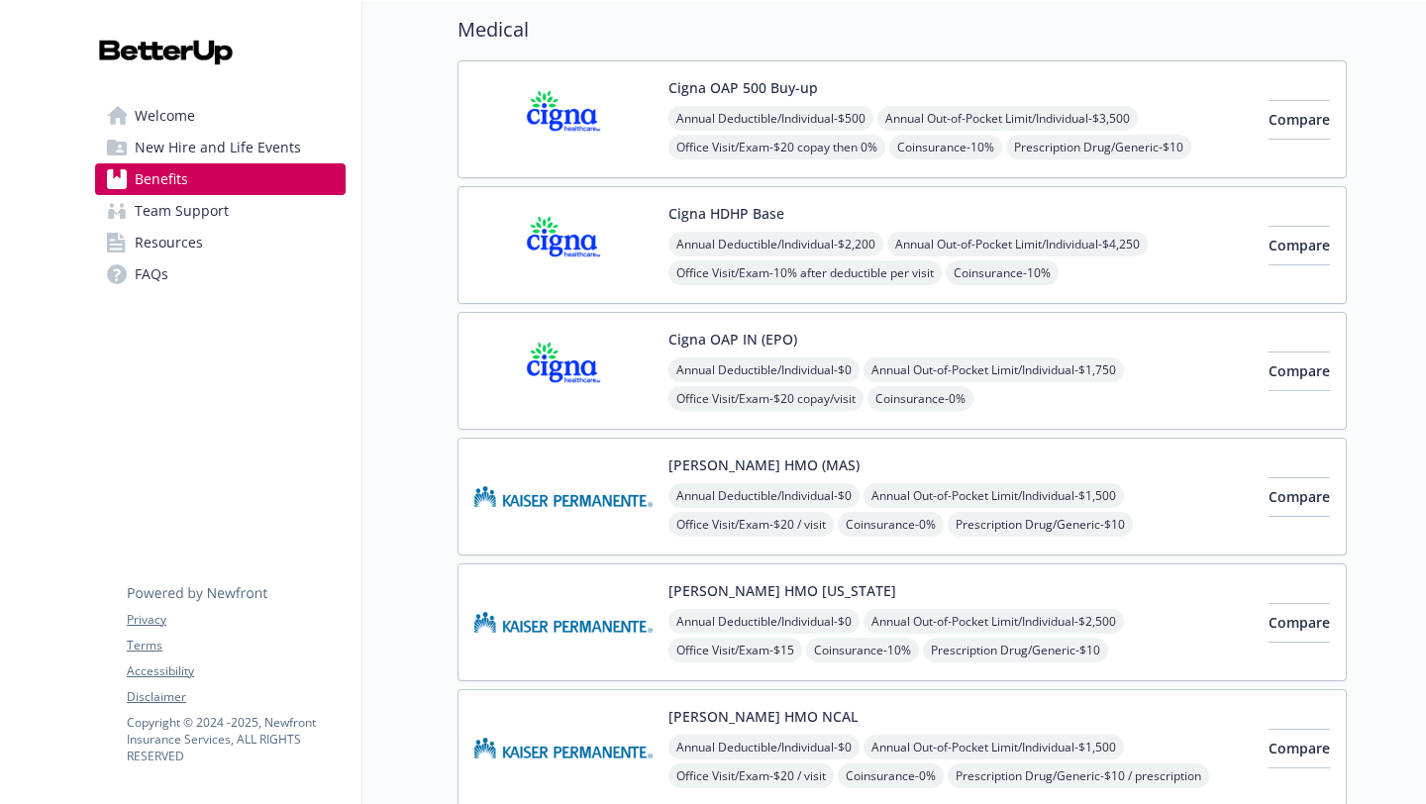
scroll to position [158, 0]
click at [1269, 123] on span "Compare" at bounding box center [1299, 120] width 61 height 19
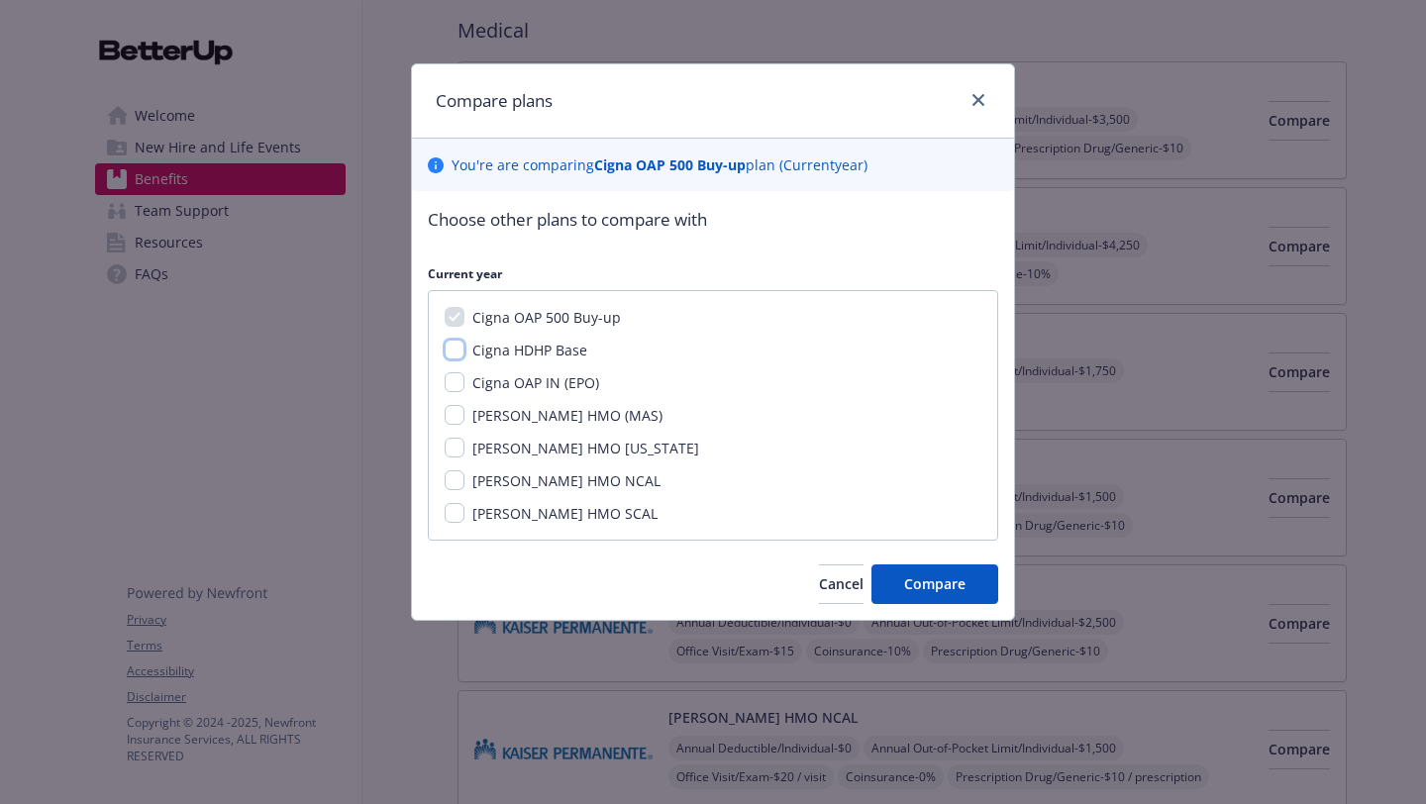
click at [458, 352] on input "Cigna HDHP Base" at bounding box center [455, 350] width 20 height 20
checkbox input "true"
click at [935, 585] on span "Compare" at bounding box center [934, 583] width 61 height 19
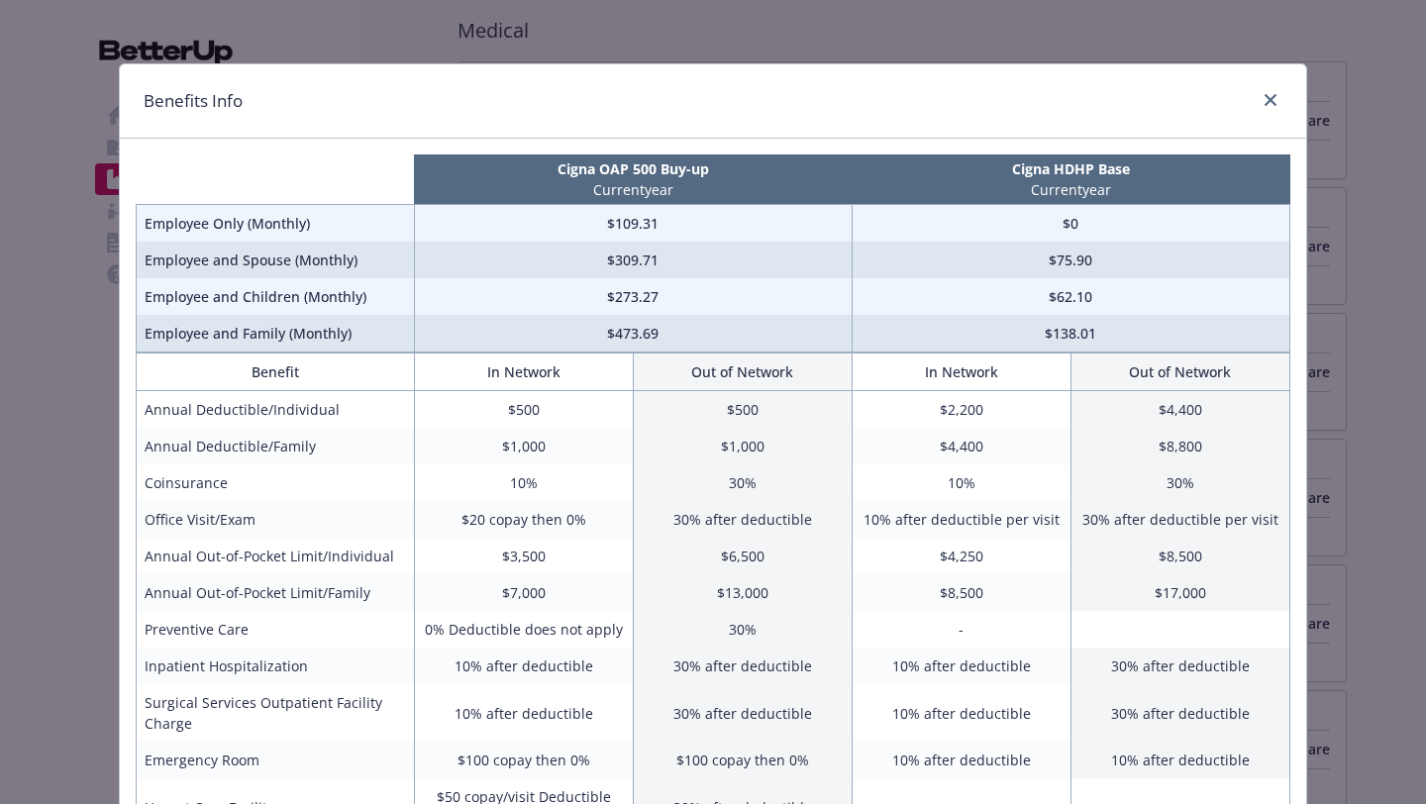
click at [1349, 165] on div "Benefits Info Cigna OAP 500 Buy-up Current year Cigna HDHP Base Current year Em…" at bounding box center [713, 402] width 1426 height 804
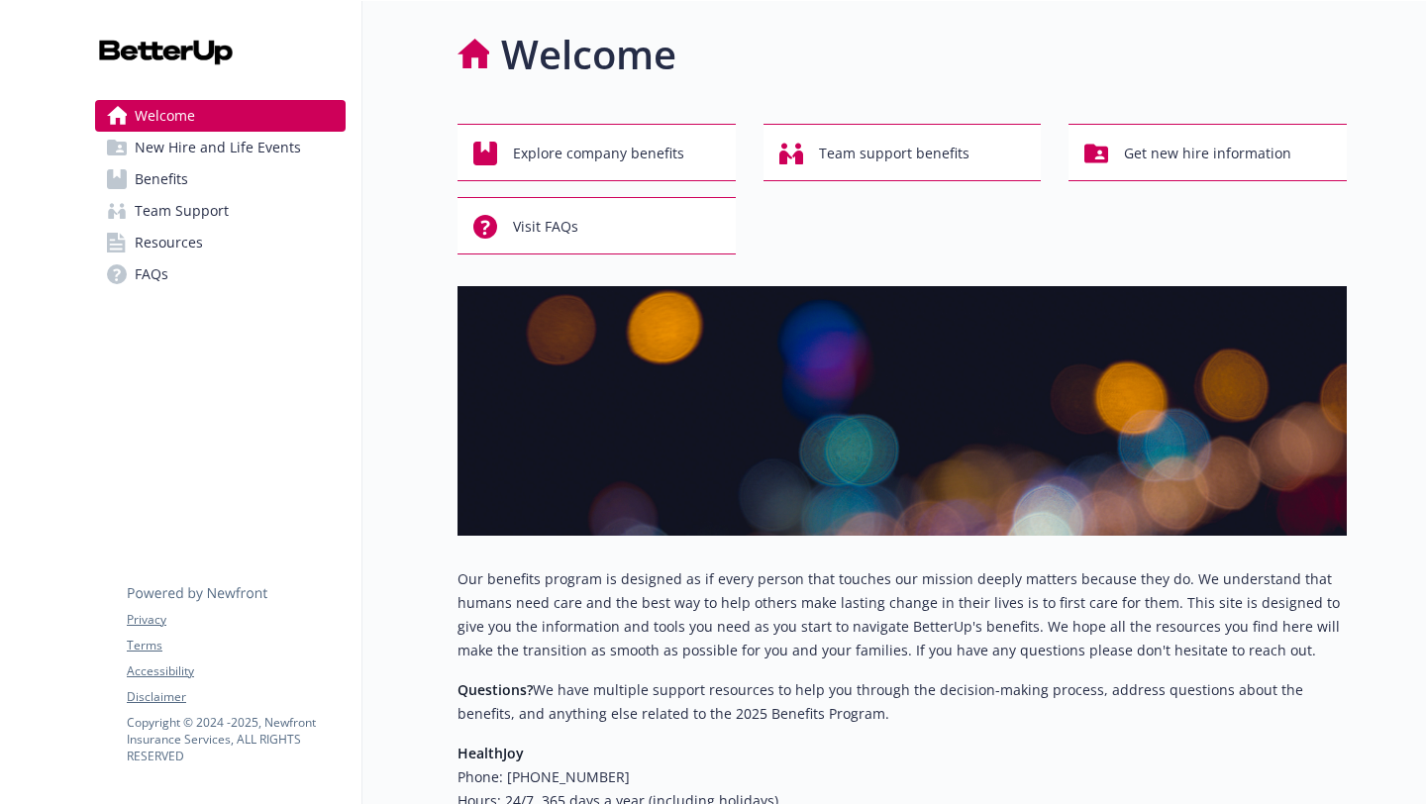
click at [1189, 84] on div "Welcome Explore company benefits Team support benefits Get new hire information…" at bounding box center [902, 444] width 889 height 838
click at [187, 359] on div "Welcome New Hire and Life Events Benefits Team Support Resources FAQs Privacy T…" at bounding box center [220, 503] width 283 height 1004
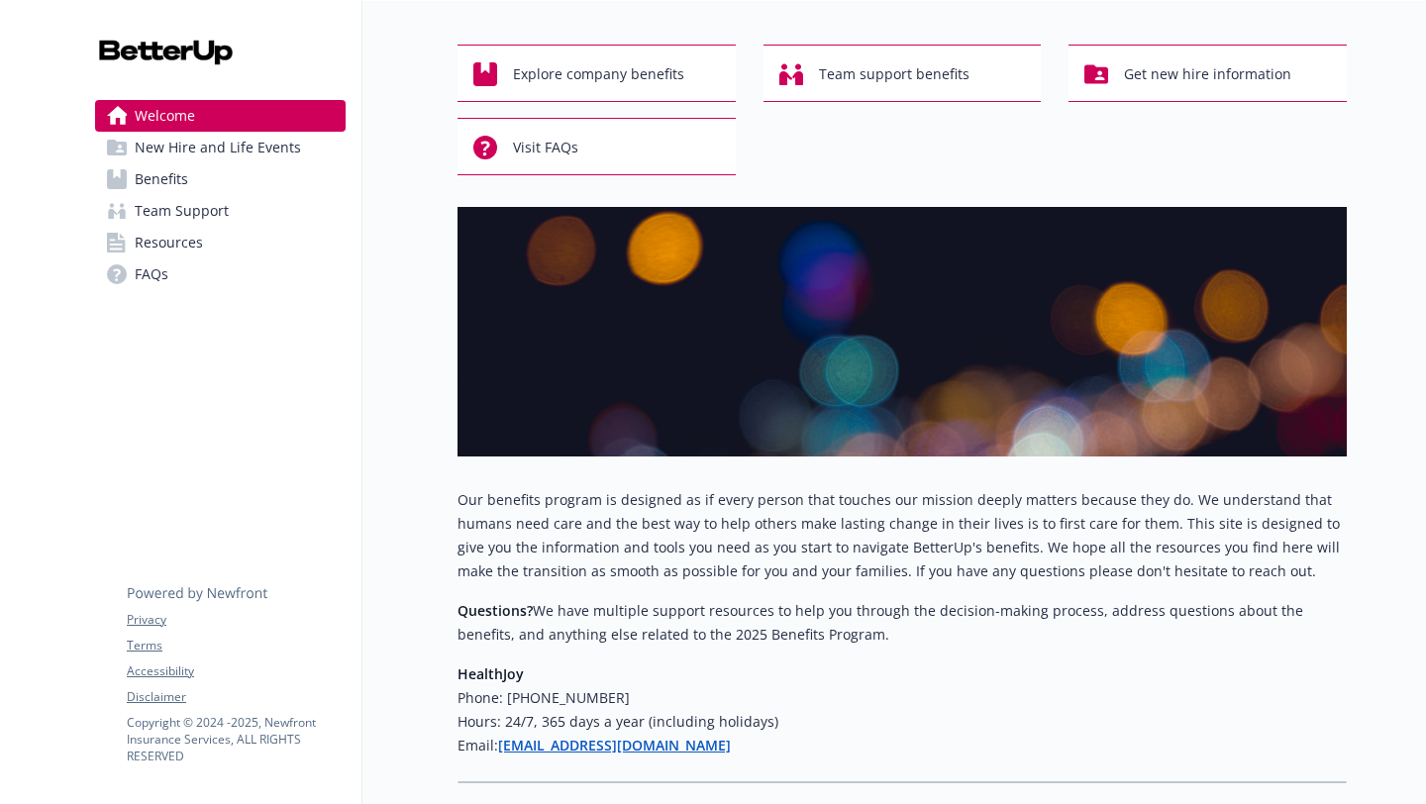
scroll to position [119, 0]
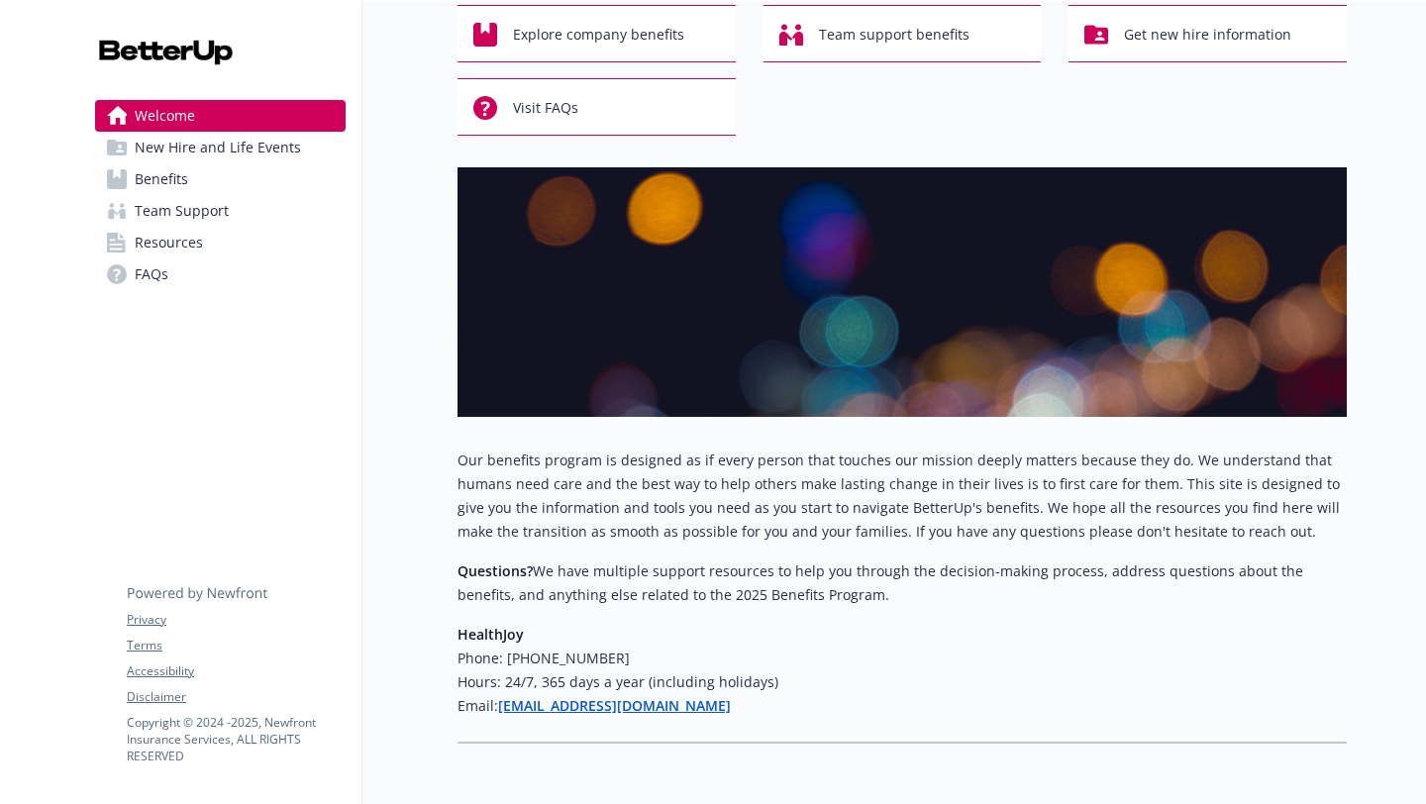
click at [139, 177] on span "Benefits" at bounding box center [161, 179] width 53 height 32
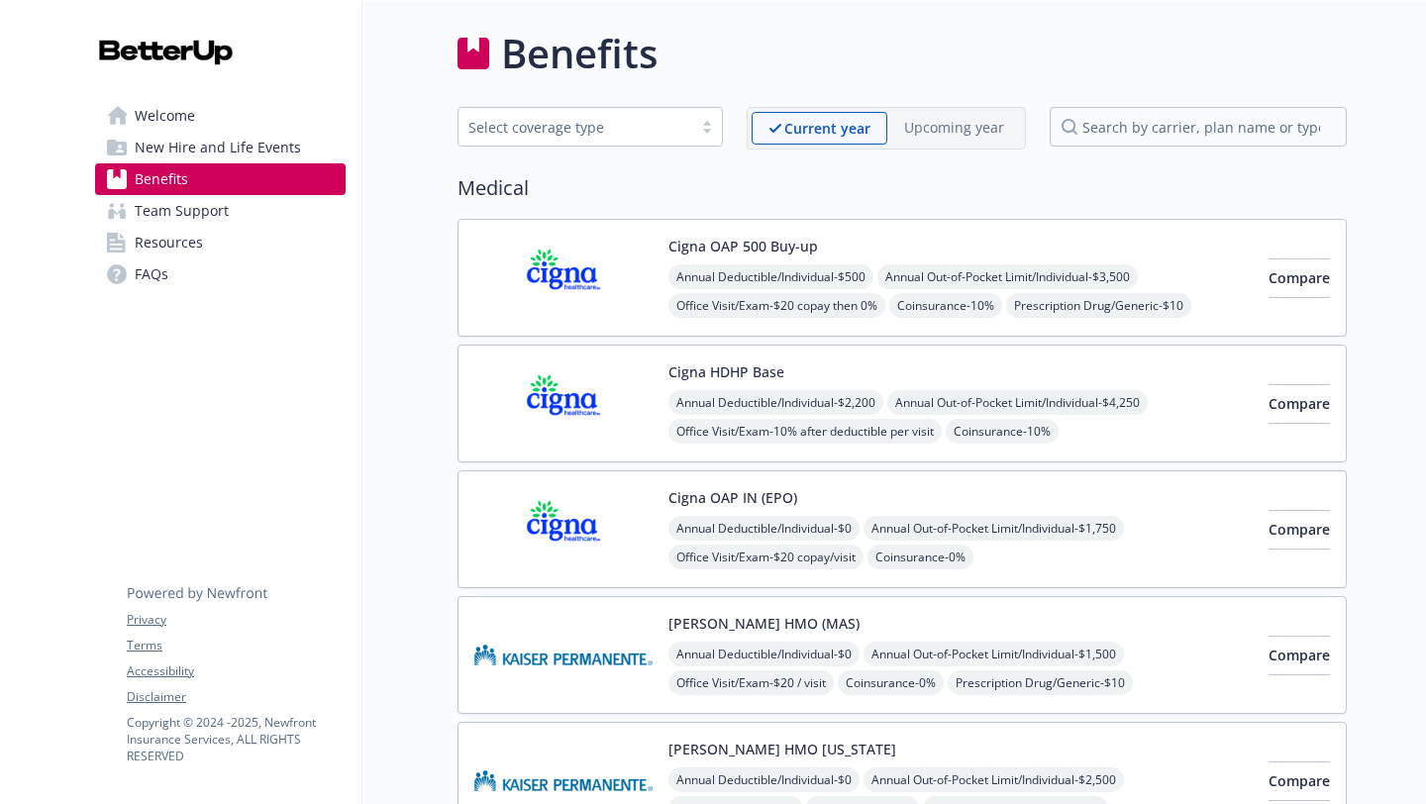
scroll to position [119, 0]
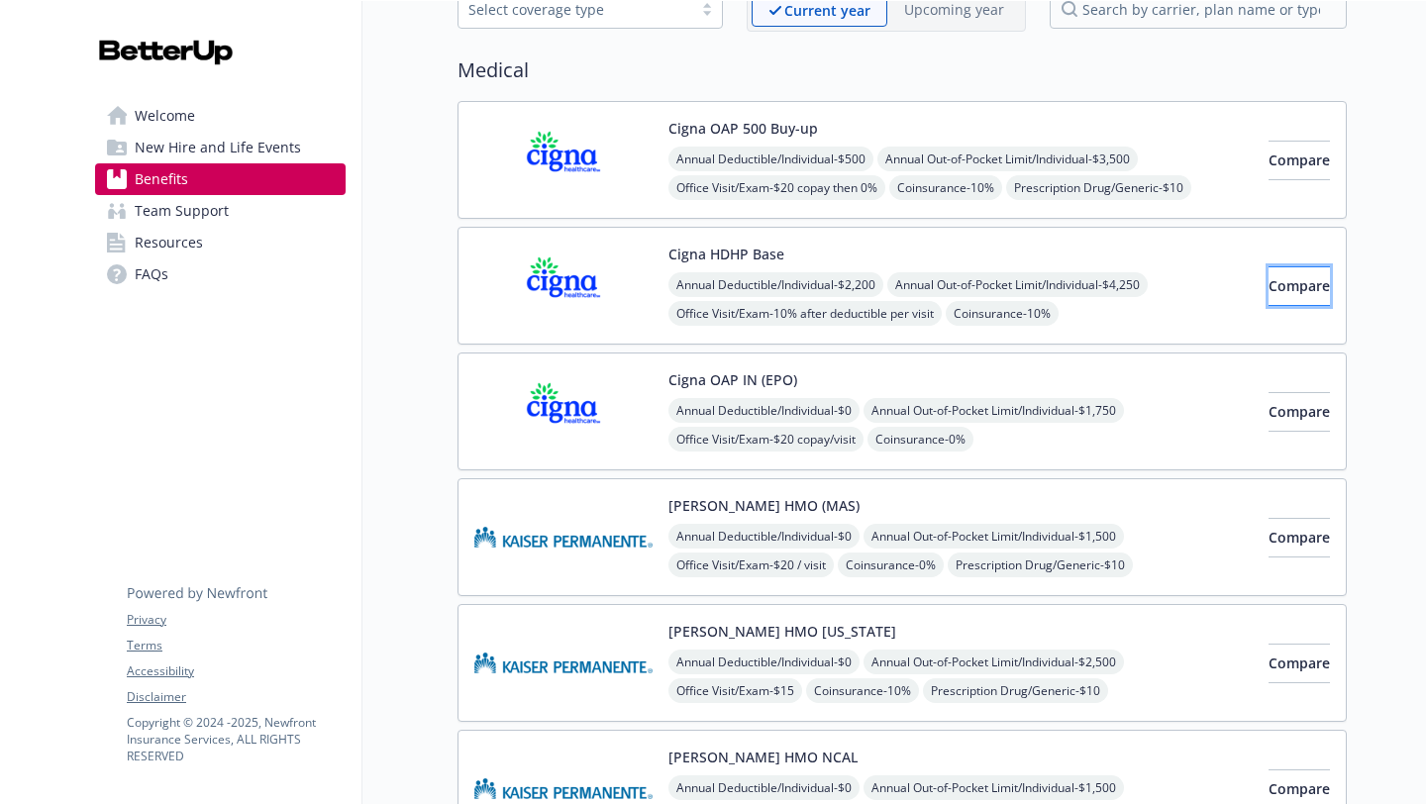
click at [1269, 283] on button "Compare" at bounding box center [1299, 286] width 61 height 40
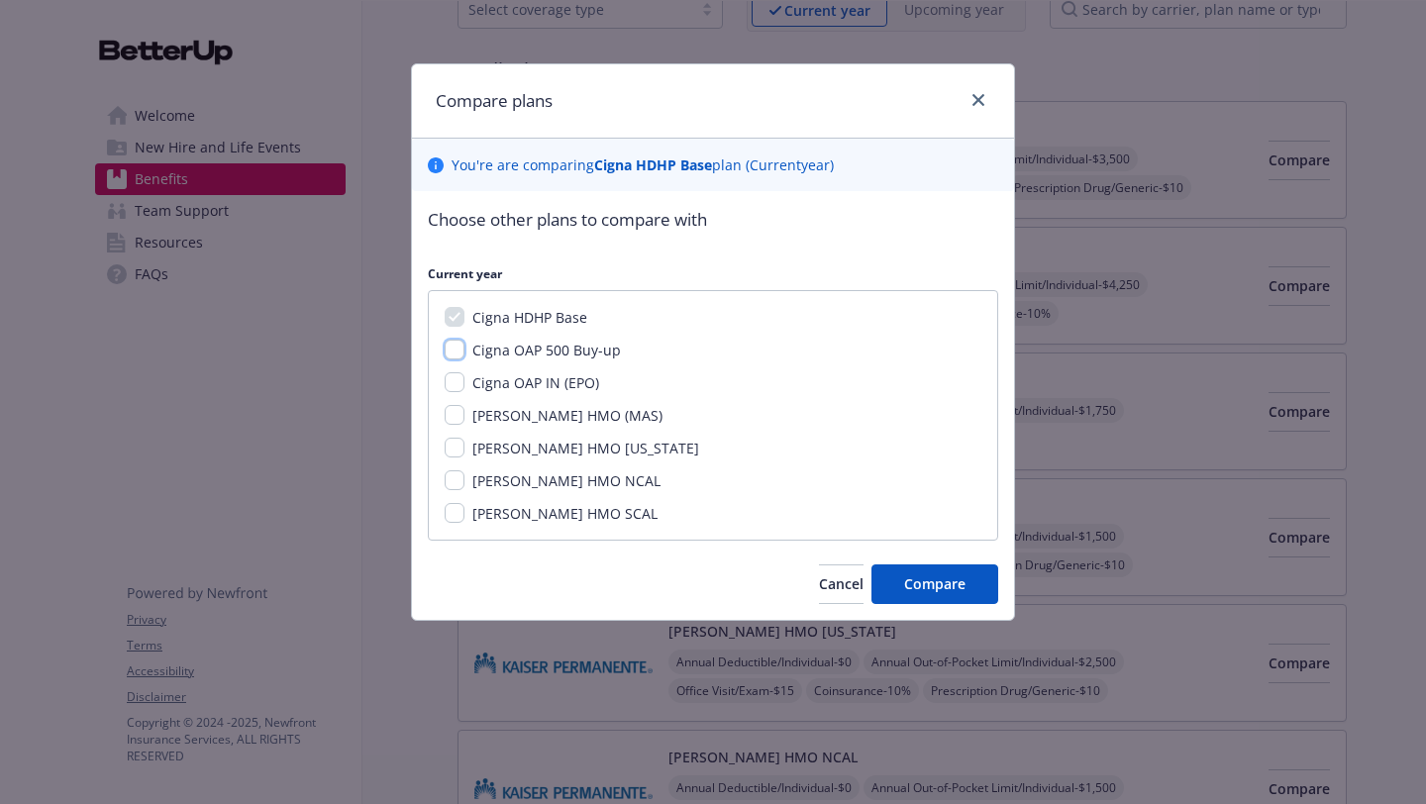
click at [450, 343] on input "Cigna OAP 500 Buy-up" at bounding box center [455, 350] width 20 height 20
checkbox input "true"
click at [917, 583] on span "Compare" at bounding box center [934, 583] width 61 height 19
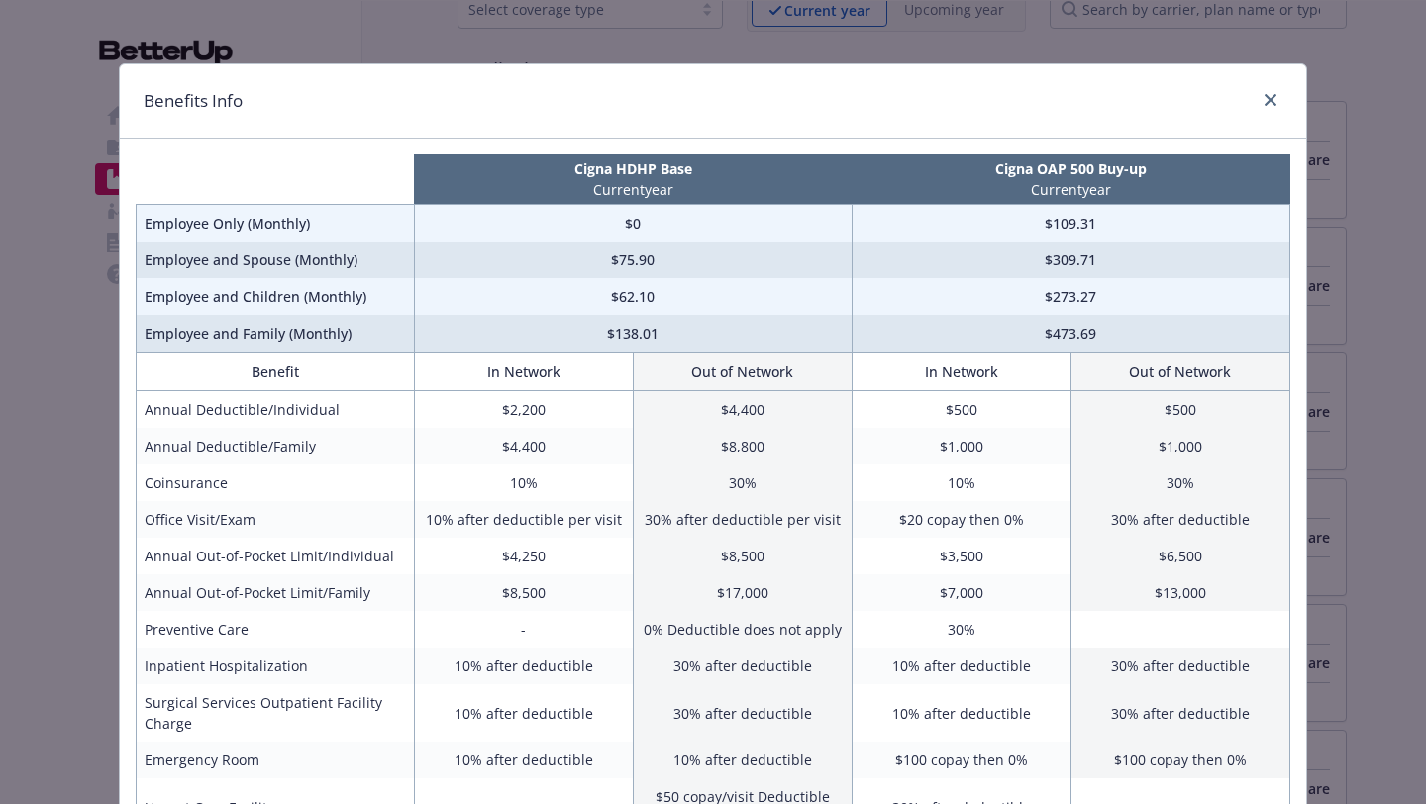
click at [1381, 410] on div "Benefits Info Cigna HDHP Base Current year Cigna OAP 500 Buy-up Current year Em…" at bounding box center [713, 402] width 1426 height 804
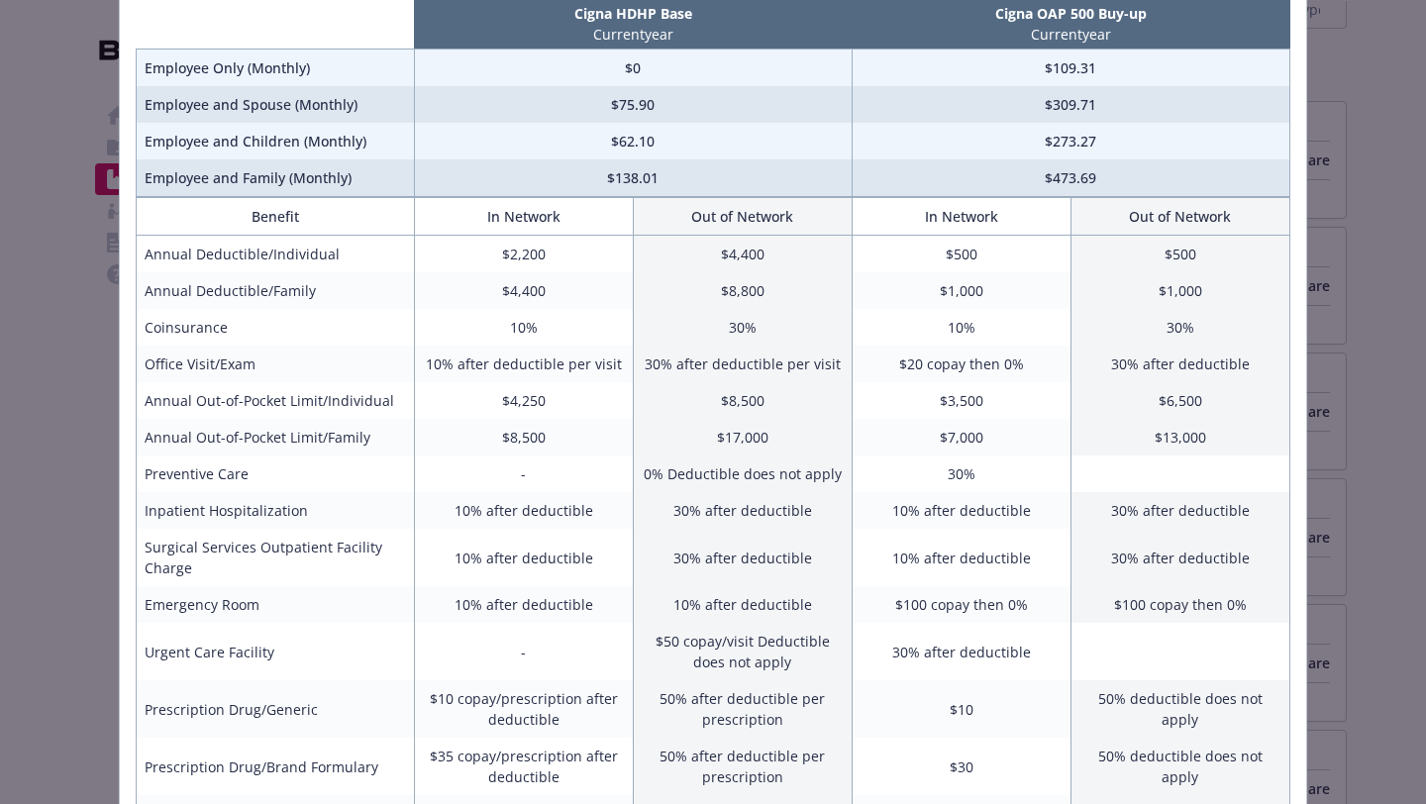
scroll to position [158, 0]
